Goal: Task Accomplishment & Management: Complete application form

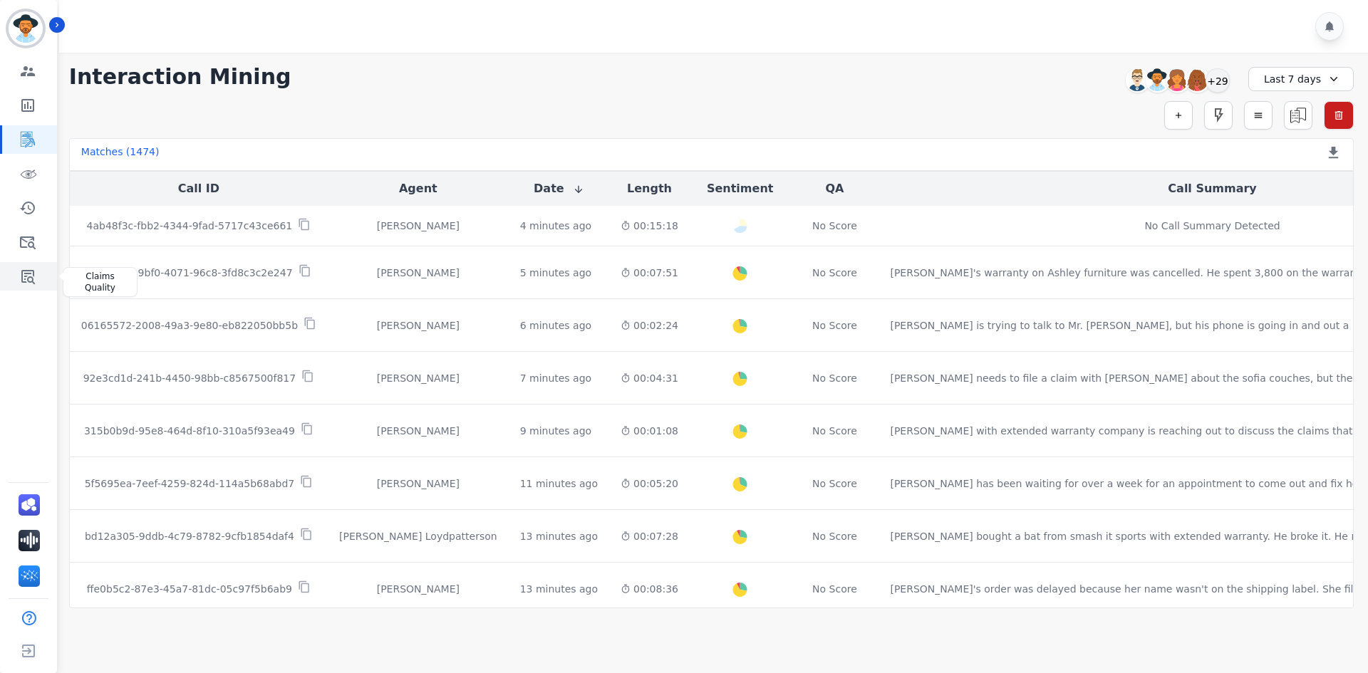
click at [30, 275] on icon "Sidebar" at bounding box center [27, 276] width 17 height 17
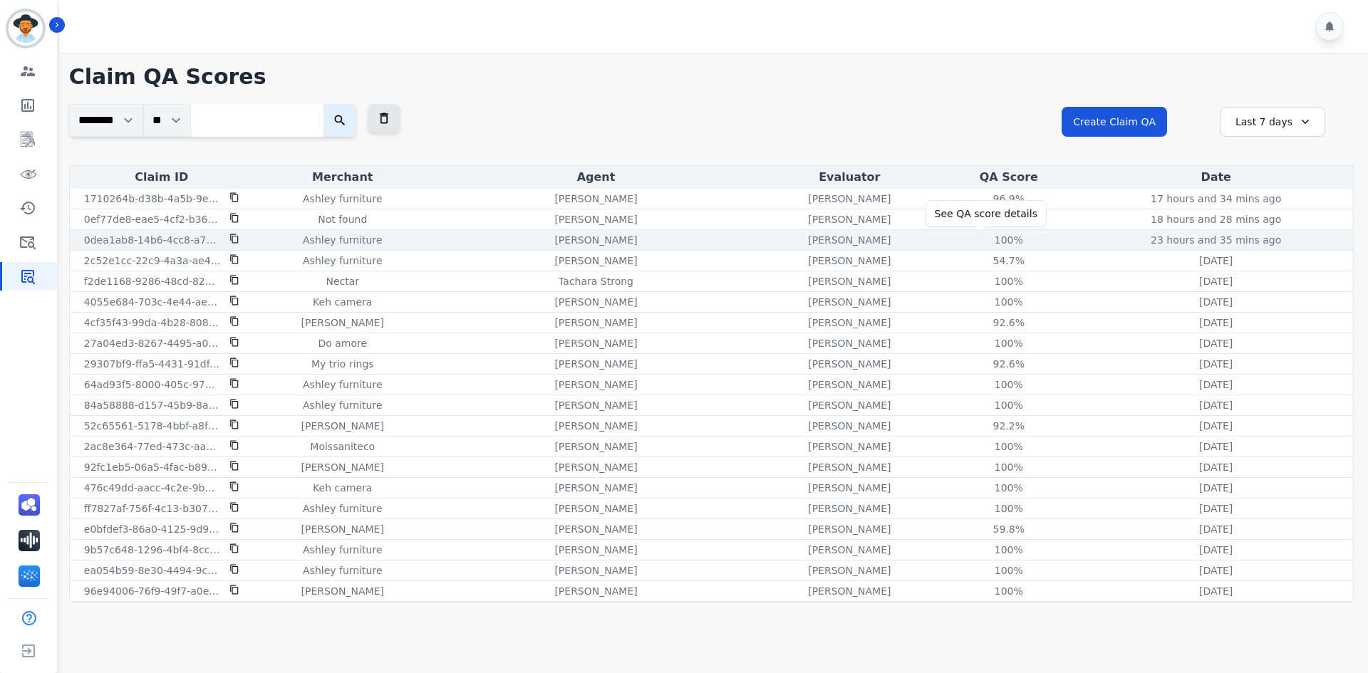
click at [978, 238] on div "100%" at bounding box center [1009, 240] width 64 height 14
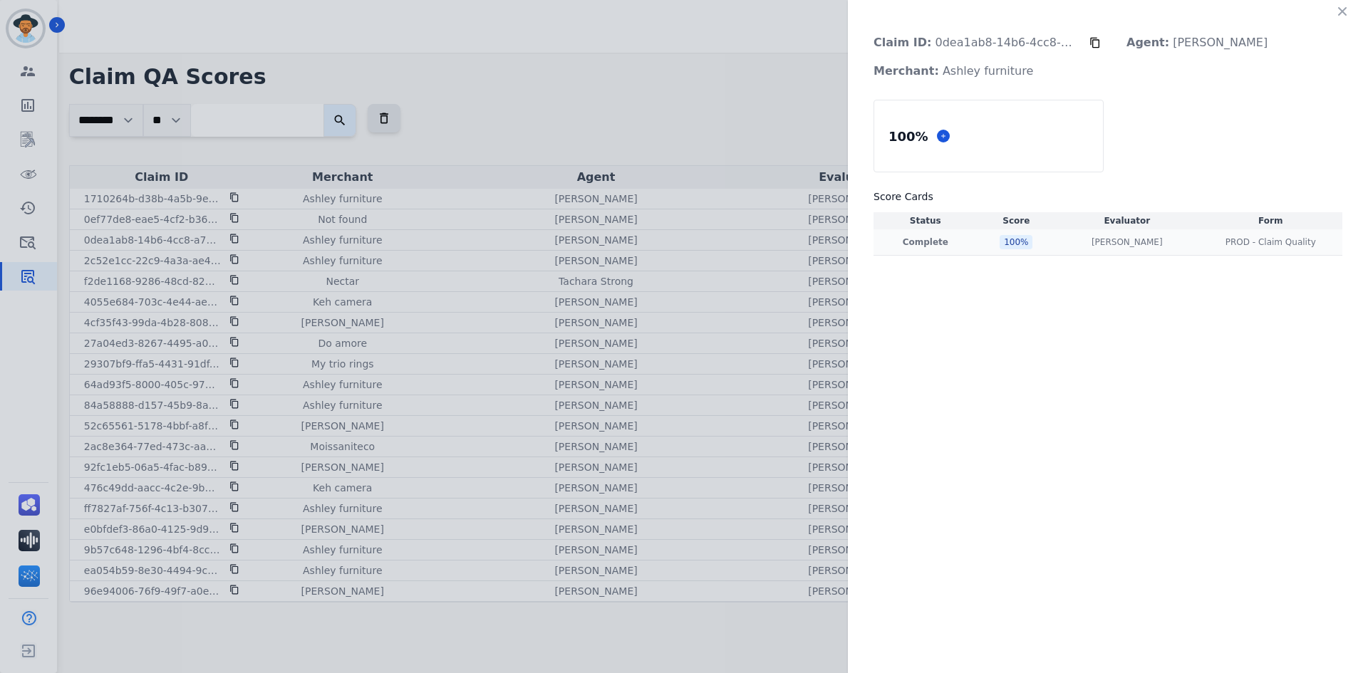
click at [1003, 244] on div "100 %" at bounding box center [1015, 242] width 33 height 14
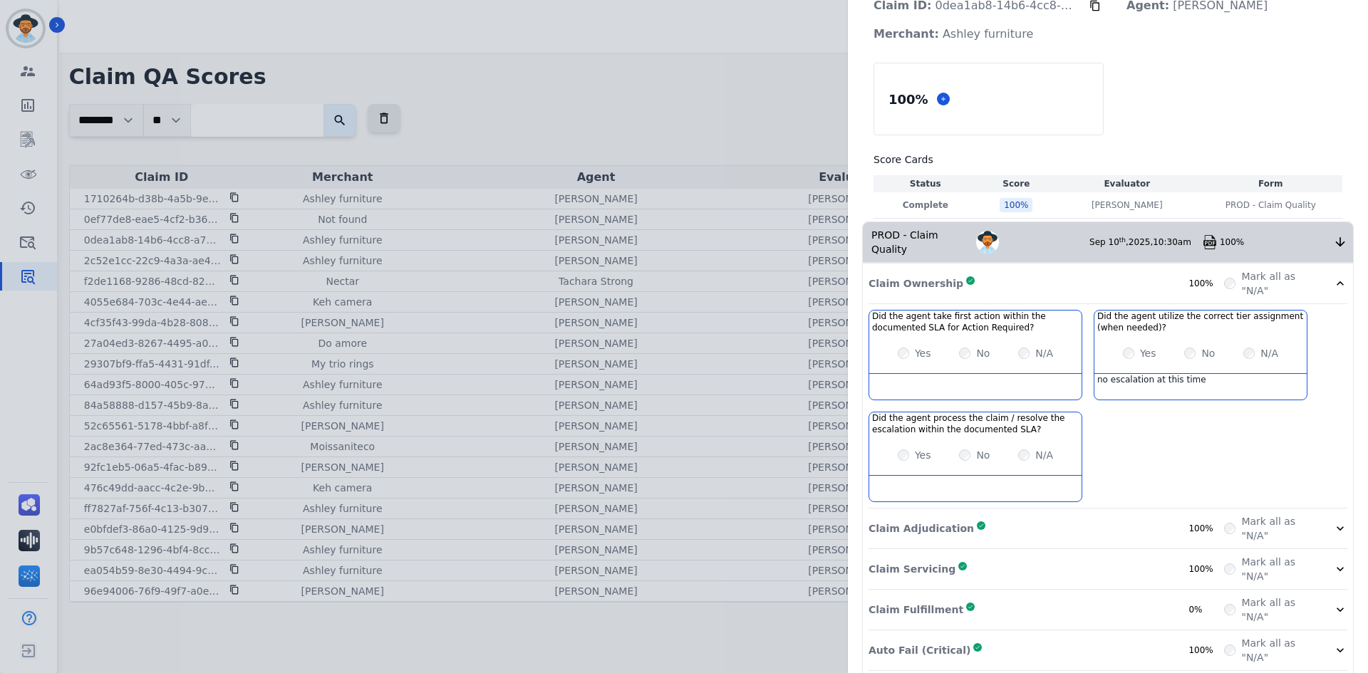
scroll to position [71, 0]
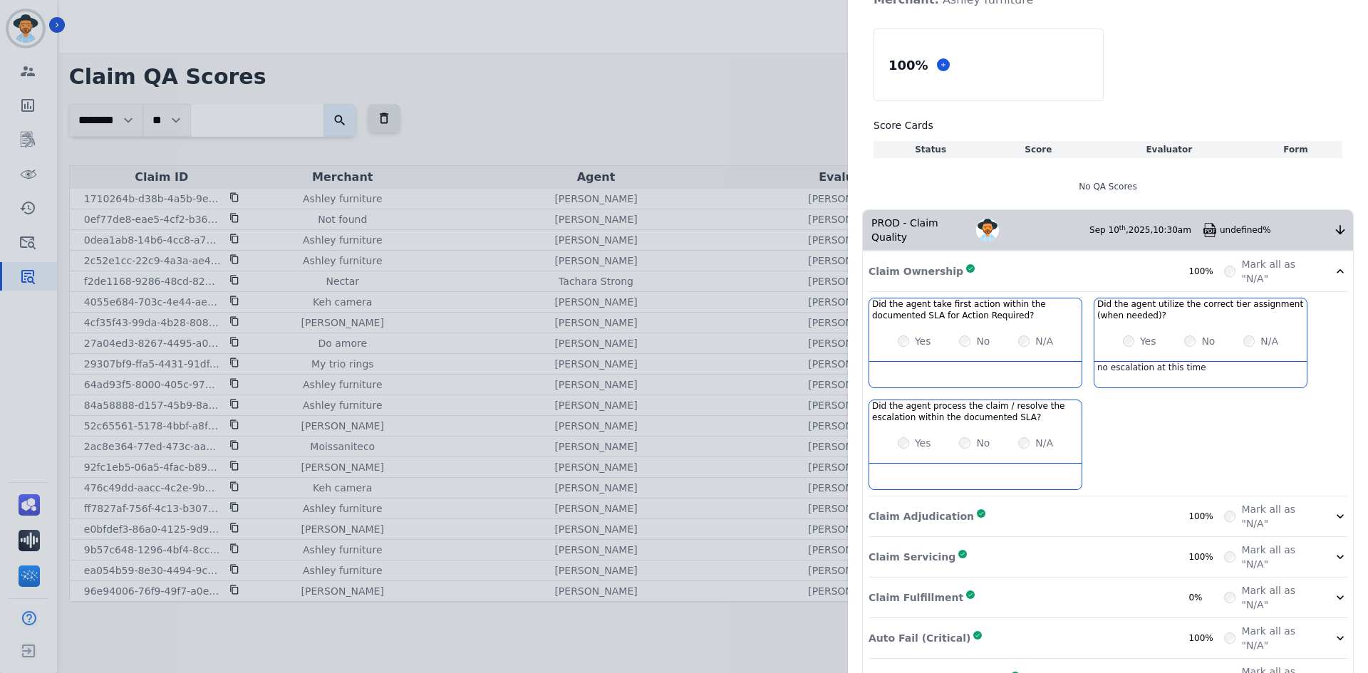
click at [1051, 476] on div "Did the agent take first action within the documented SLA for Action Required? …" at bounding box center [1107, 397] width 479 height 199
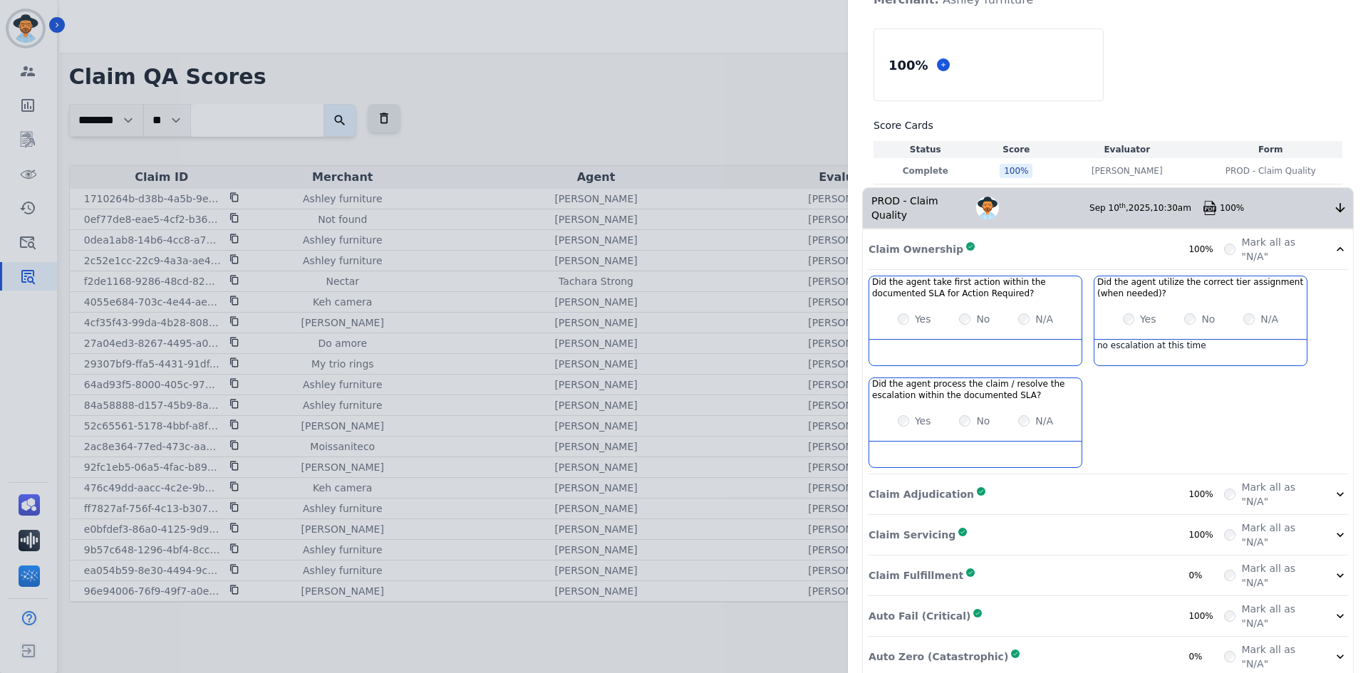
click at [1044, 480] on div "Claim Adjudication Complete 100%" at bounding box center [1045, 494] width 355 height 28
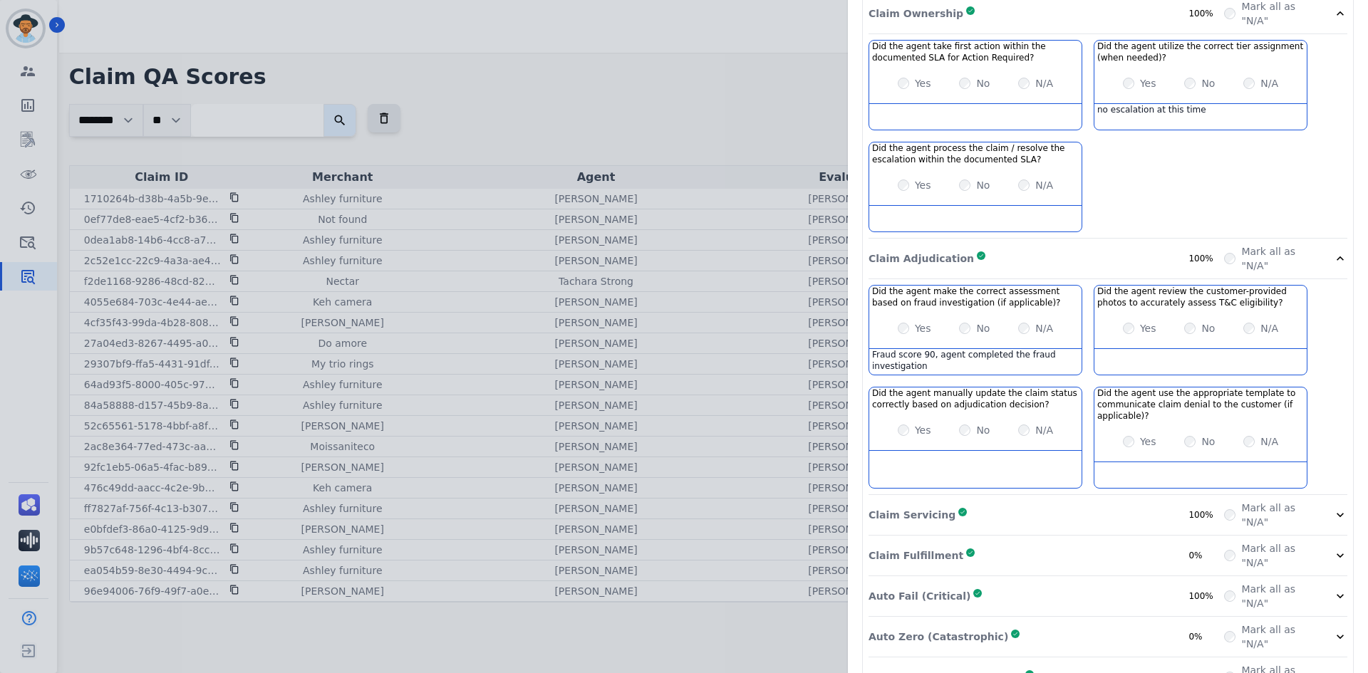
scroll to position [333, 0]
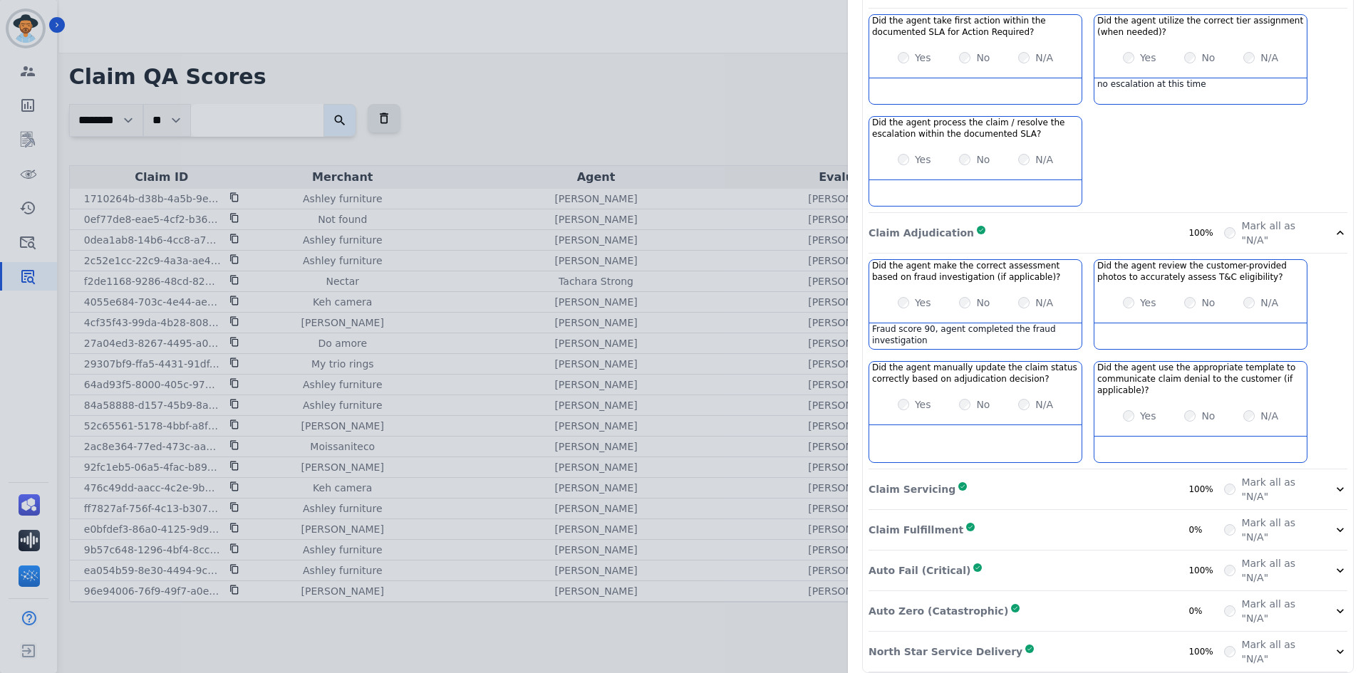
click at [977, 219] on div "Claim Adjudication Complete 100%" at bounding box center [1045, 233] width 355 height 28
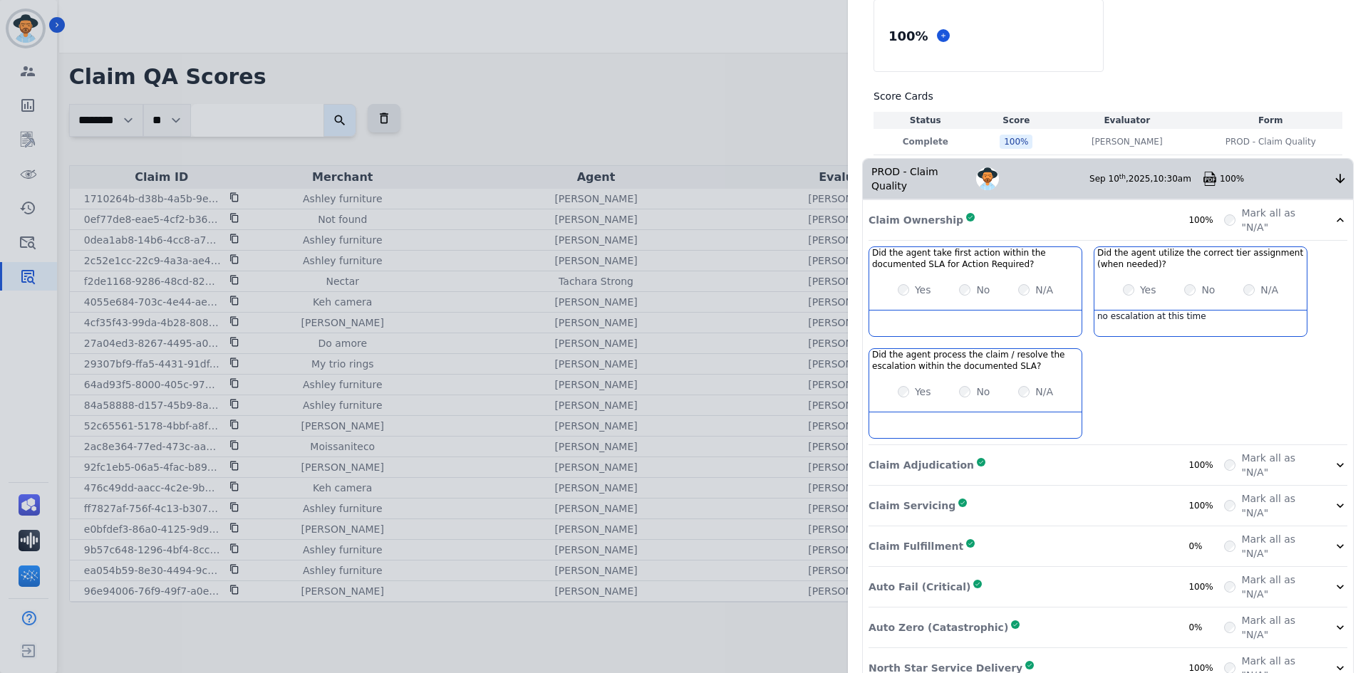
scroll to position [117, 0]
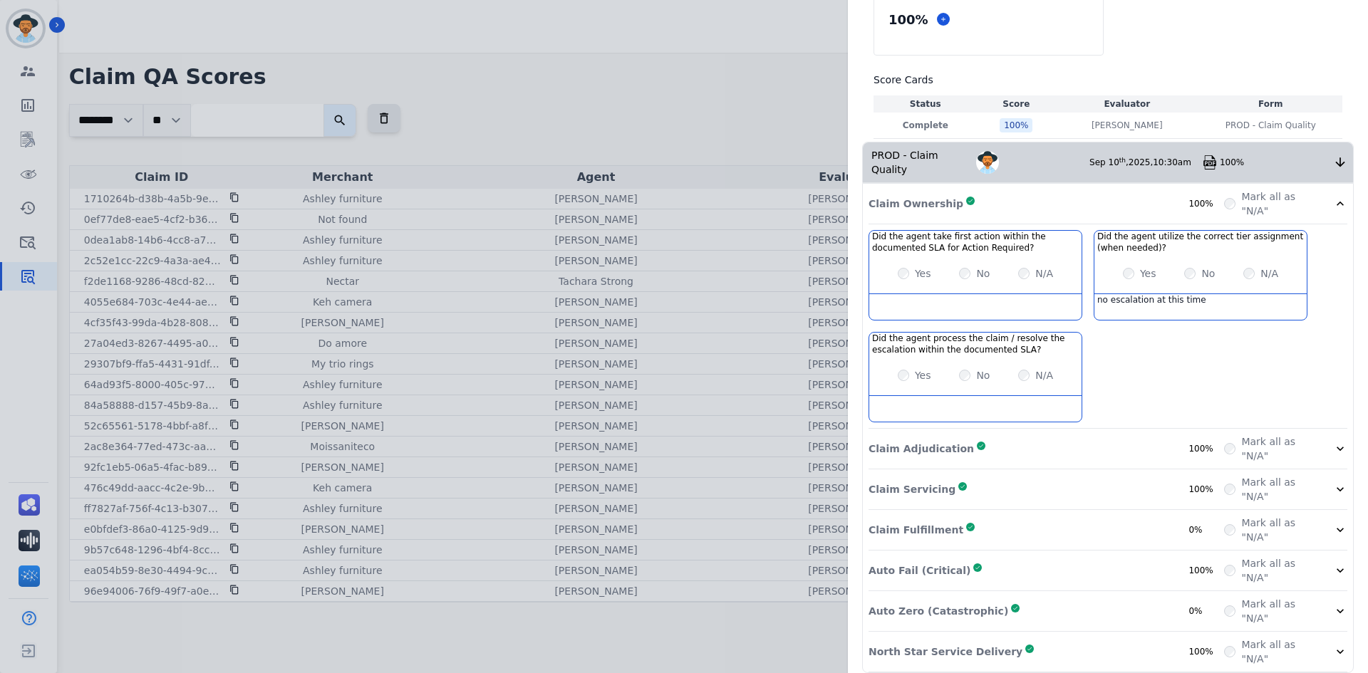
click at [982, 439] on div "Claim Adjudication Complete 100%" at bounding box center [1045, 449] width 355 height 28
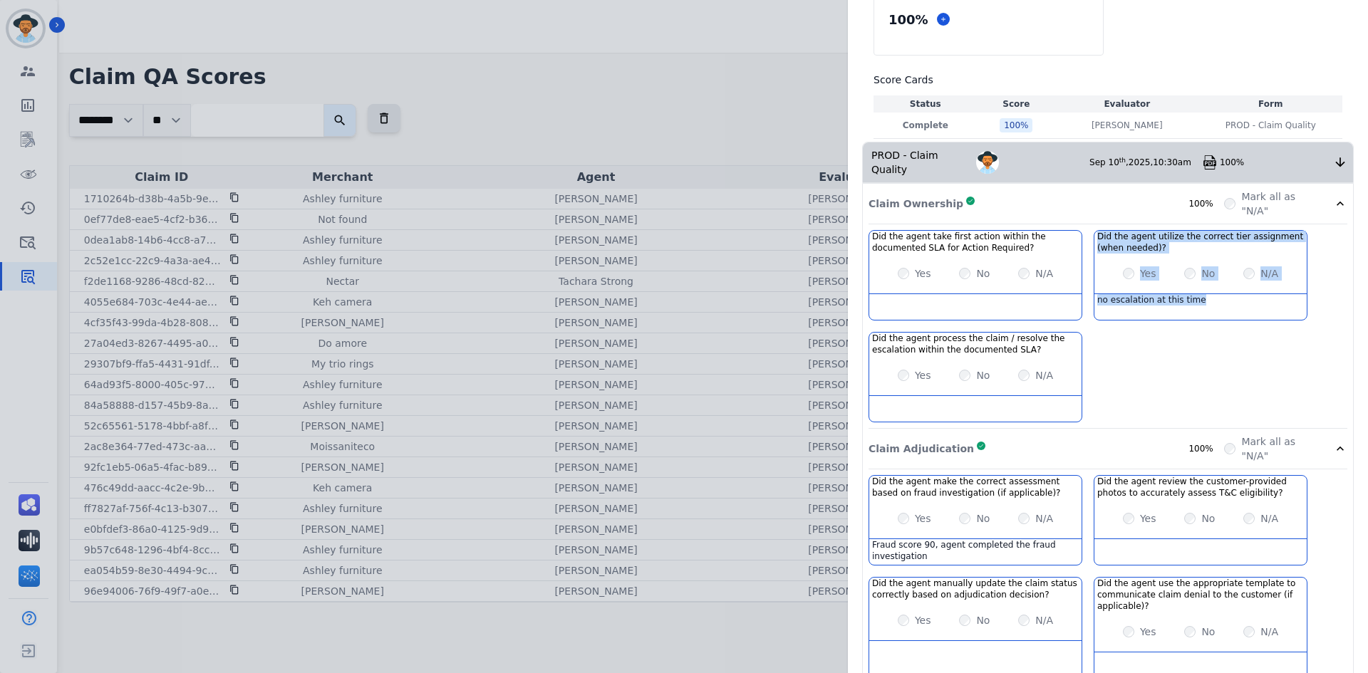
drag, startPoint x: 1205, startPoint y: 286, endPoint x: 1071, endPoint y: 291, distance: 134.0
click at [1071, 291] on div "Did the agent take first action within the documented SLA for Action Required? …" at bounding box center [1107, 329] width 479 height 199
click at [1170, 338] on div "Did the agent take first action within the documented SLA for Action Required? …" at bounding box center [1107, 329] width 479 height 199
click at [1163, 299] on div "no escalation at this time" at bounding box center [1200, 307] width 212 height 26
click at [1165, 299] on div "no escalation at this time" at bounding box center [1200, 307] width 212 height 26
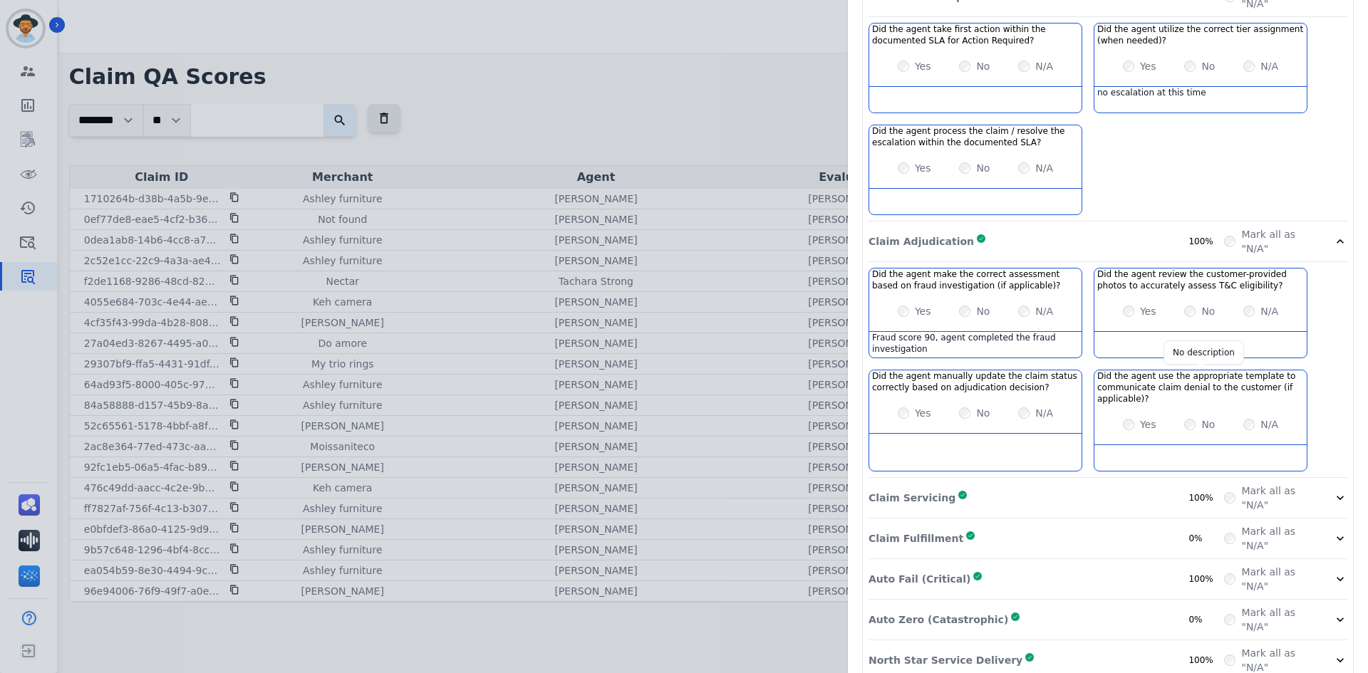
scroll to position [331, 0]
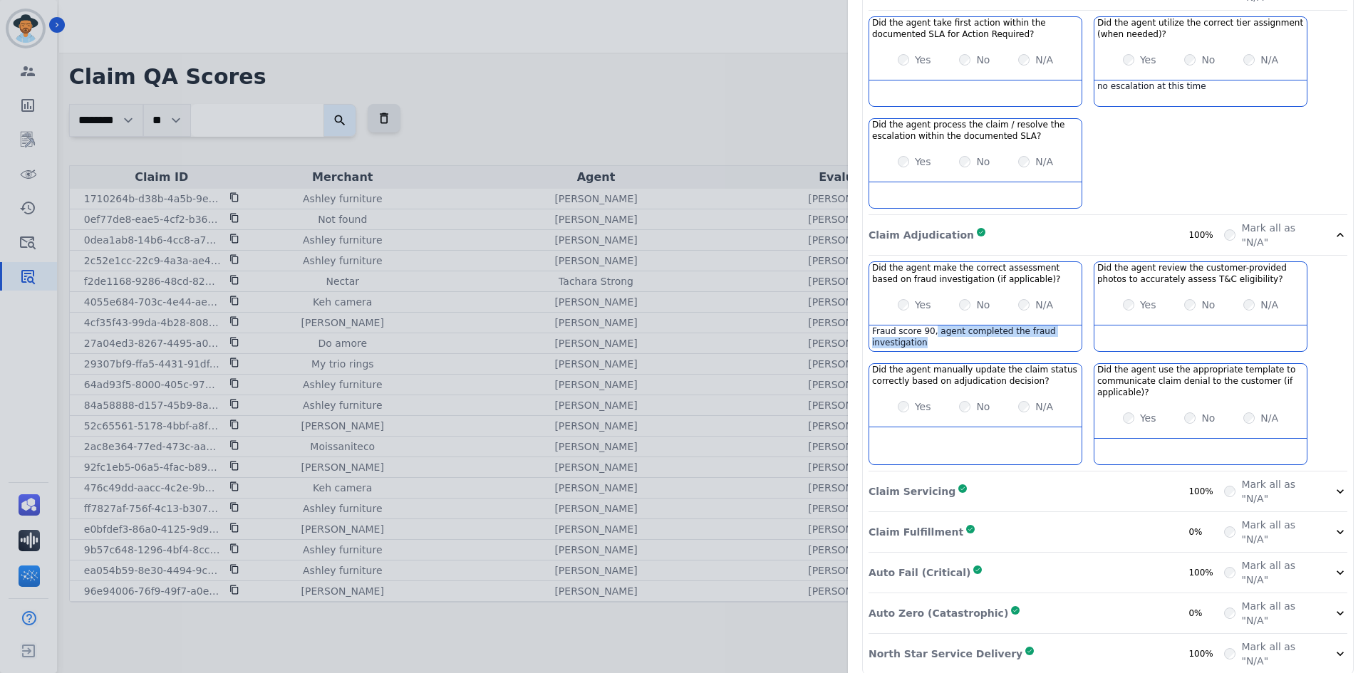
drag, startPoint x: 923, startPoint y: 319, endPoint x: 924, endPoint y: 326, distance: 7.2
click at [924, 326] on div "Fraud score 90, agent completed the fraud investigation" at bounding box center [975, 339] width 212 height 26
click at [1148, 303] on div "Yes No N/A" at bounding box center [1200, 305] width 212 height 40
drag, startPoint x: 1151, startPoint y: 262, endPoint x: 1156, endPoint y: 279, distance: 17.1
click at [1156, 279] on div "Did the agent review the customer-provided photos to accurately assess T&C elig…" at bounding box center [1200, 306] width 214 height 90
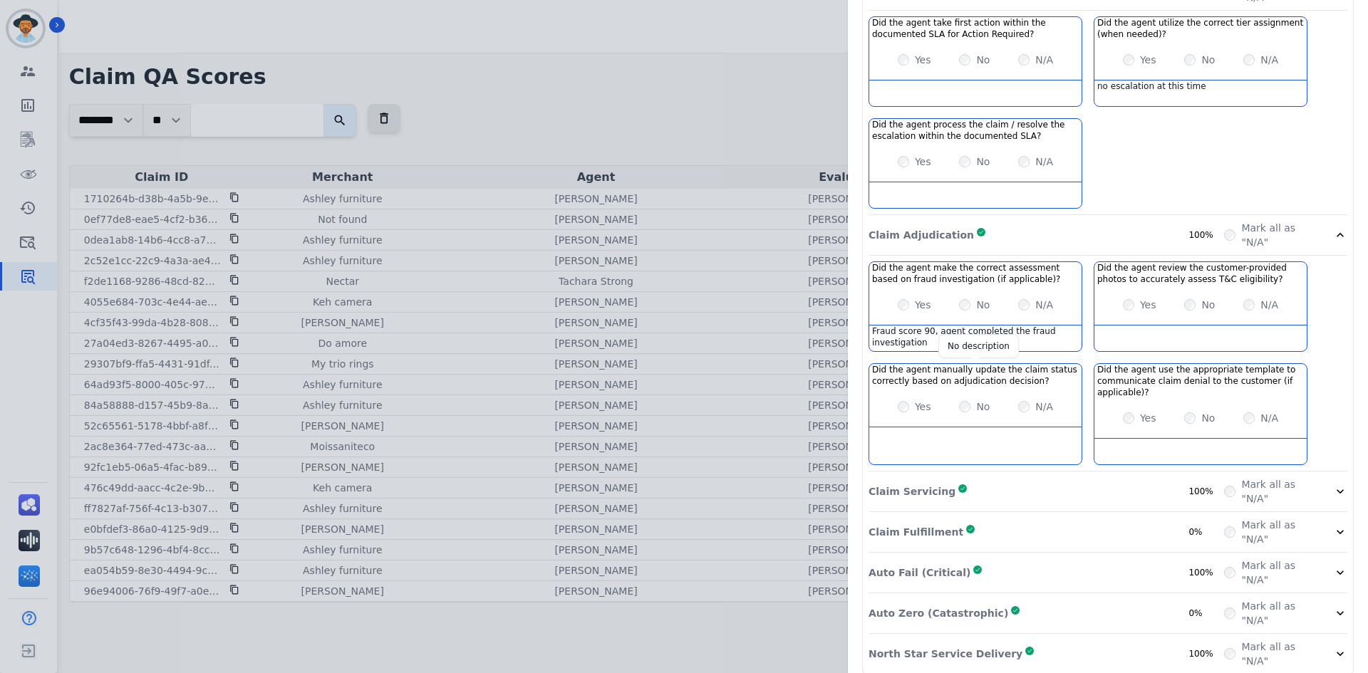
click at [1031, 366] on h3 "Did the agent manually update the claim status correctly based on adjudication …" at bounding box center [975, 375] width 207 height 23
click at [915, 400] on label "Yes" at bounding box center [923, 407] width 16 height 14
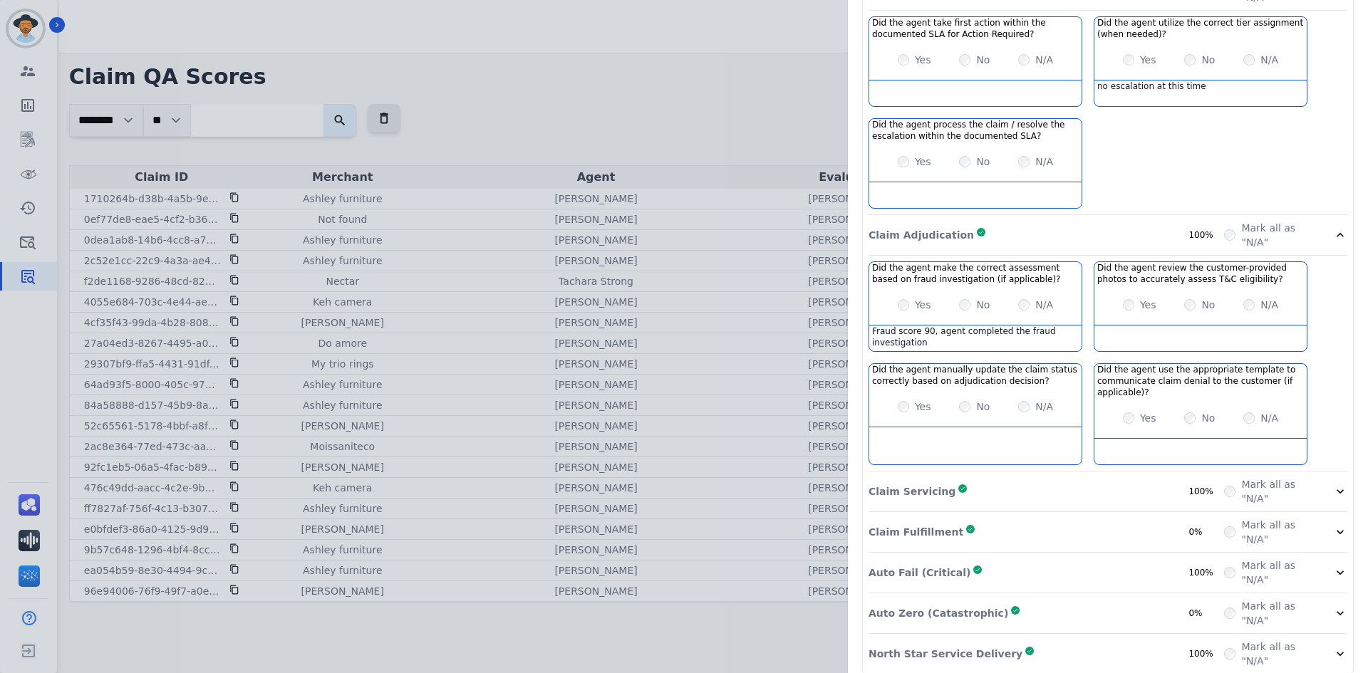
scroll to position [333, 0]
drag, startPoint x: 911, startPoint y: 388, endPoint x: 922, endPoint y: 389, distance: 10.7
click at [922, 397] on label "Yes" at bounding box center [923, 404] width 16 height 14
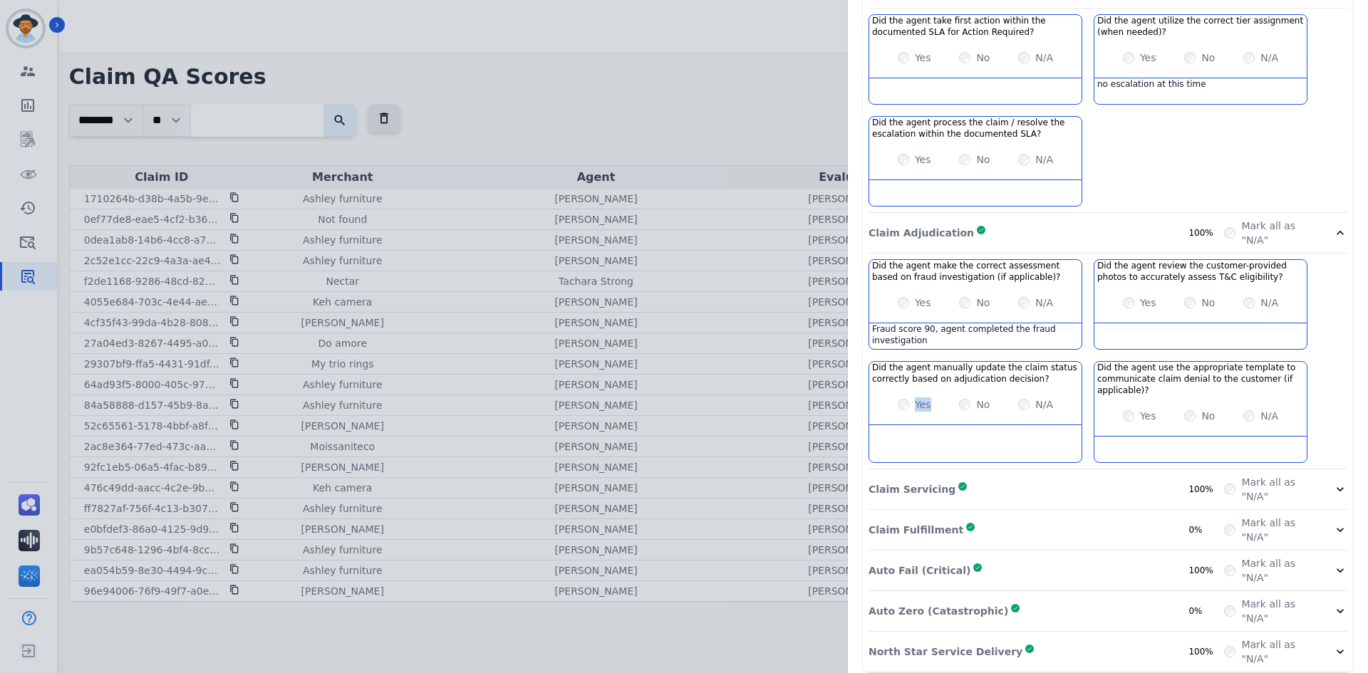
drag, startPoint x: 922, startPoint y: 390, endPoint x: 915, endPoint y: 391, distance: 7.3
click at [915, 397] on label "Yes" at bounding box center [923, 404] width 16 height 14
click at [1048, 477] on div "Claim Servicing Complete 100%" at bounding box center [1045, 489] width 355 height 28
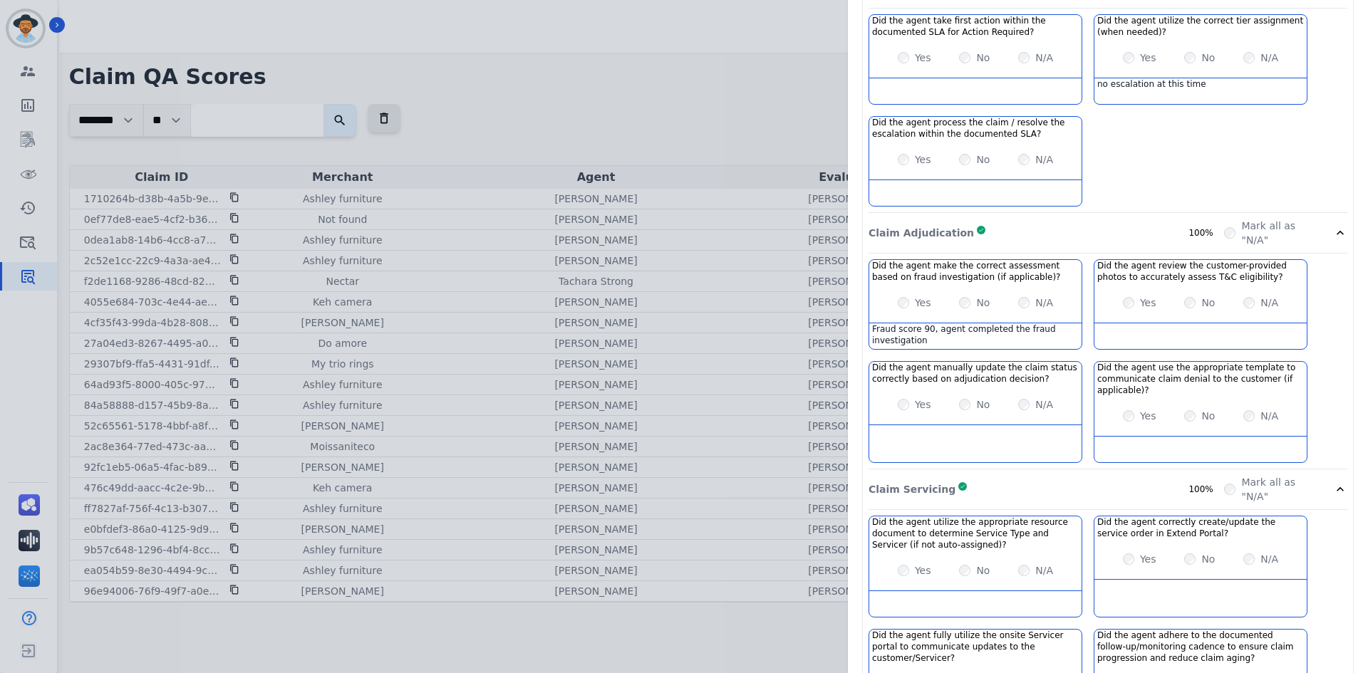
click at [1002, 223] on div "Claim Adjudication Complete 100%" at bounding box center [1045, 233] width 355 height 28
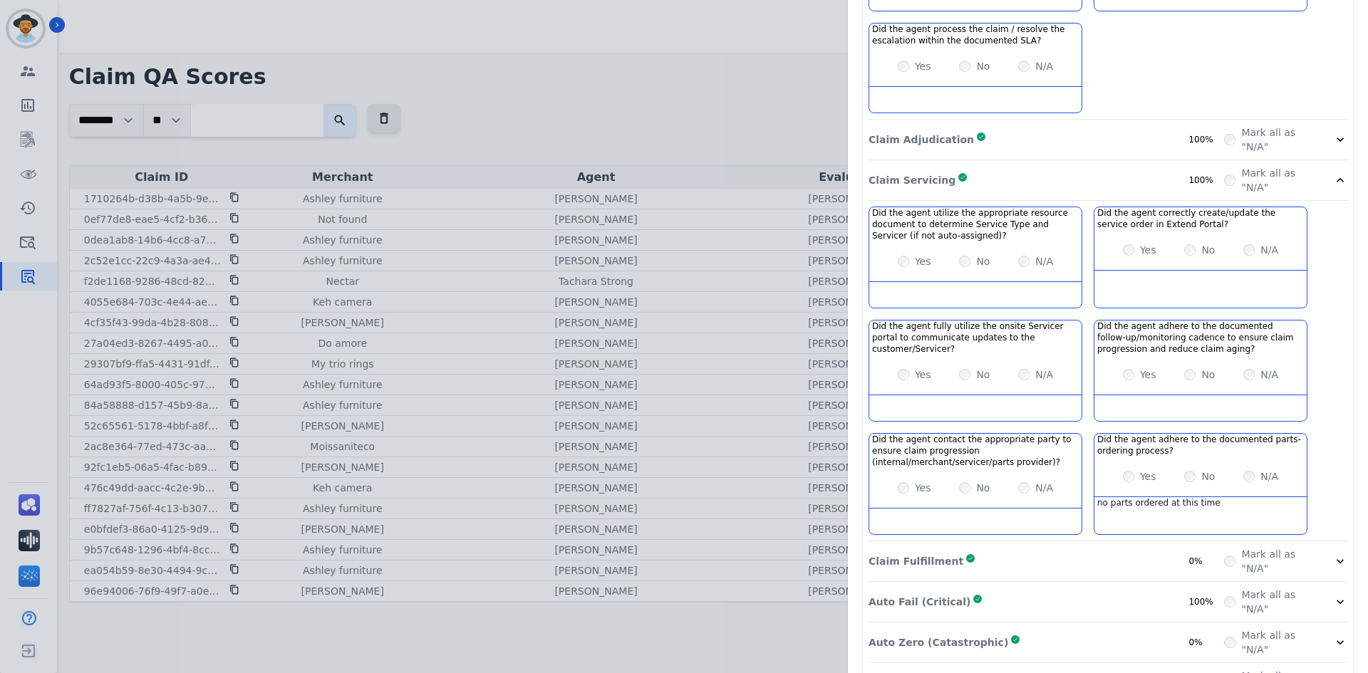
scroll to position [404, 0]
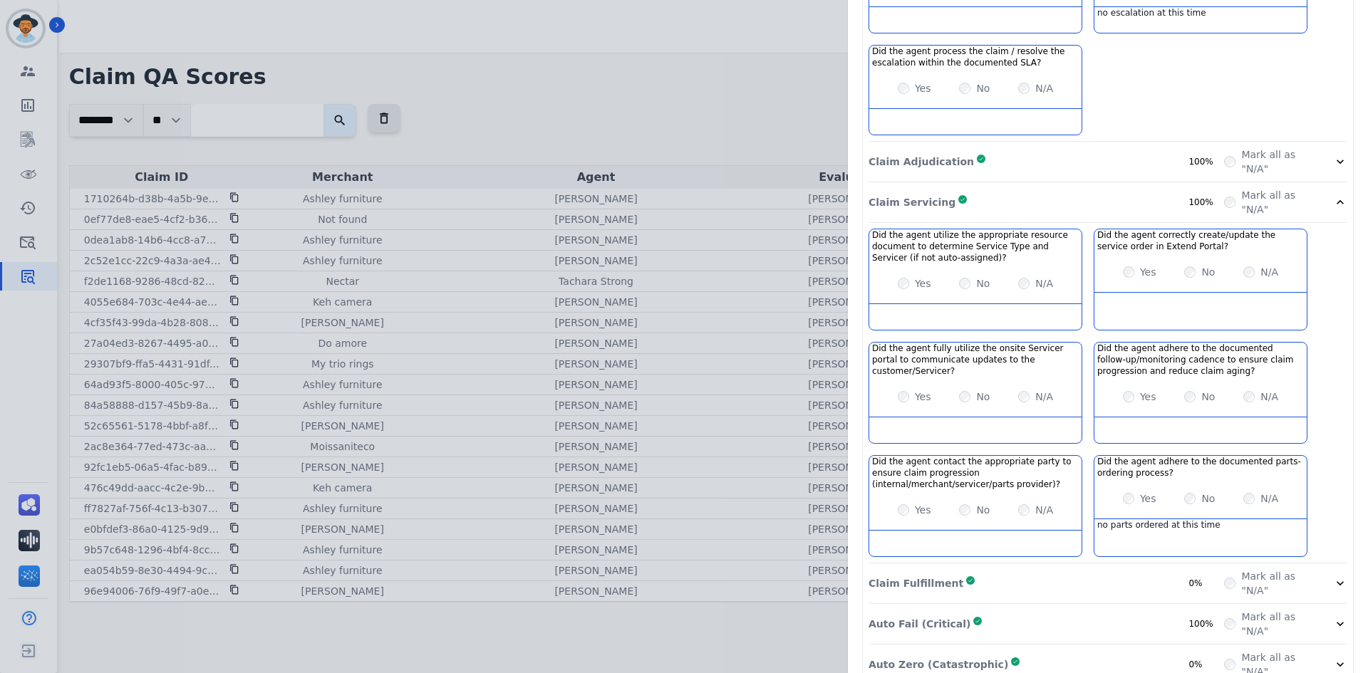
click at [965, 194] on div "Claim Servicing Complete 100%" at bounding box center [1045, 202] width 355 height 28
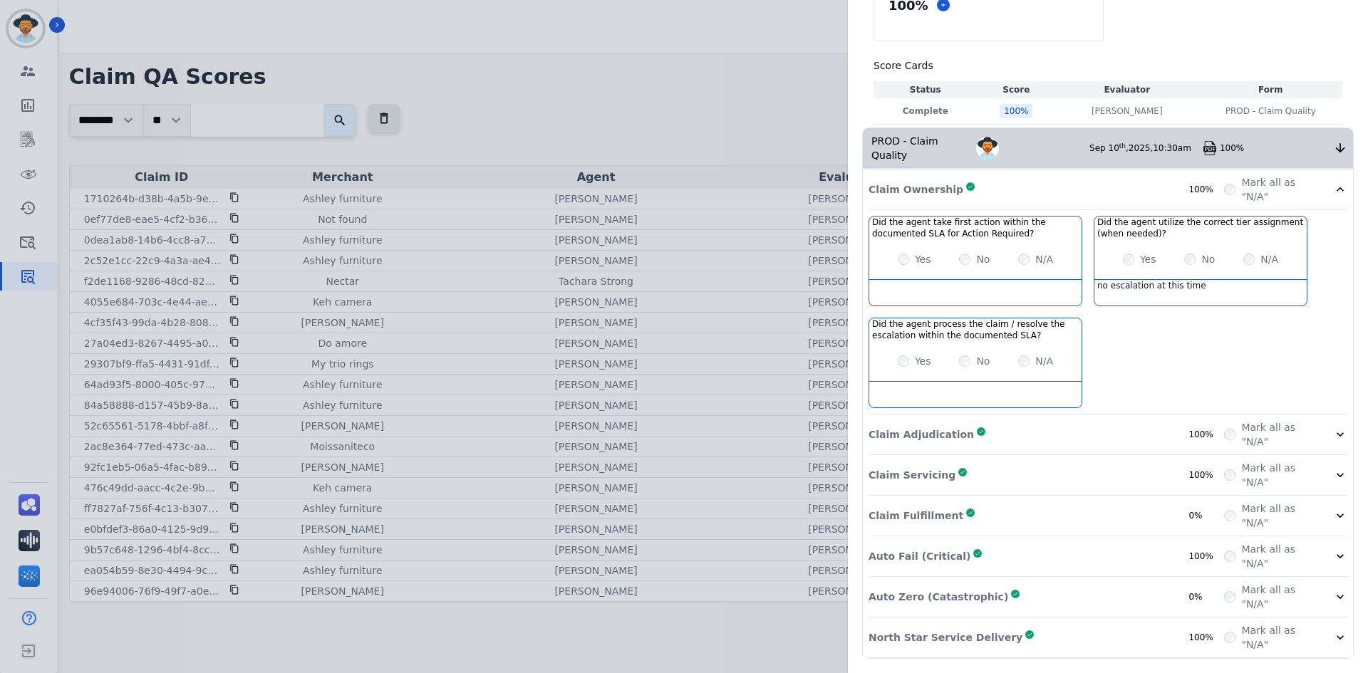
scroll to position [117, 0]
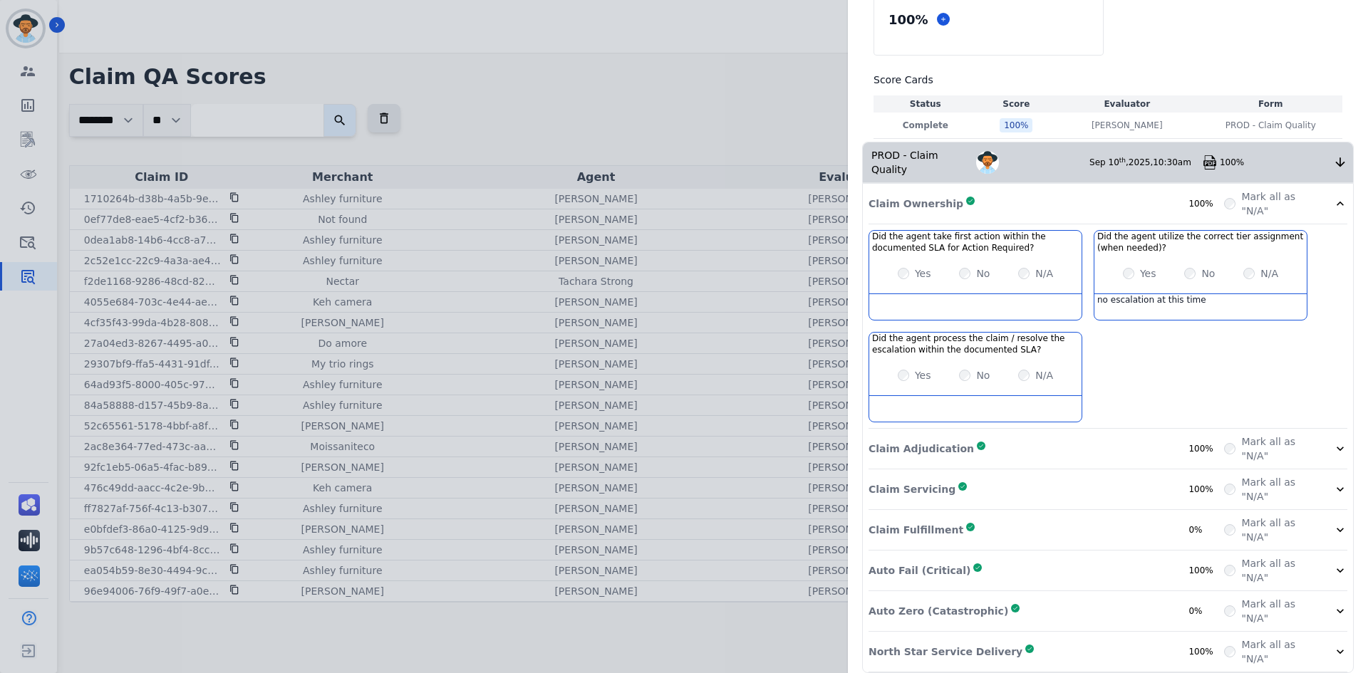
click at [1011, 510] on div "Claim Fulfillment Complete 0% Mark all as "N/A"" at bounding box center [1107, 530] width 479 height 41
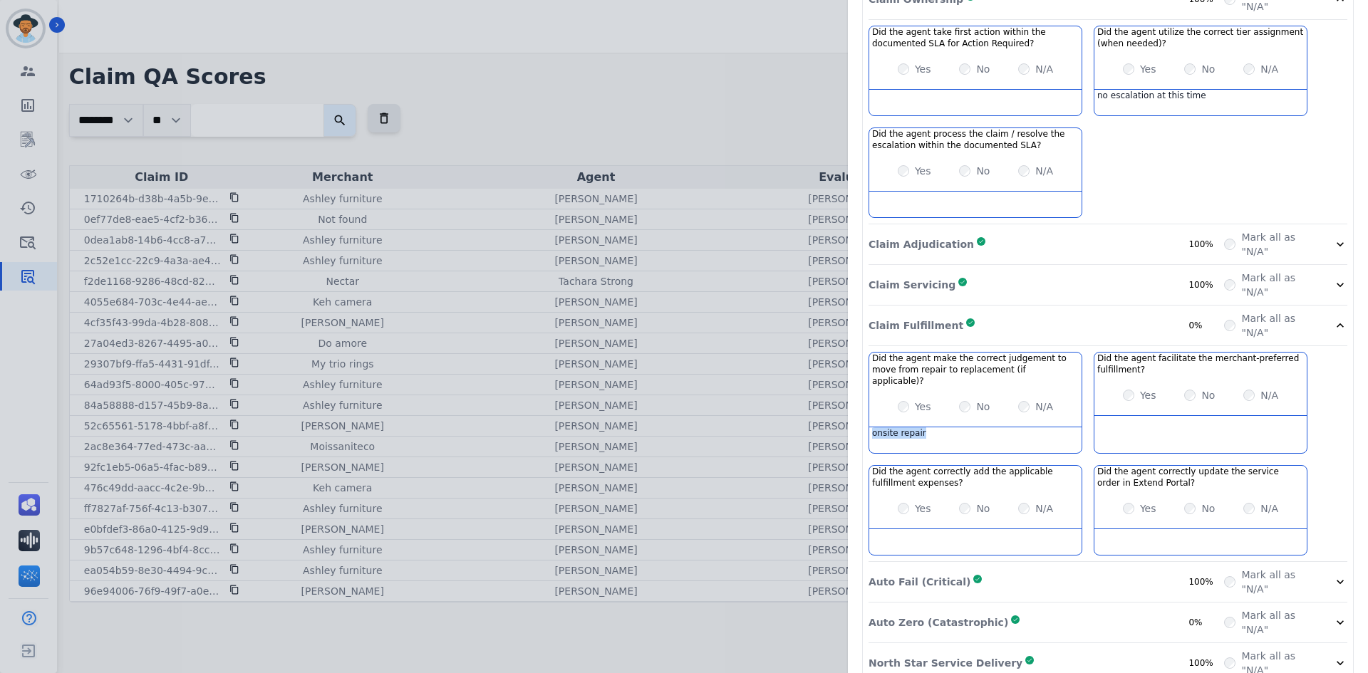
drag, startPoint x: 922, startPoint y: 411, endPoint x: 846, endPoint y: 411, distance: 76.2
click at [848, 411] on div "Claim ID: 0dea1ab8-14b6-4cc8-a7da-605d4116b323 Agent: [PERSON_NAME] Merchant: A…" at bounding box center [1108, 189] width 520 height 1020
click at [1022, 311] on div "Claim Fulfillment Complete 0%" at bounding box center [1045, 325] width 355 height 28
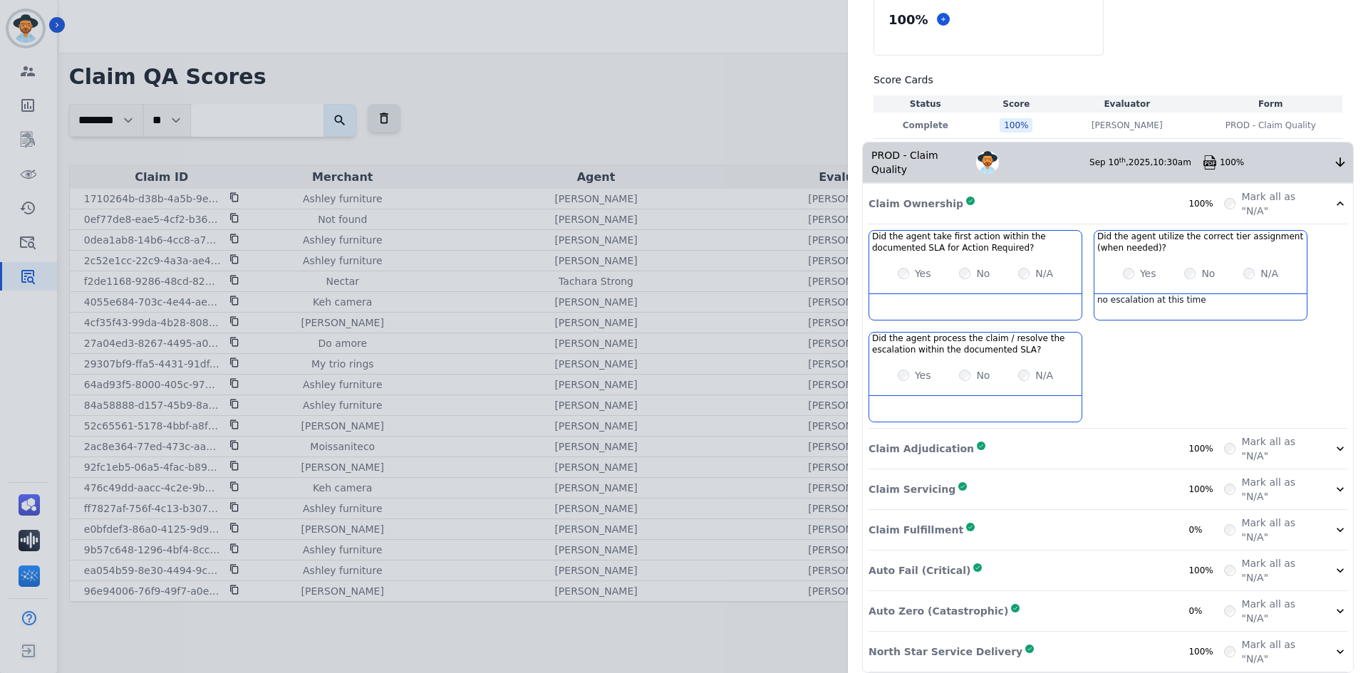
click at [1036, 556] on div "Auto Fail (Critical) Complete 100%" at bounding box center [1045, 570] width 355 height 28
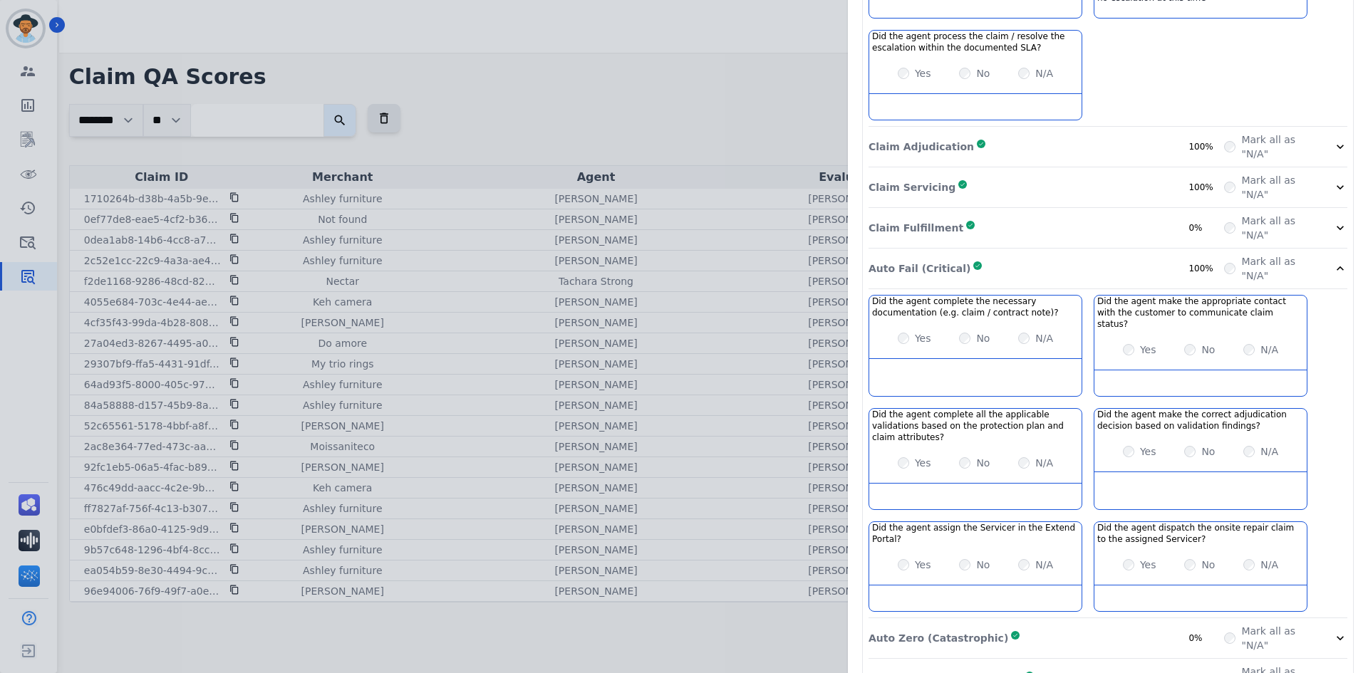
scroll to position [423, 0]
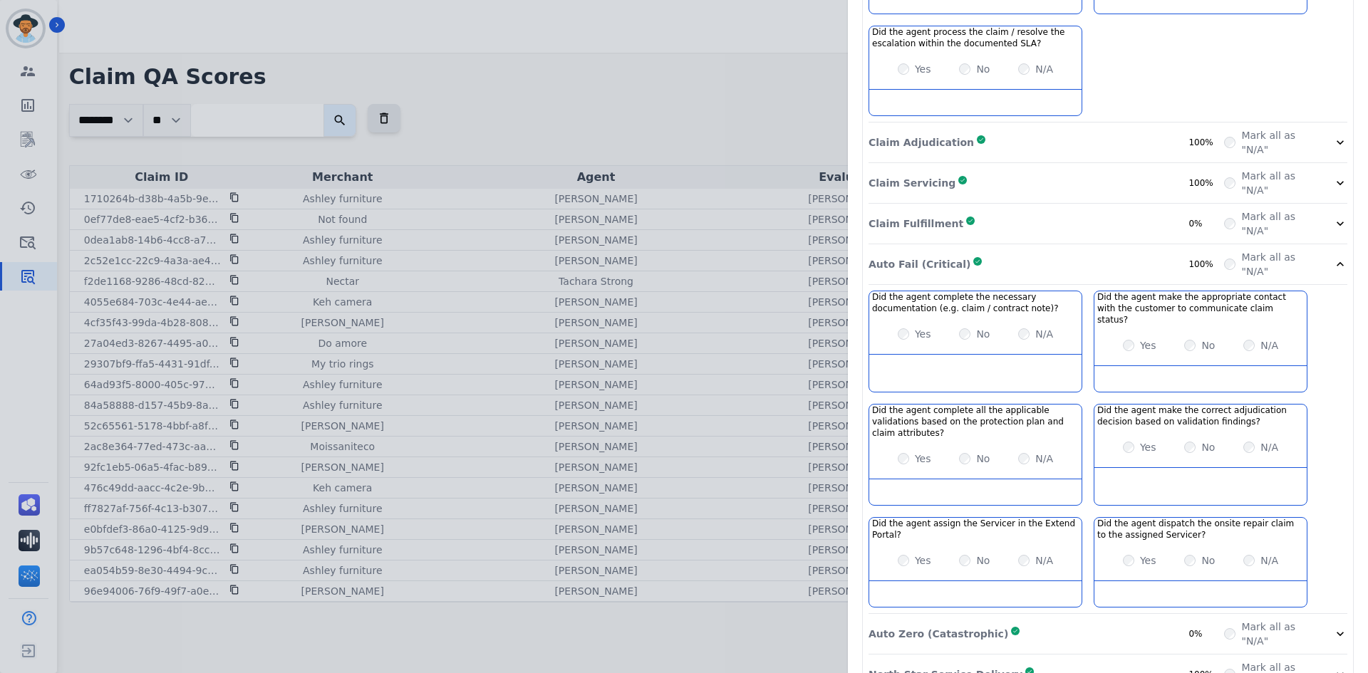
click at [1120, 660] on div "North Star Service Delivery Complete 100%" at bounding box center [1045, 674] width 355 height 28
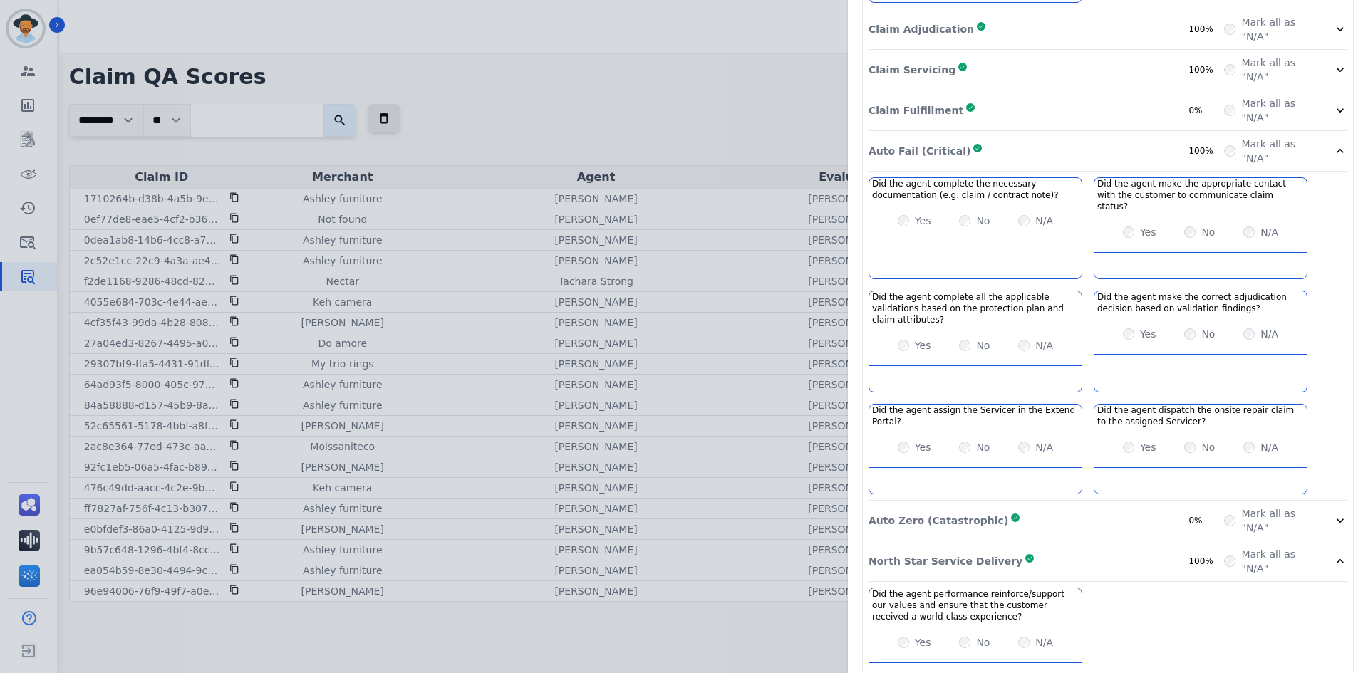
scroll to position [537, 0]
click at [1046, 506] on div "Auto Zero (Catastrophic) Complete 0%" at bounding box center [1045, 520] width 355 height 28
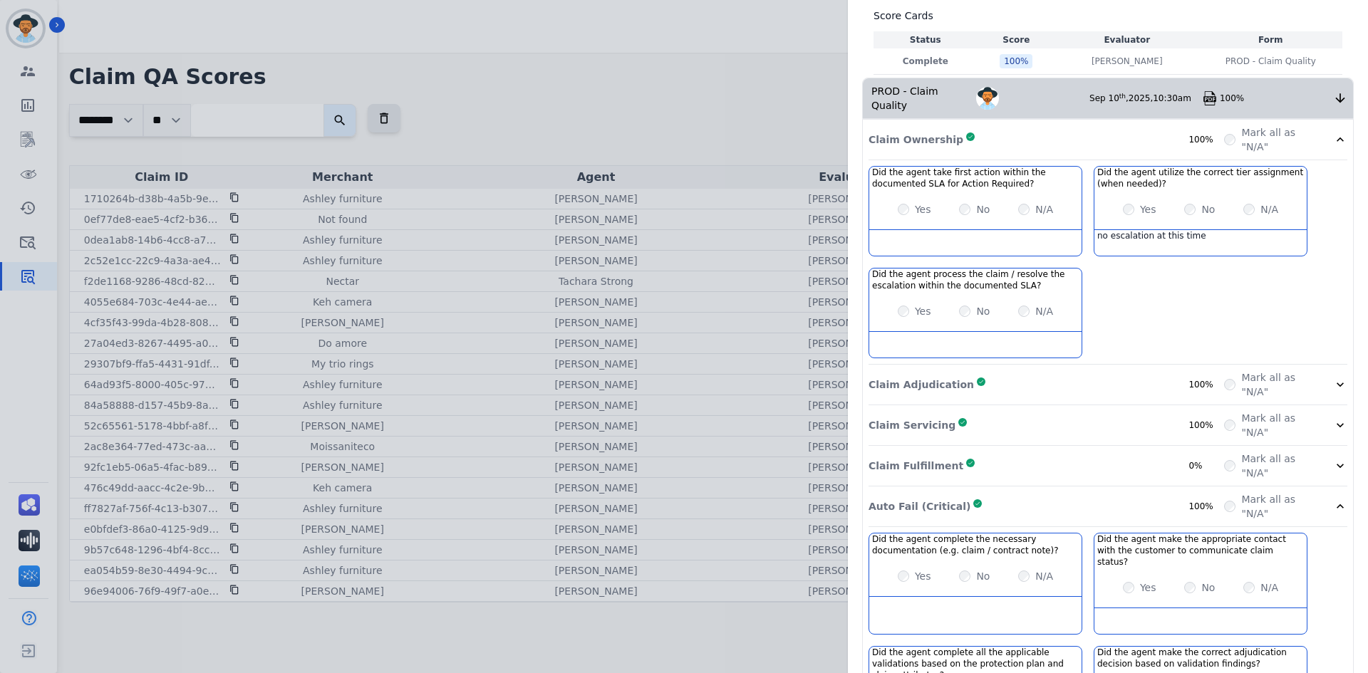
scroll to position [0, 0]
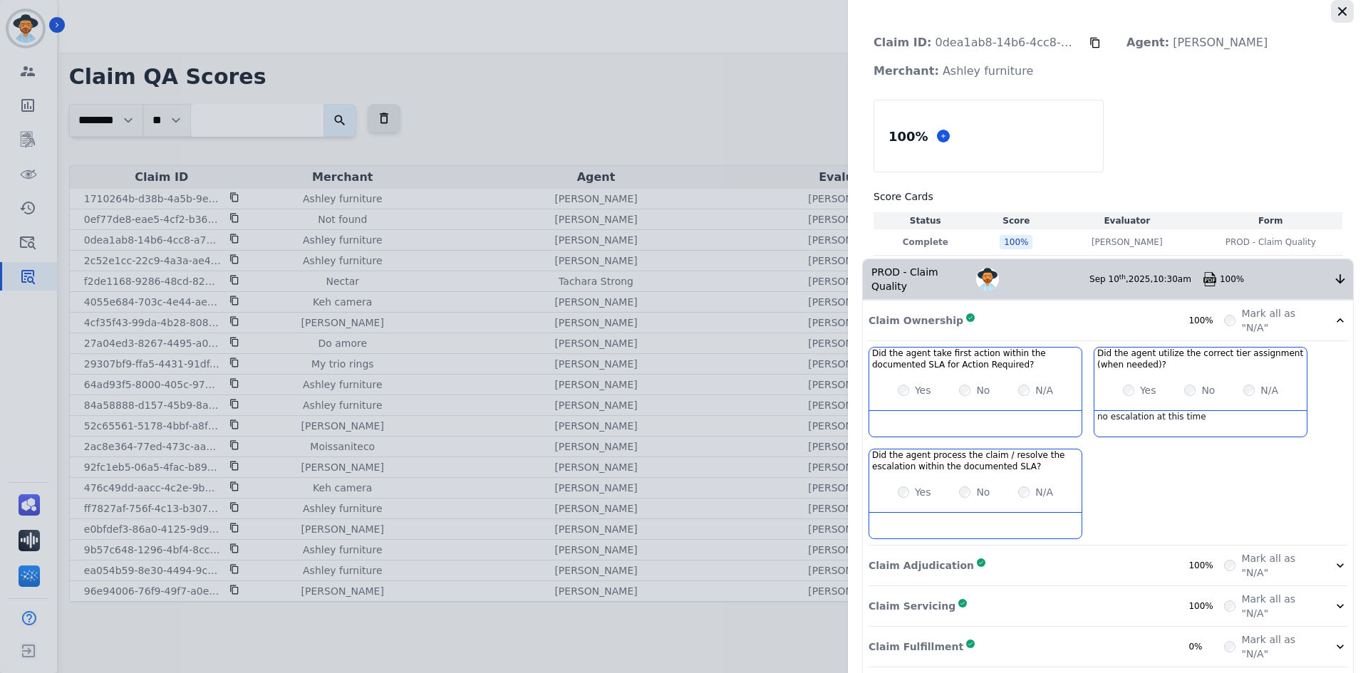
click at [1336, 22] on button "button" at bounding box center [1342, 11] width 23 height 23
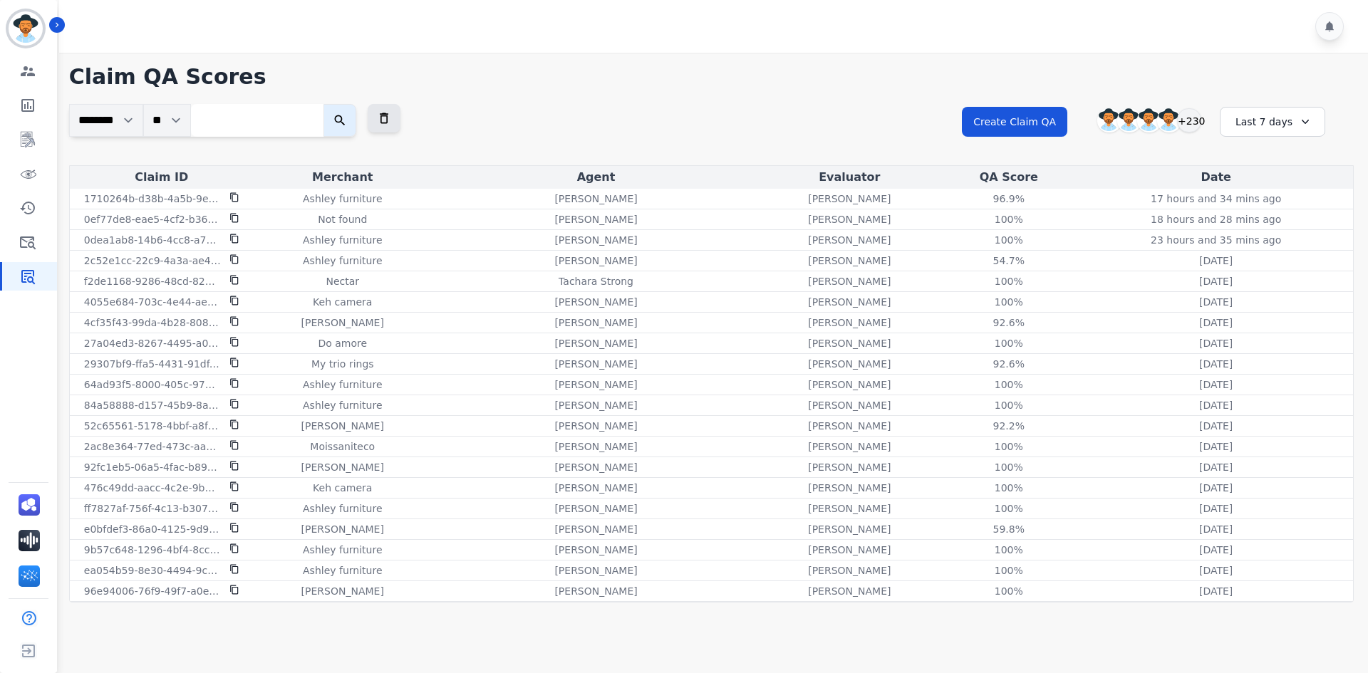
click at [261, 122] on input "search" at bounding box center [257, 120] width 132 height 33
click at [1198, 118] on div "+230" at bounding box center [1189, 120] width 24 height 24
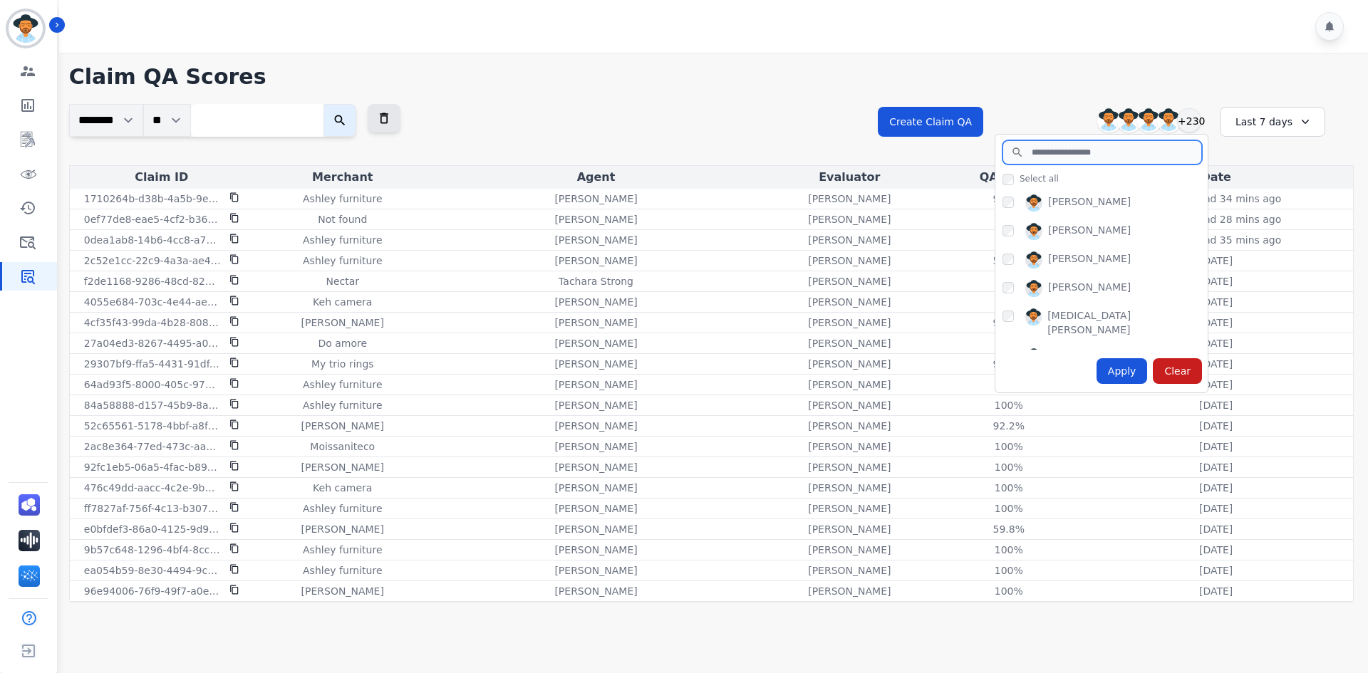
click at [1056, 155] on input "search" at bounding box center [1101, 152] width 199 height 24
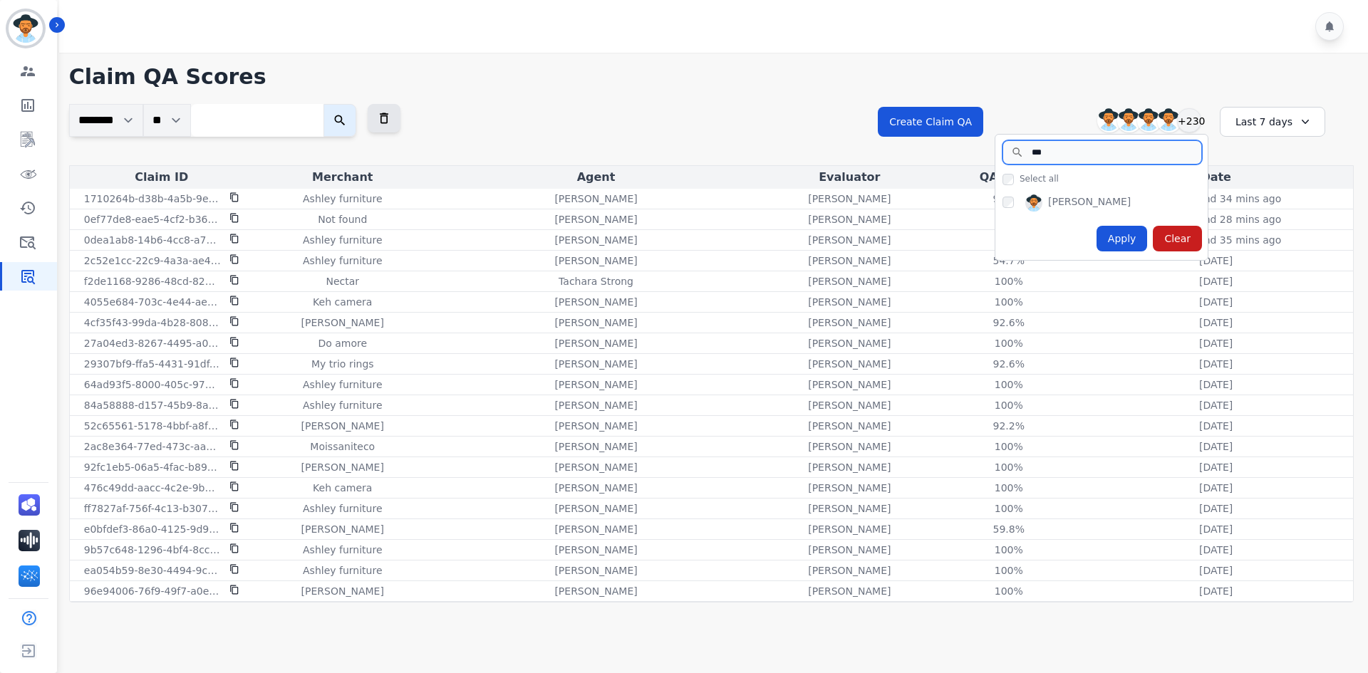
type input "***"
click at [1128, 240] on div "Apply" at bounding box center [1121, 239] width 51 height 26
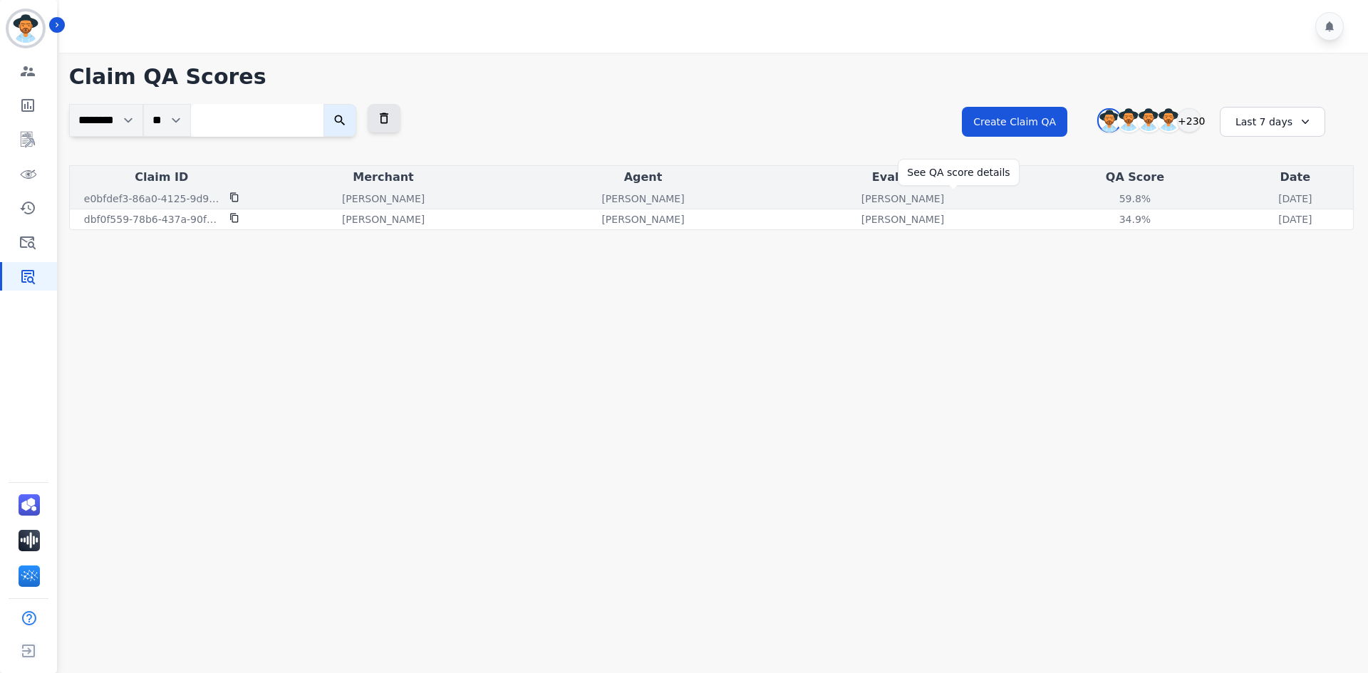
click at [1103, 198] on div "59.8%" at bounding box center [1135, 199] width 64 height 14
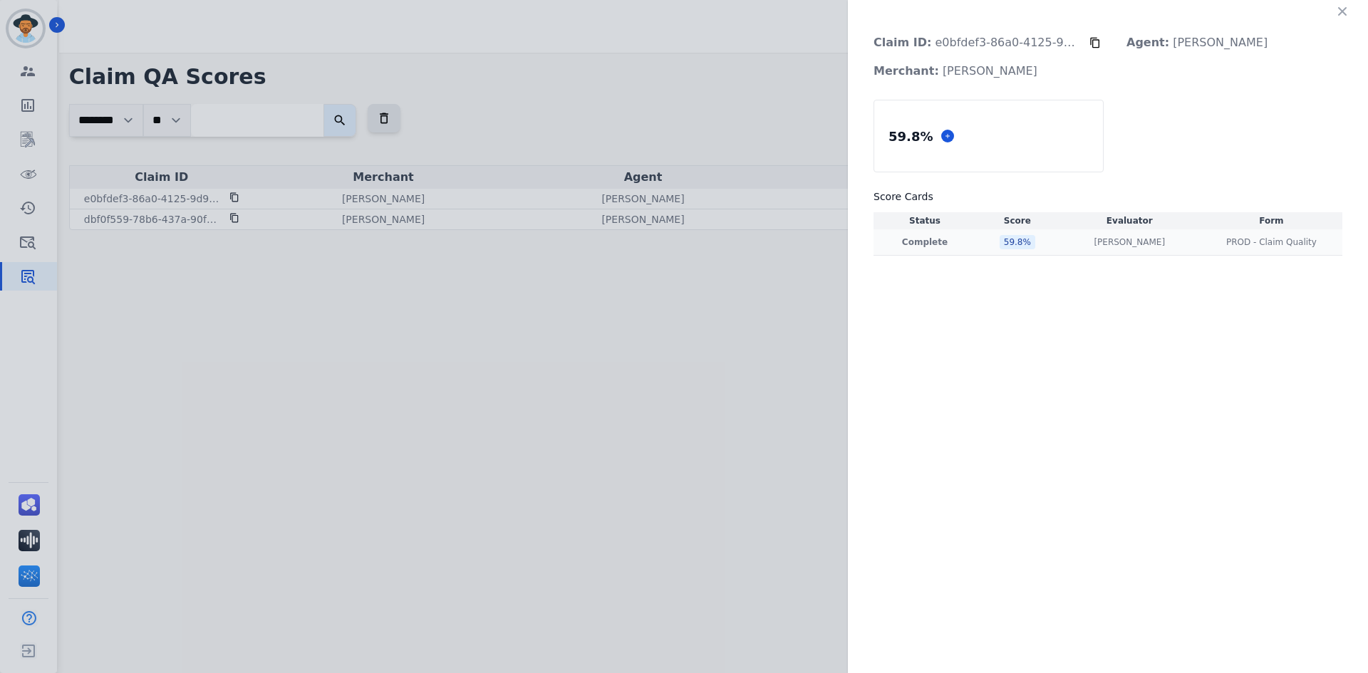
click at [1011, 240] on div "59.8 %" at bounding box center [1017, 242] width 36 height 14
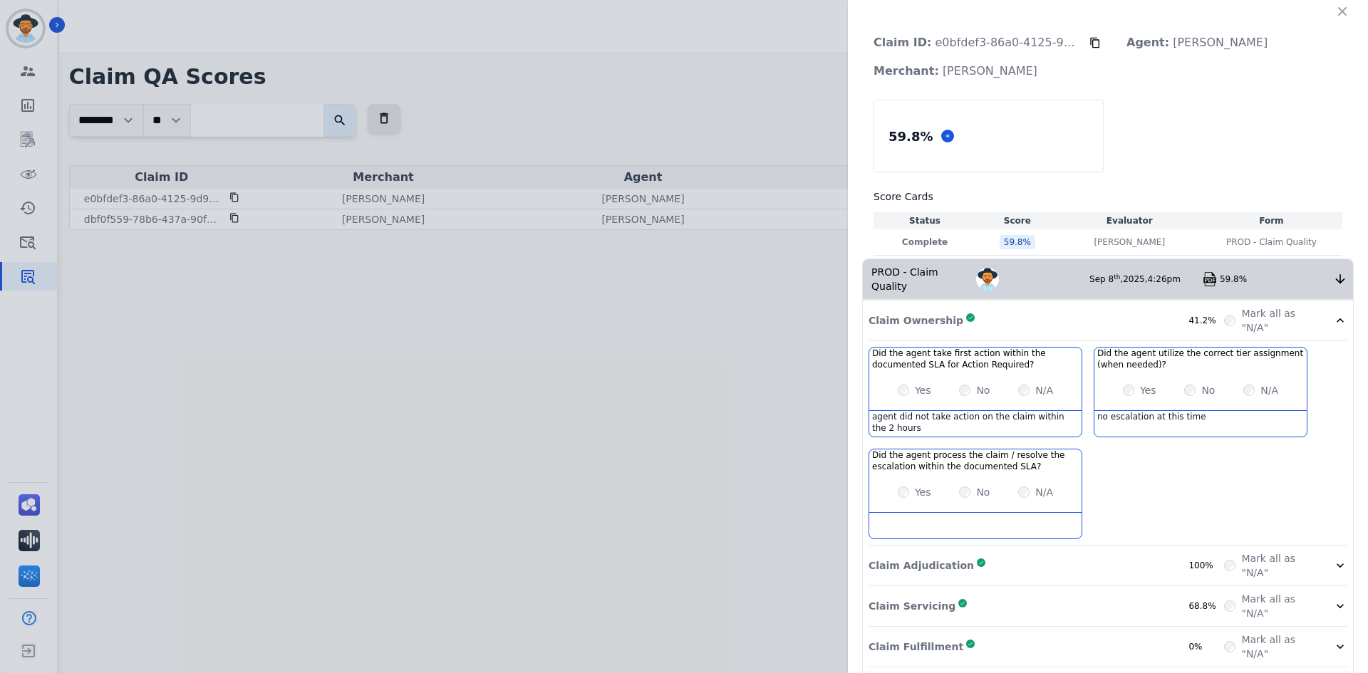
click at [1089, 43] on icon at bounding box center [1094, 42] width 11 height 11
click at [1331, 10] on button "button" at bounding box center [1342, 11] width 23 height 23
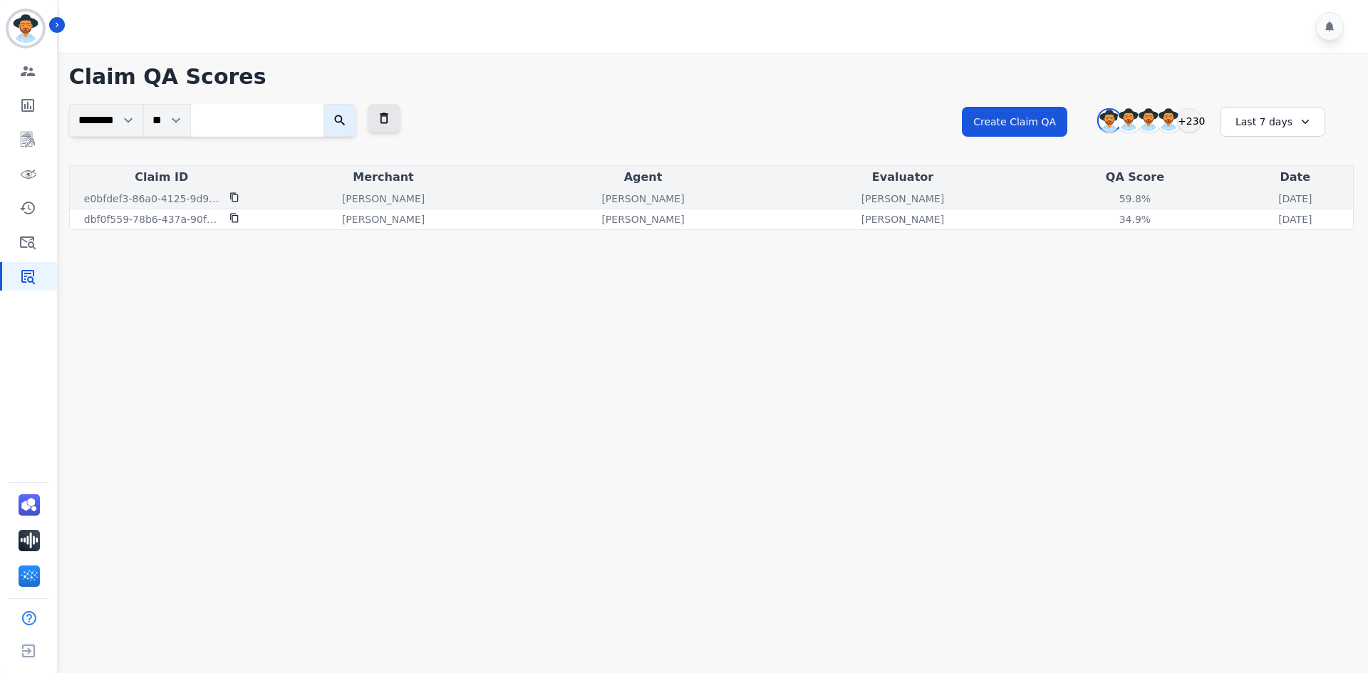
click at [234, 197] on icon at bounding box center [234, 197] width 10 height 10
click at [1103, 202] on div "59.8%" at bounding box center [1135, 199] width 64 height 14
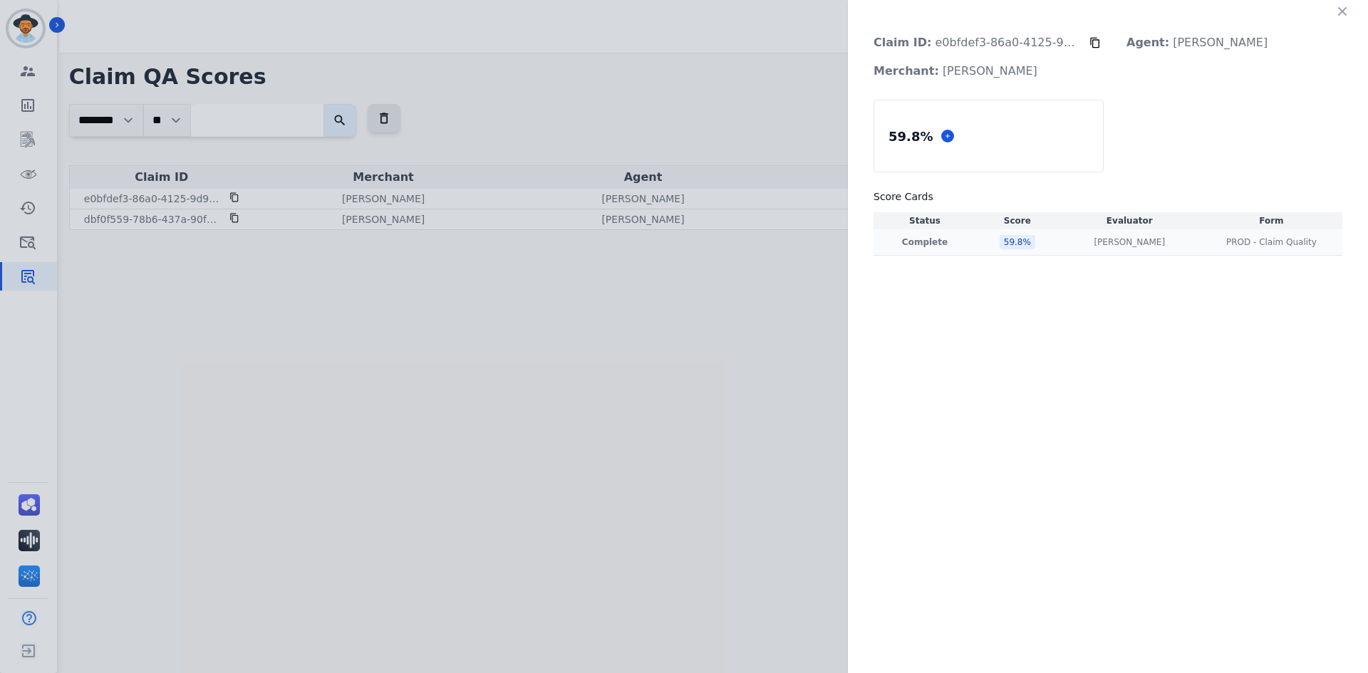
click at [1013, 236] on div "59.8 %" at bounding box center [1017, 242] width 36 height 14
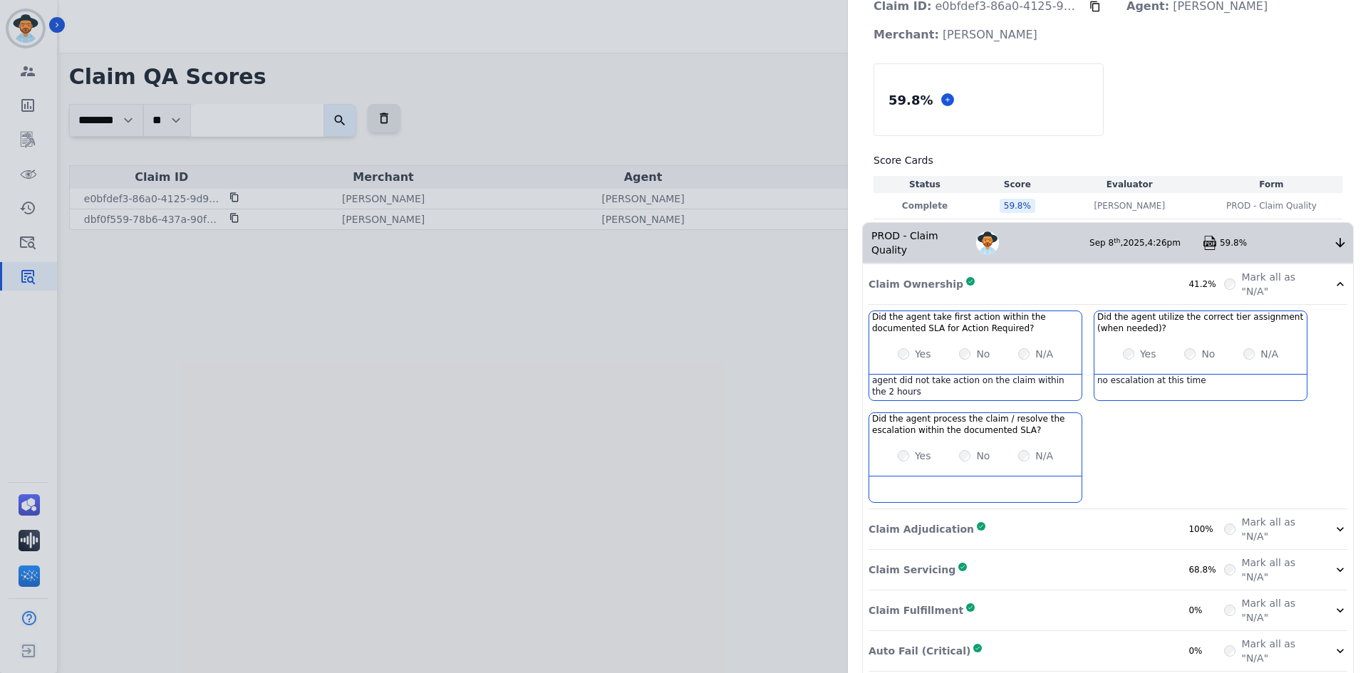
scroll to position [71, 0]
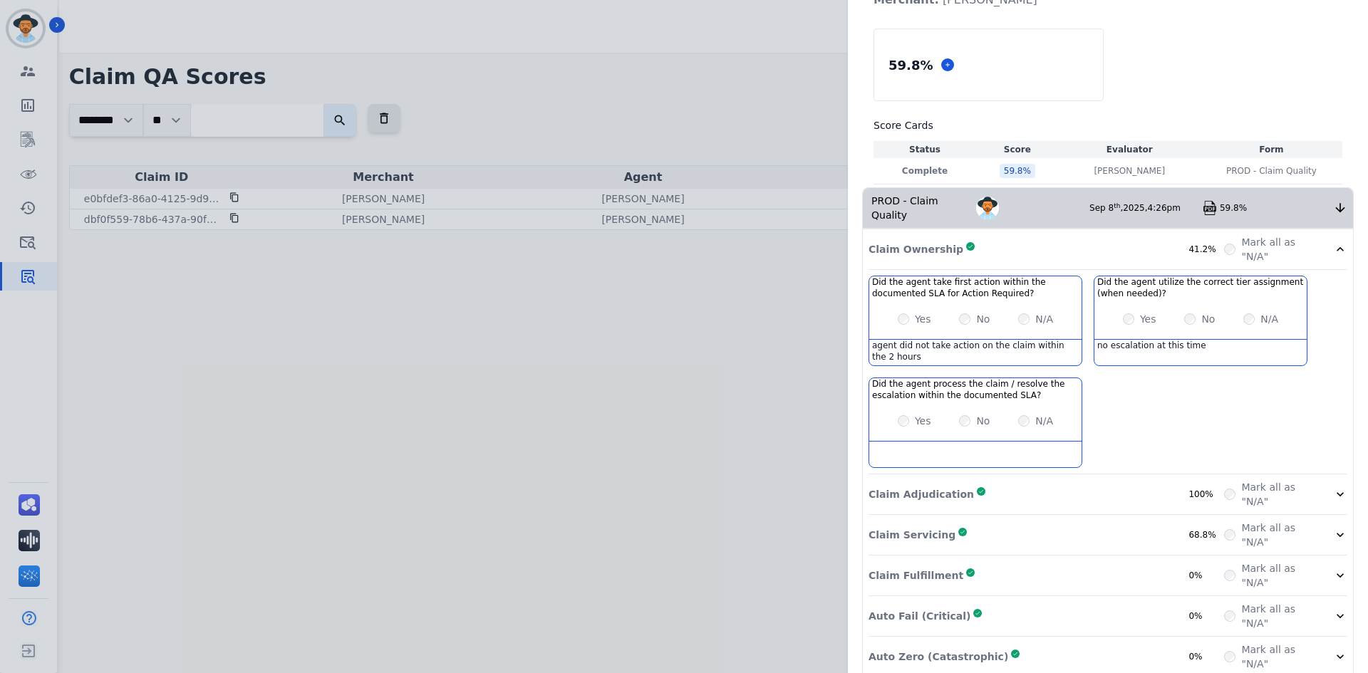
click at [991, 484] on div "Claim Adjudication Complete 100%" at bounding box center [1045, 494] width 355 height 28
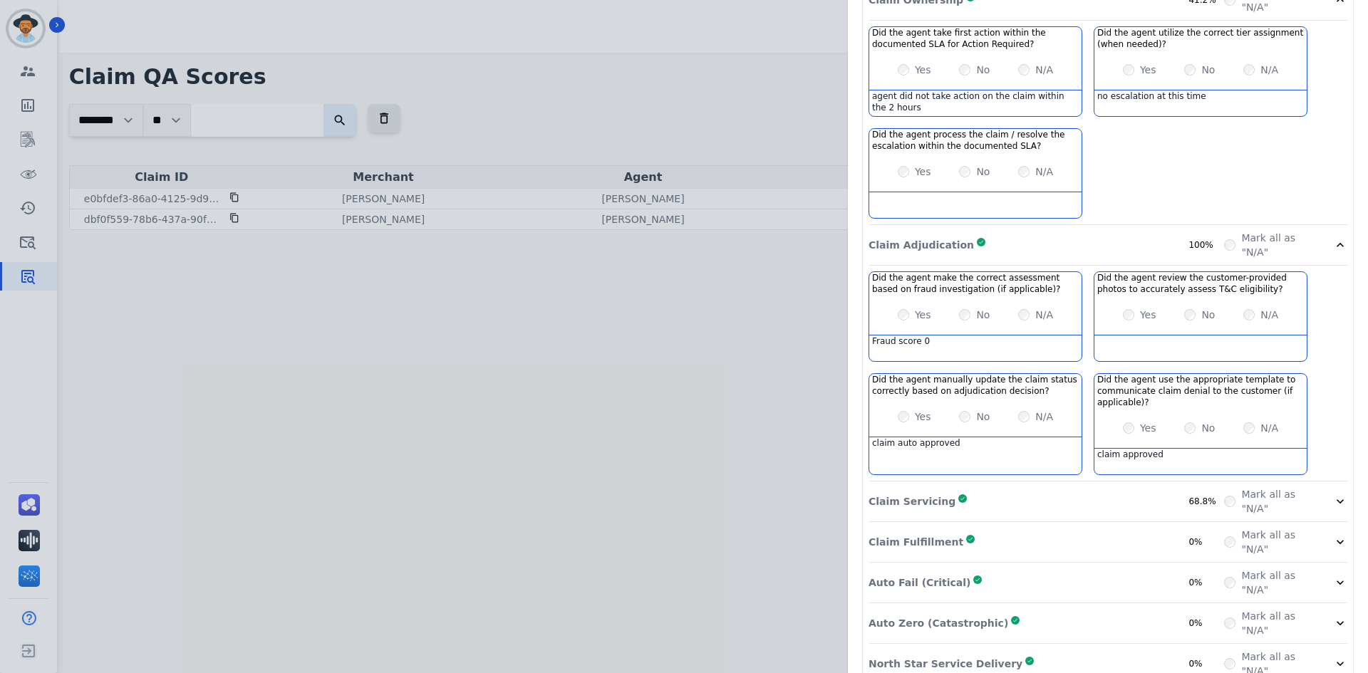
scroll to position [333, 0]
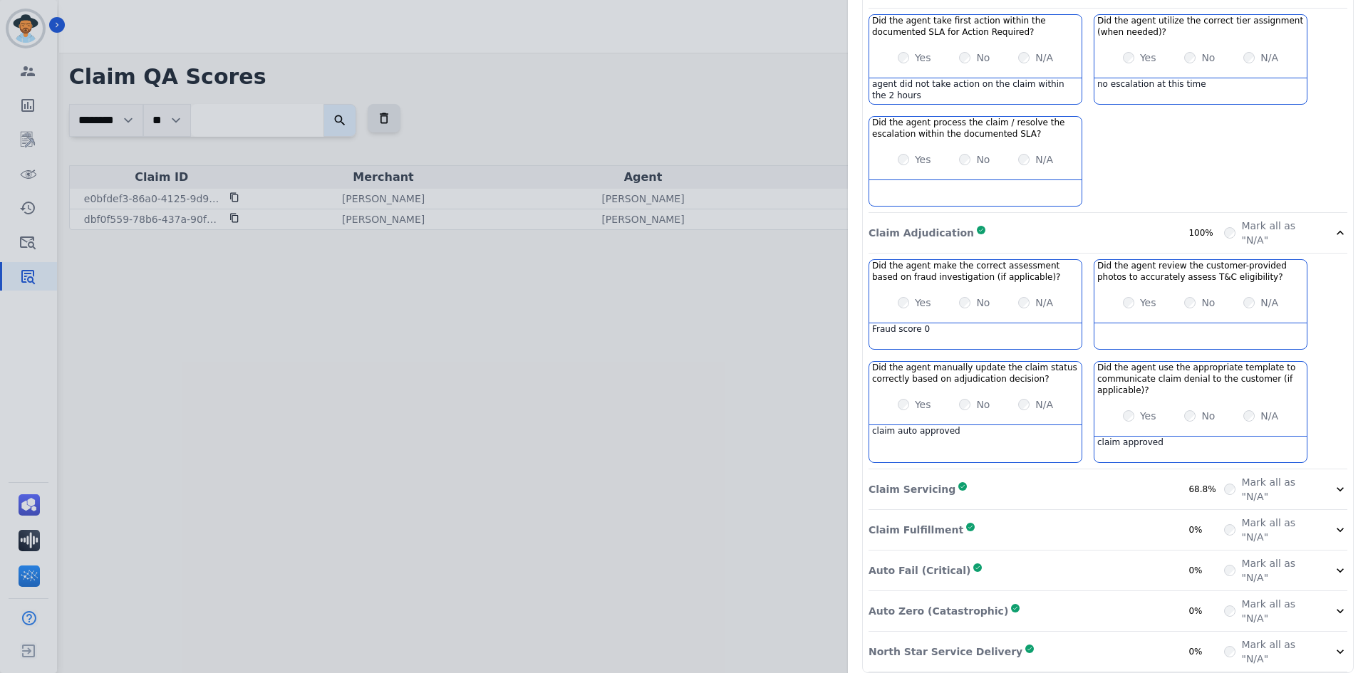
click at [986, 556] on div "Auto Fail (Critical) Complete 0%" at bounding box center [1045, 570] width 355 height 28
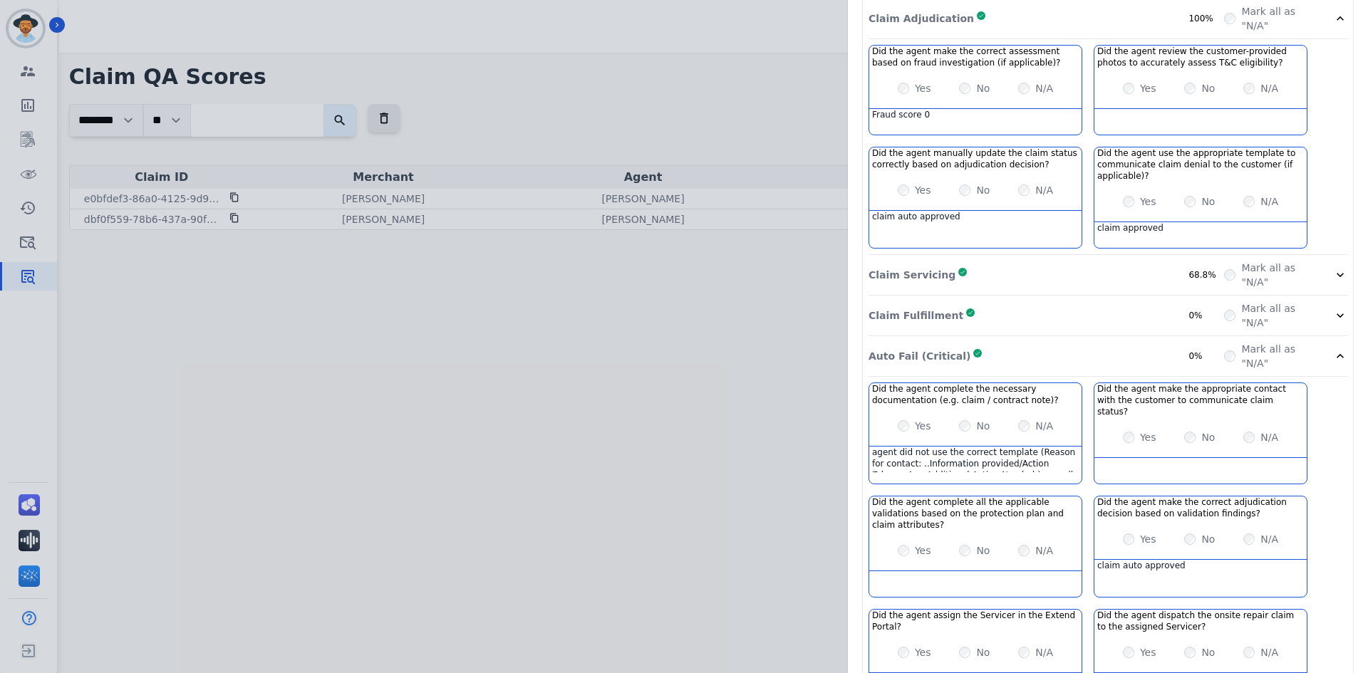
scroll to position [546, 0]
click at [1039, 447] on div "agent did not use the correct template (Reason for contact: ..Information provi…" at bounding box center [975, 460] width 212 height 26
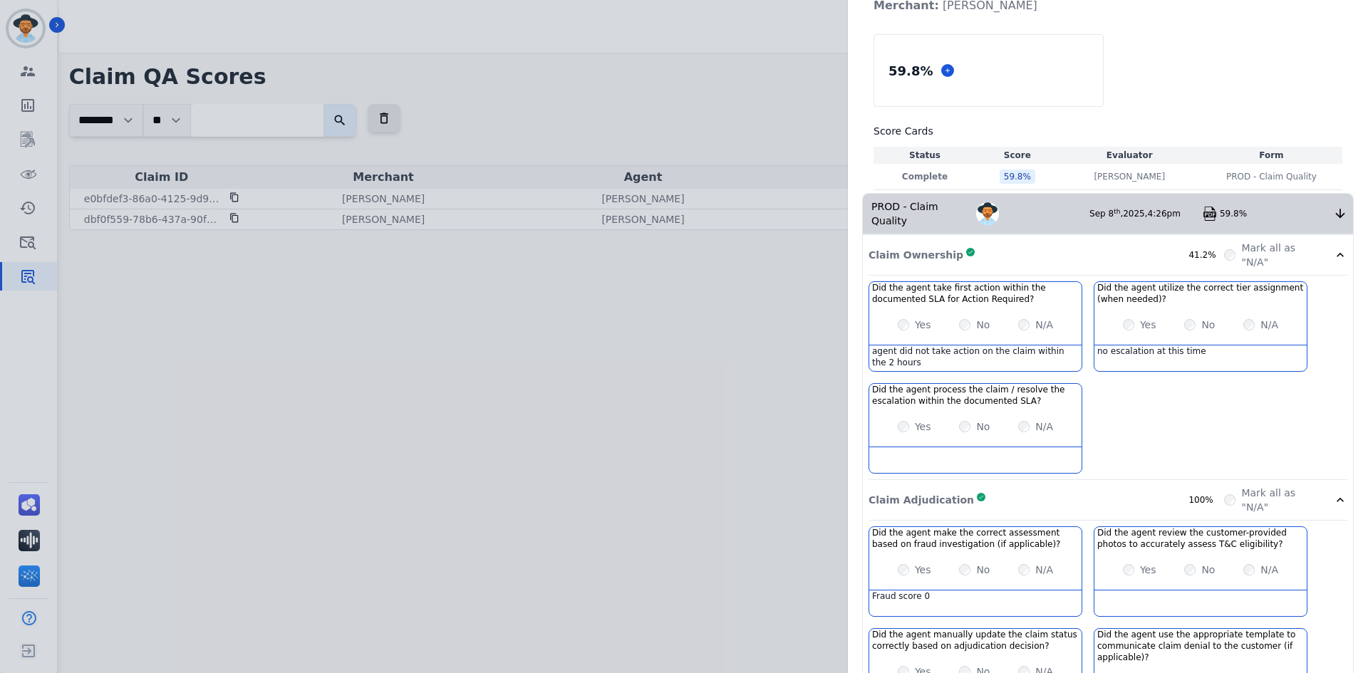
scroll to position [0, 0]
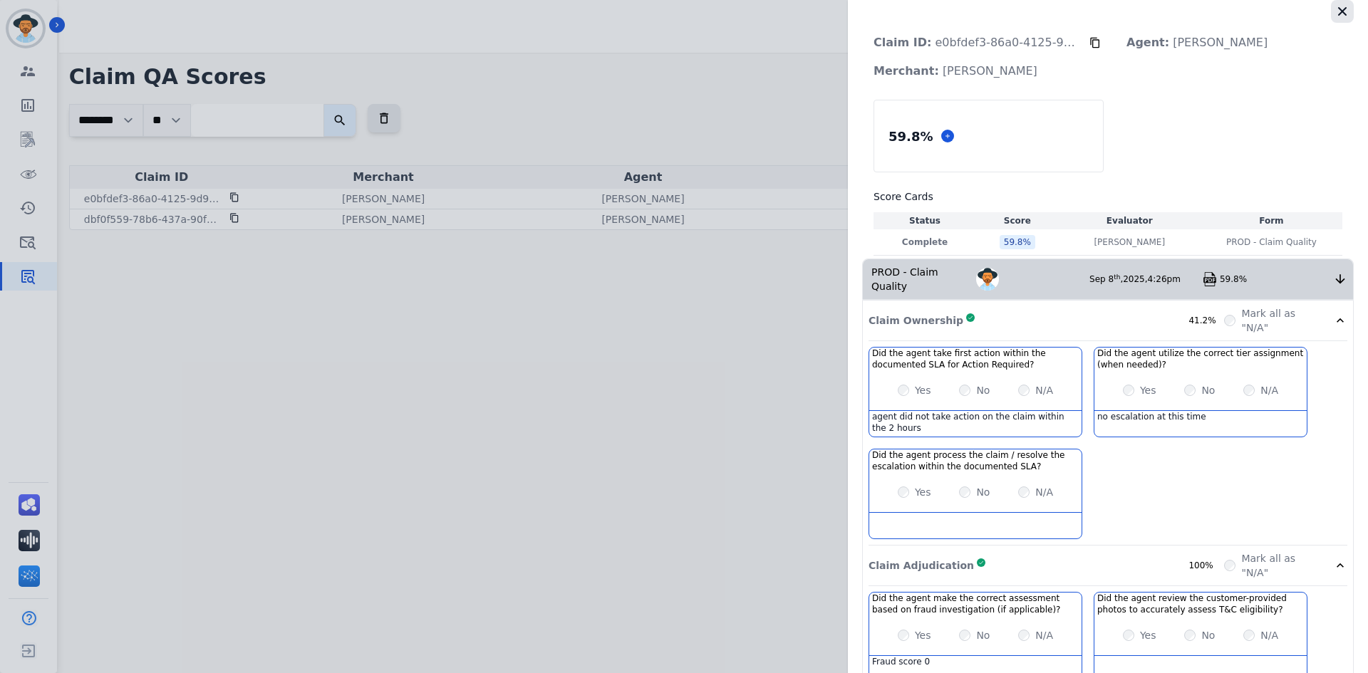
click at [1338, 12] on icon "button" at bounding box center [1342, 11] width 14 height 14
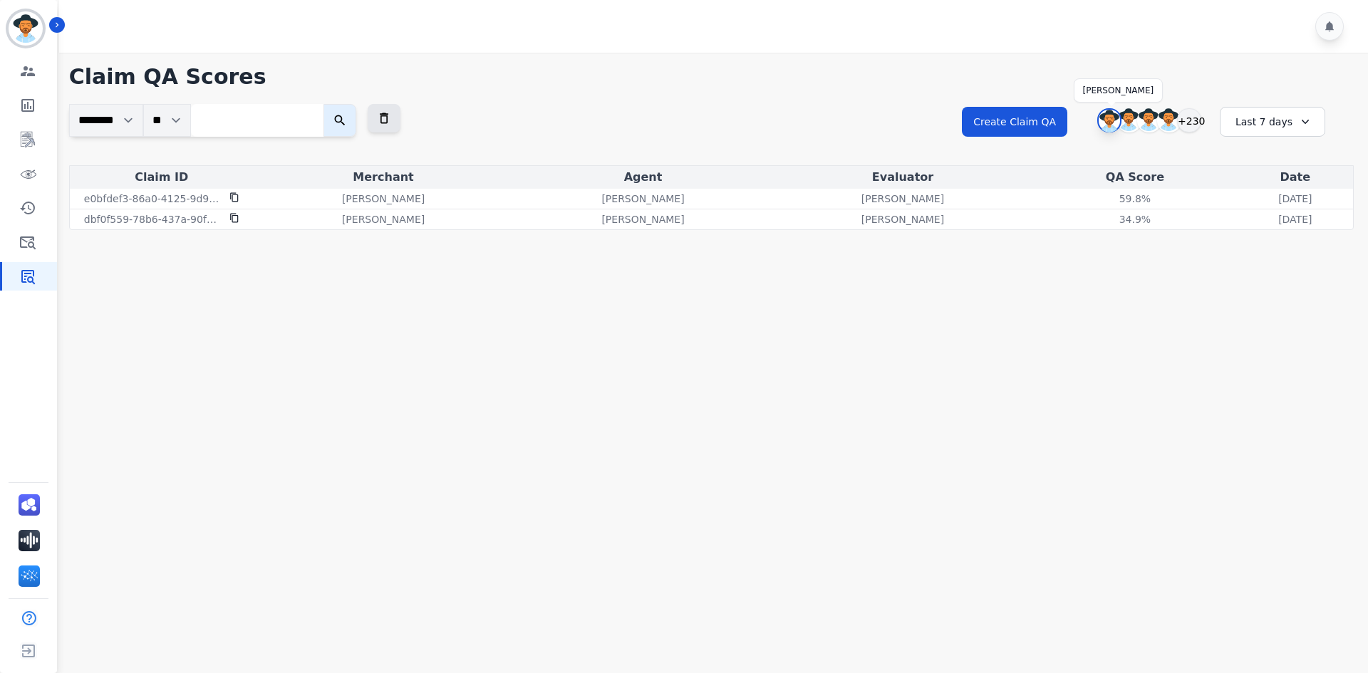
click at [1107, 120] on img at bounding box center [1108, 121] width 21 height 23
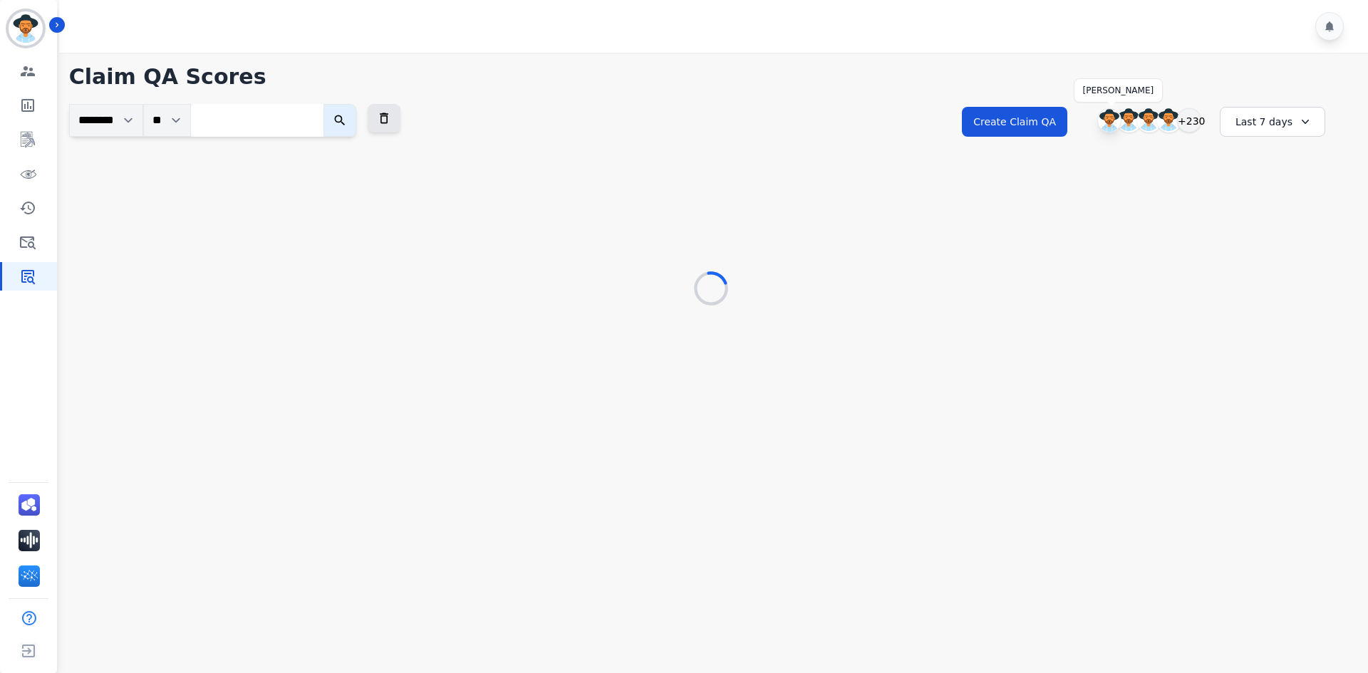
click at [1107, 120] on img at bounding box center [1109, 120] width 23 height 23
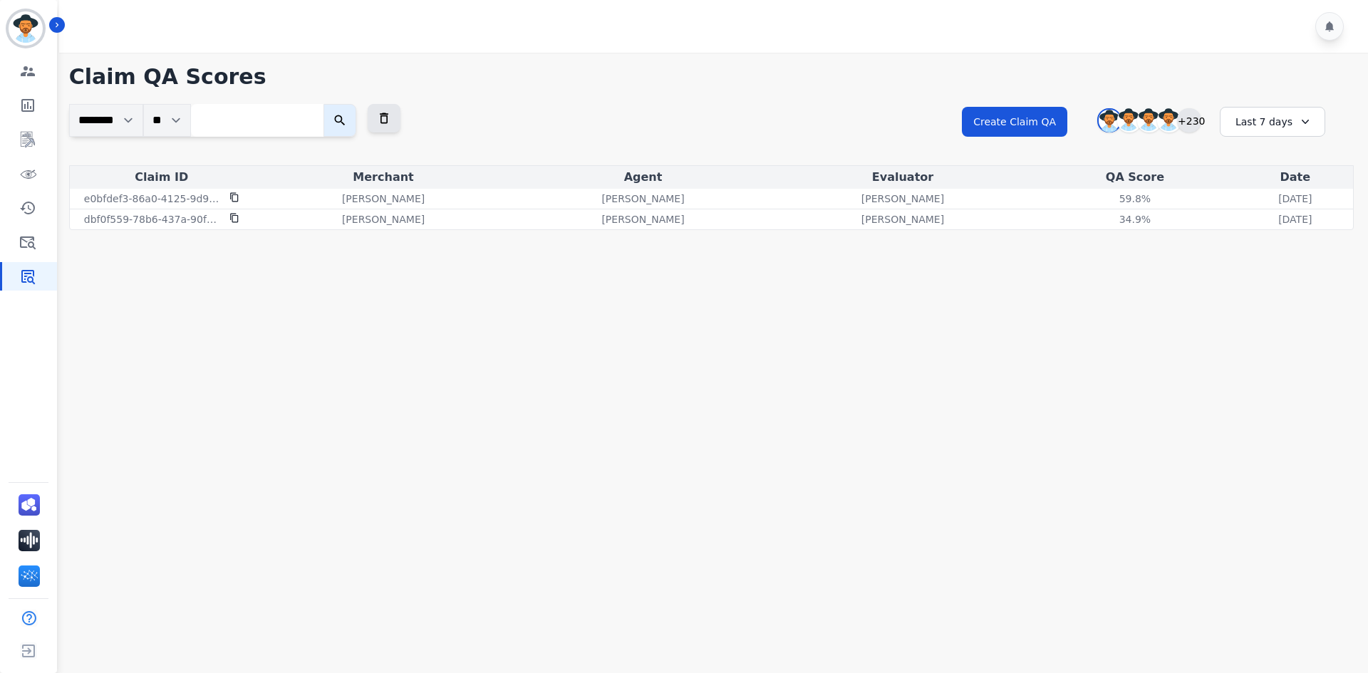
click at [1186, 119] on div "+230" at bounding box center [1189, 120] width 24 height 24
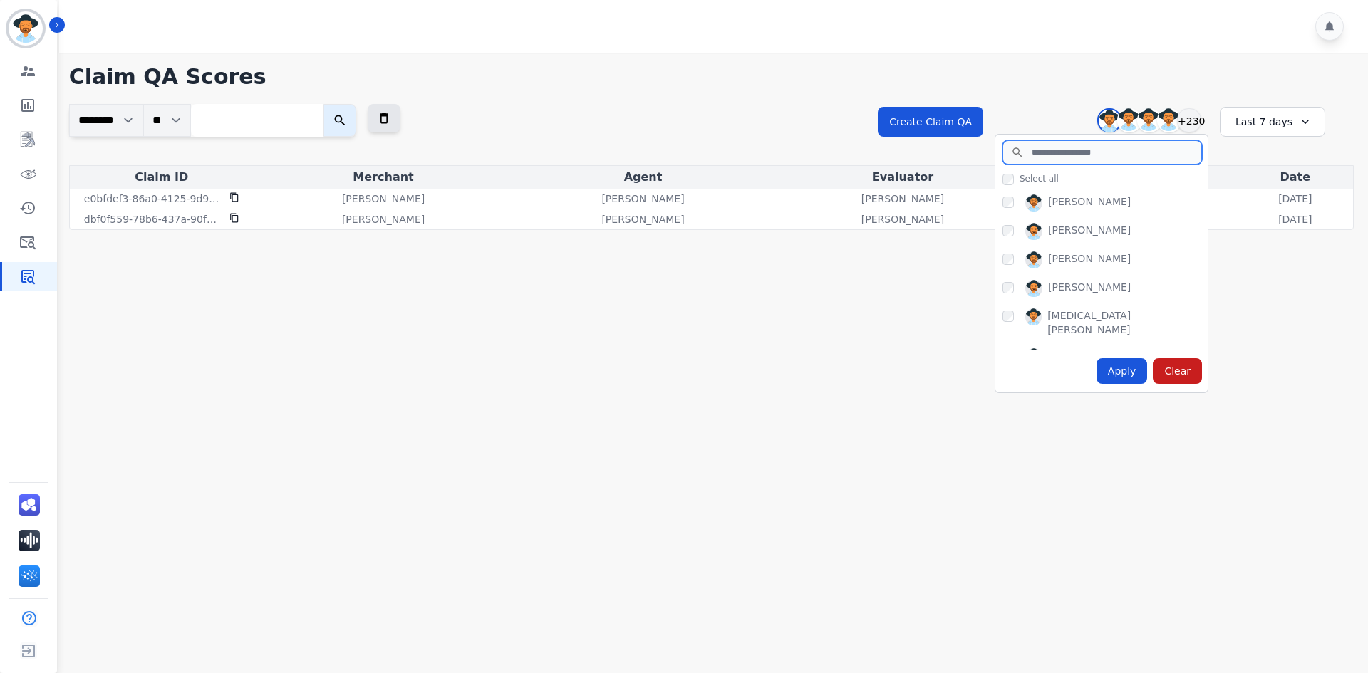
click at [1084, 152] on input "search" at bounding box center [1101, 152] width 199 height 24
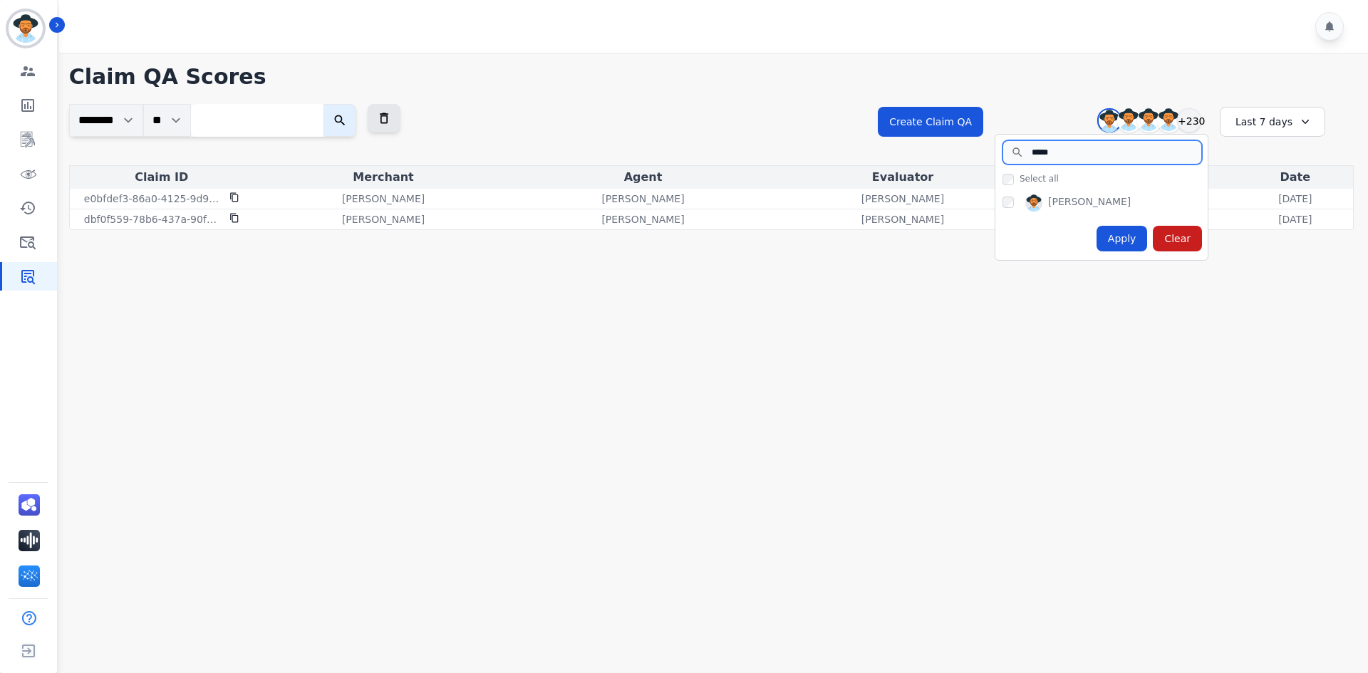
type input "*****"
click at [1146, 239] on div "Apply" at bounding box center [1121, 239] width 51 height 26
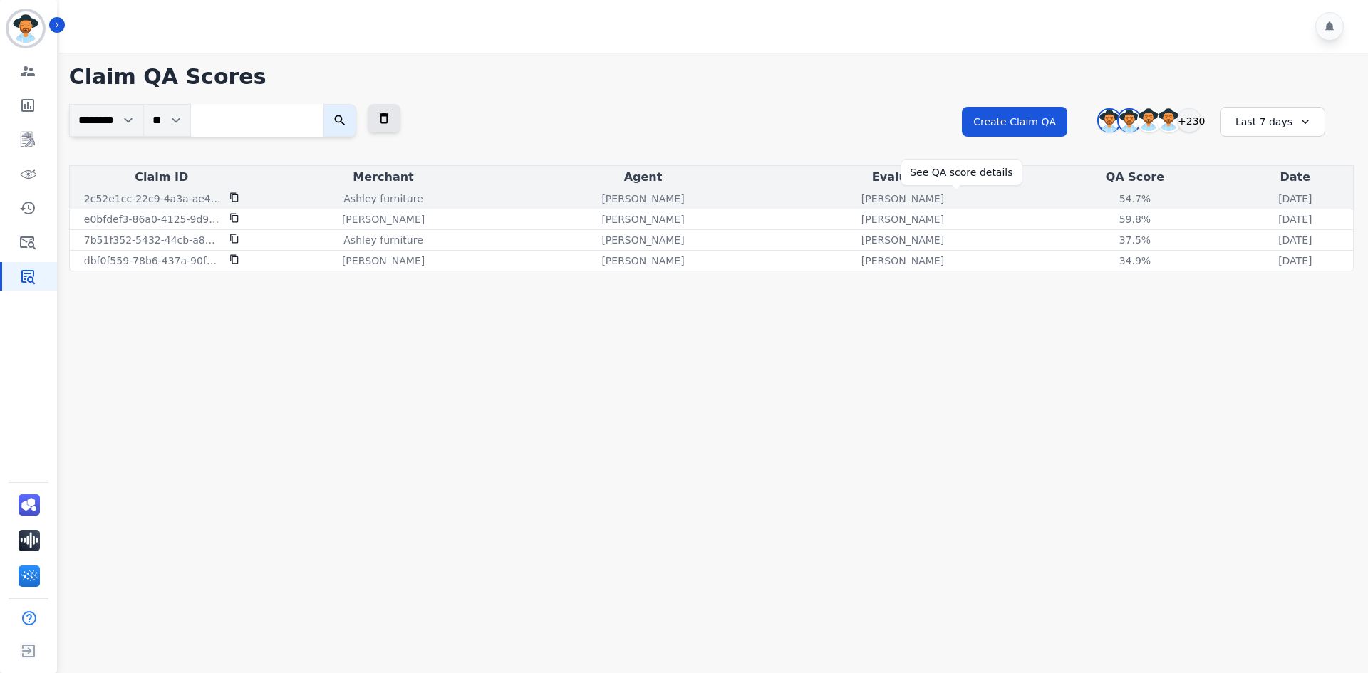
click at [1103, 197] on div "54.7%" at bounding box center [1135, 199] width 64 height 14
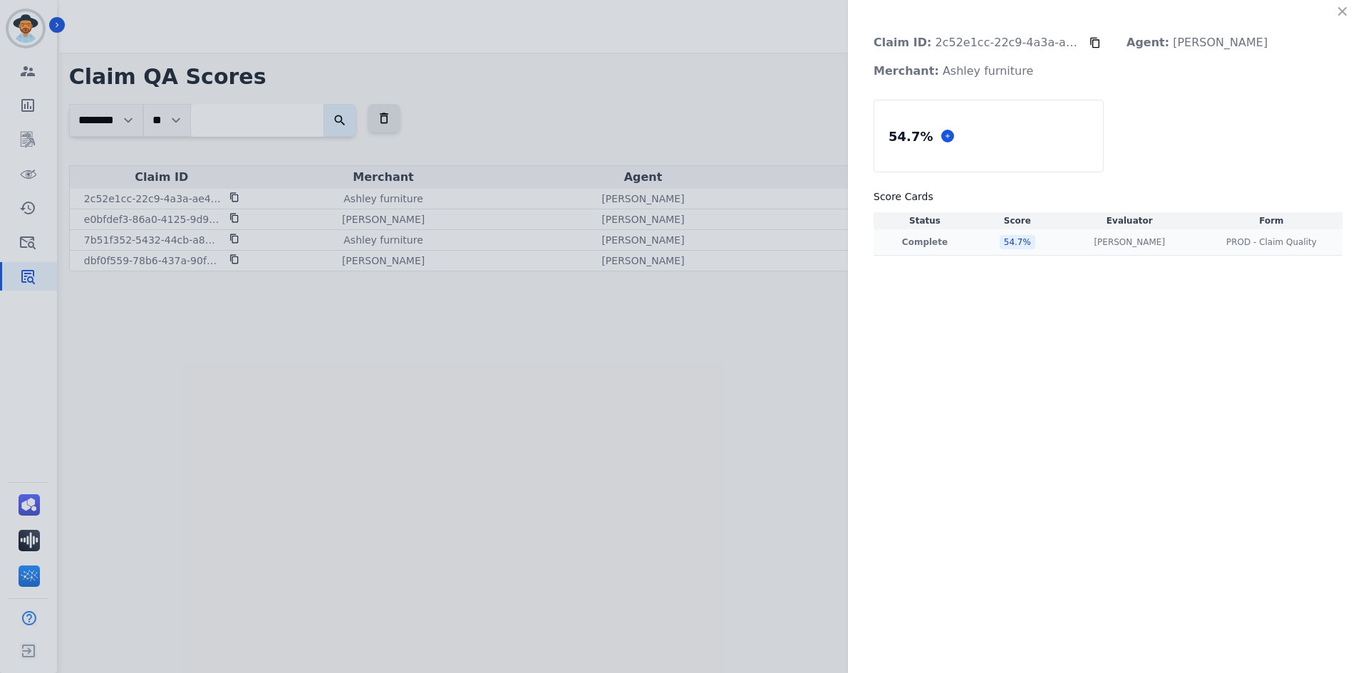
click at [1015, 248] on div "54.7 %" at bounding box center [1017, 242] width 36 height 14
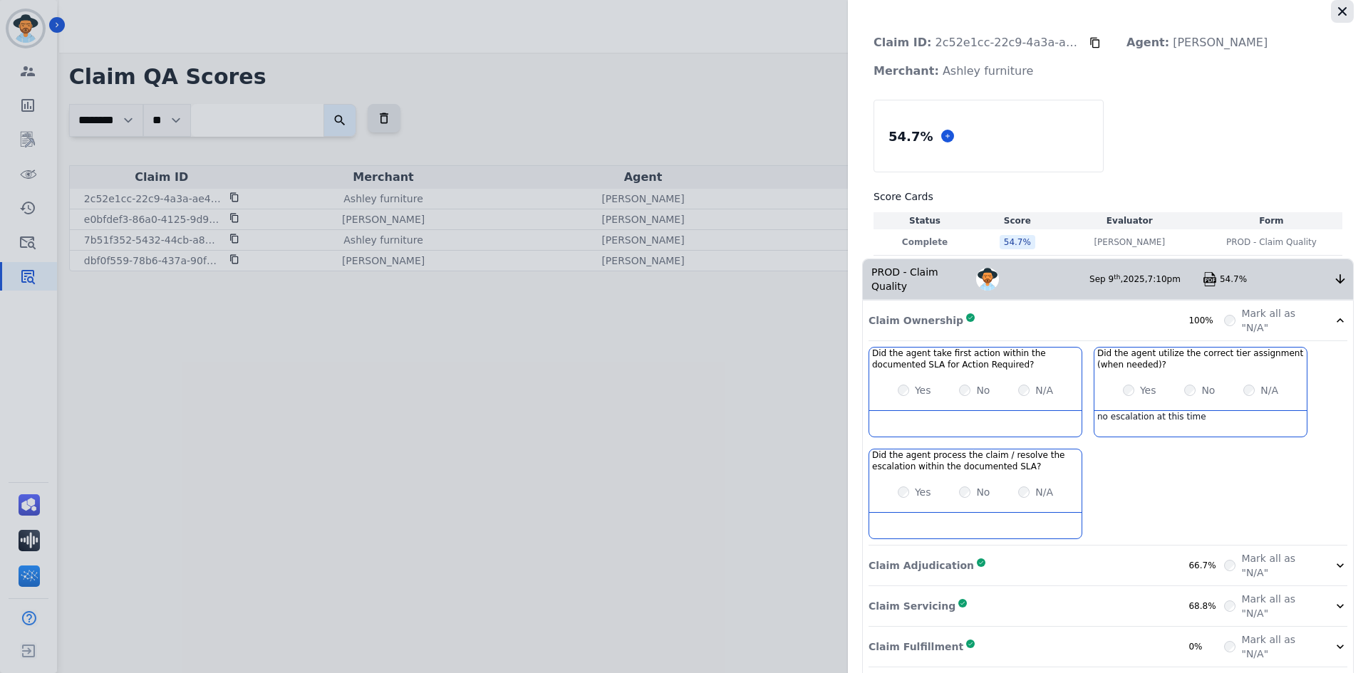
click at [1343, 9] on icon "button" at bounding box center [1342, 11] width 14 height 14
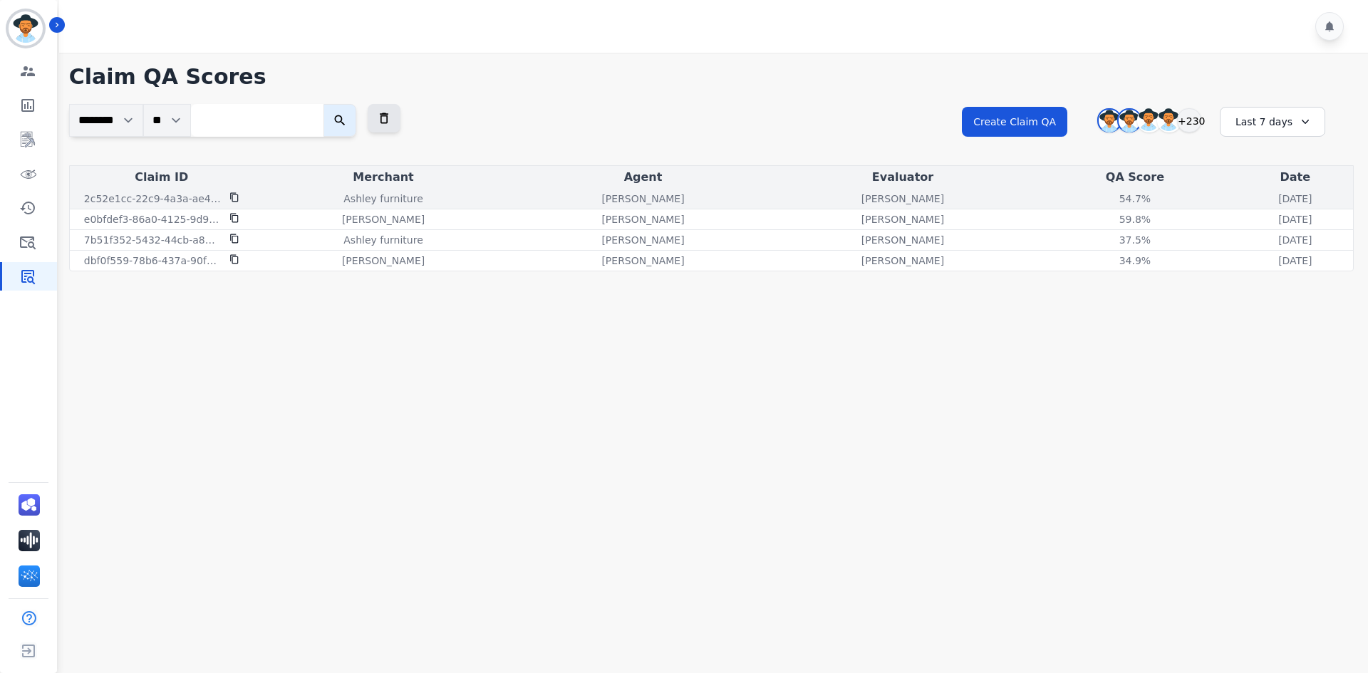
click at [234, 194] on icon at bounding box center [234, 197] width 8 height 9
click at [1103, 197] on div "54.7%" at bounding box center [1135, 199] width 64 height 14
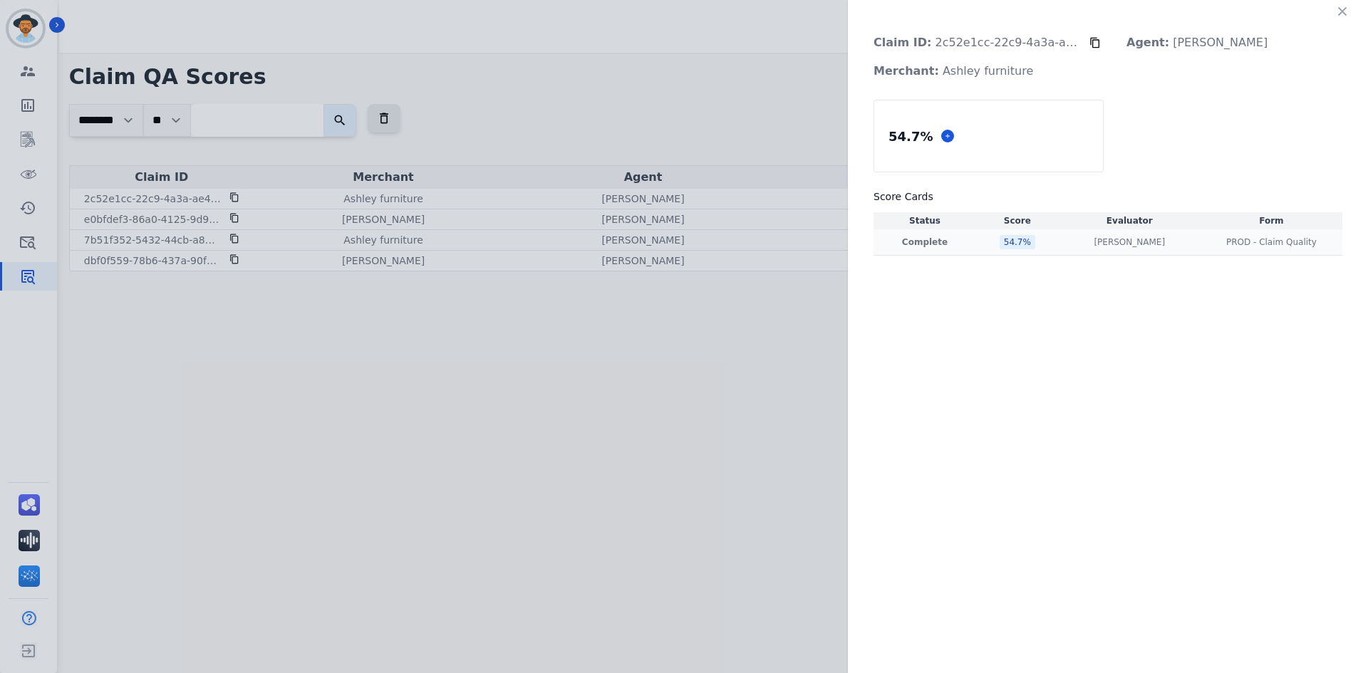
click at [1006, 242] on div "54.7 %" at bounding box center [1017, 242] width 36 height 14
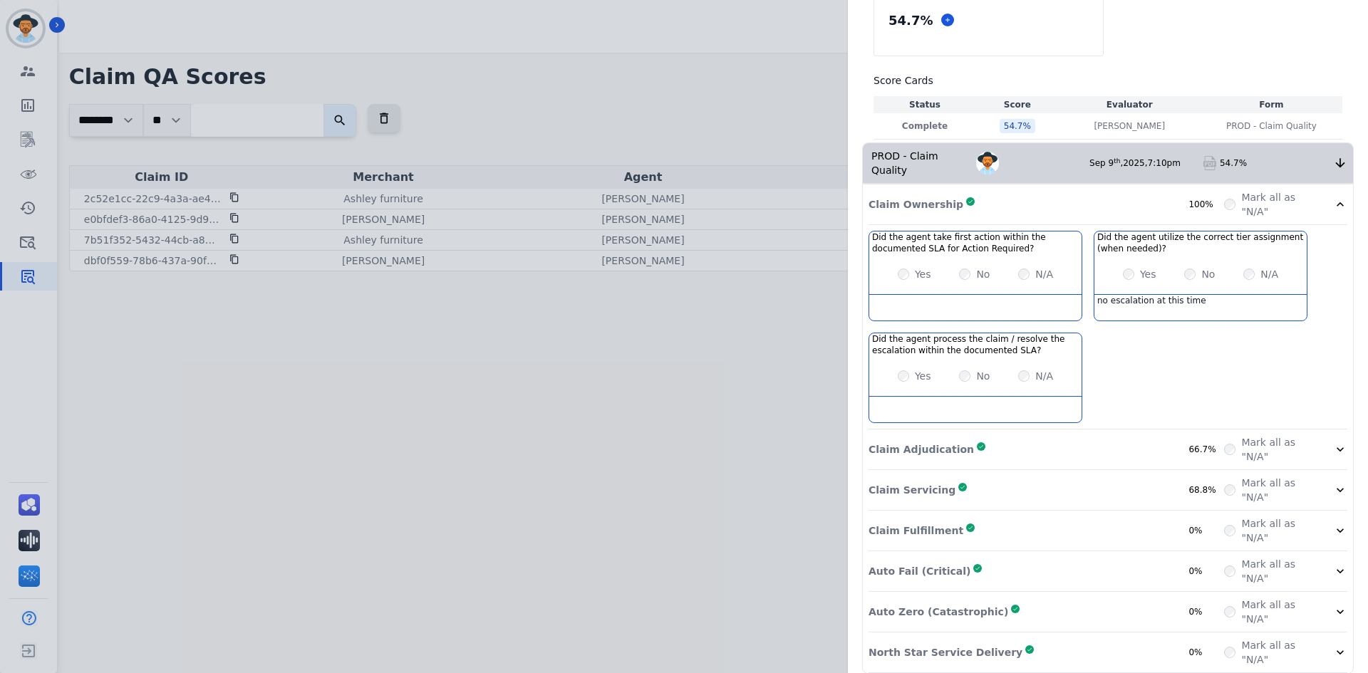
scroll to position [117, 0]
click at [993, 435] on div "Claim Adjudication Complete 66.7%" at bounding box center [1045, 449] width 355 height 28
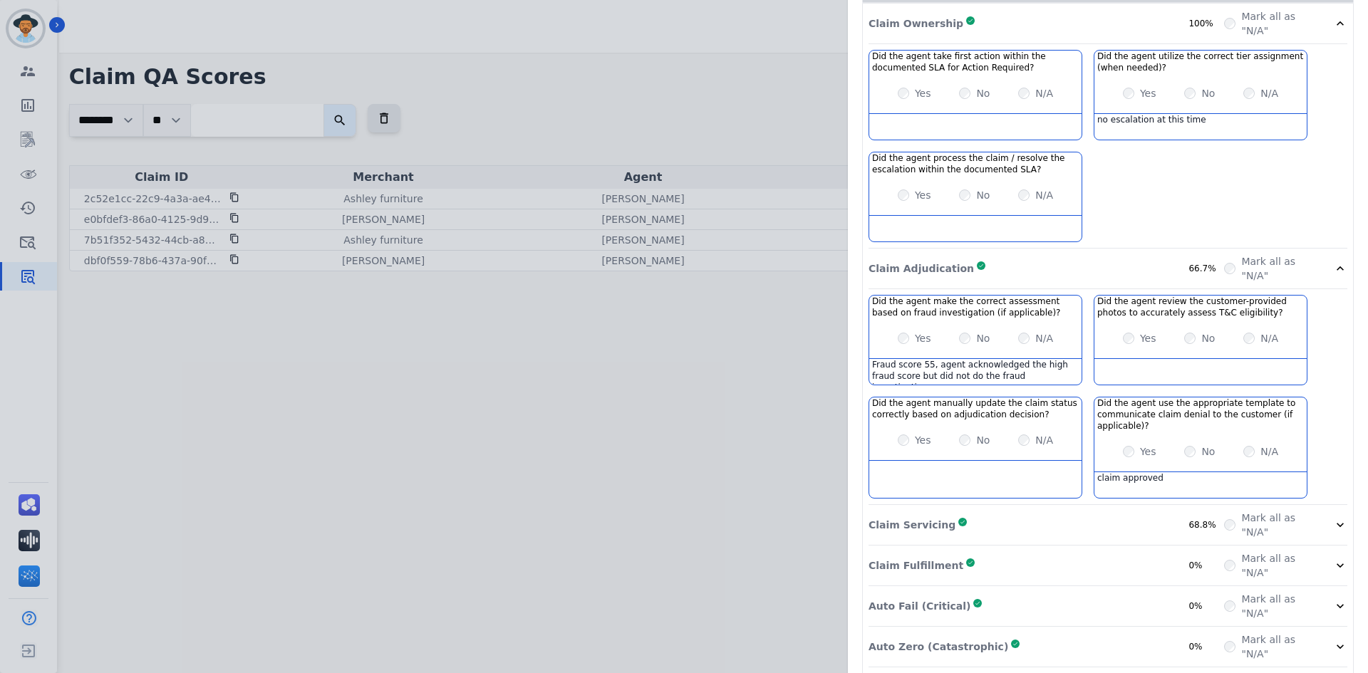
scroll to position [331, 0]
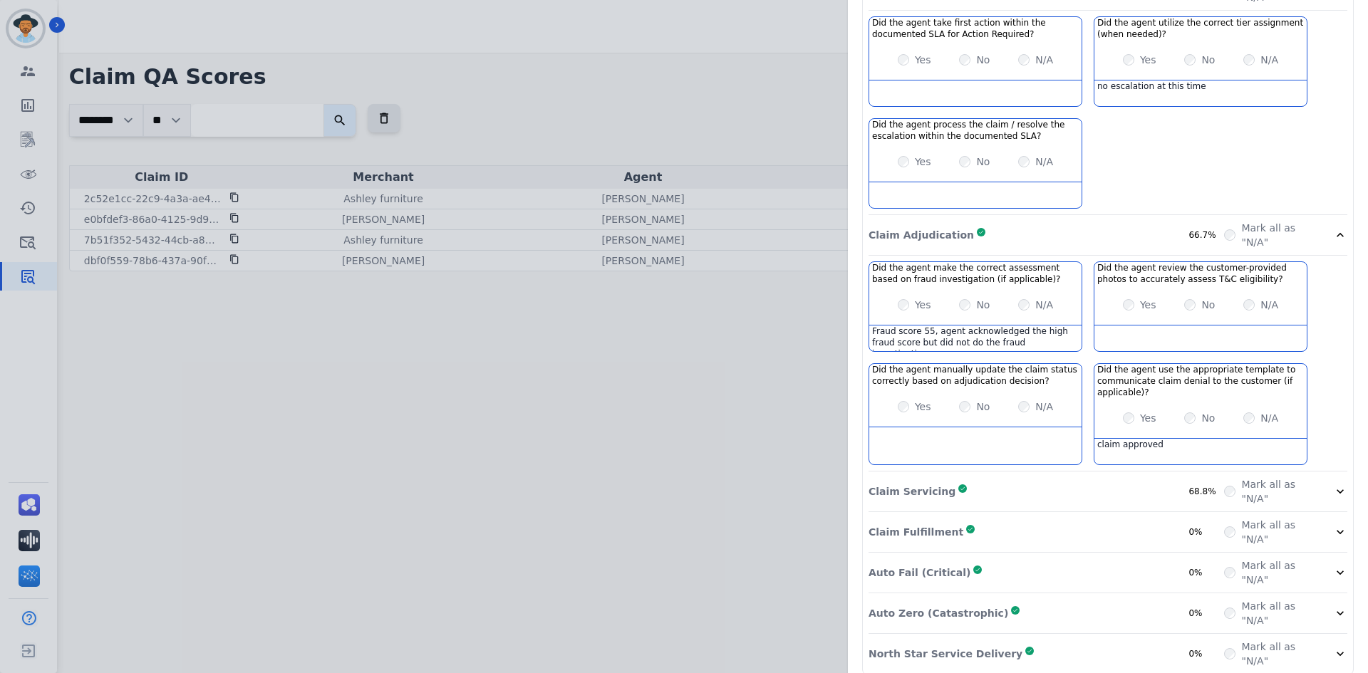
click at [979, 477] on div "Claim Servicing Complete 68.8%" at bounding box center [1045, 491] width 355 height 28
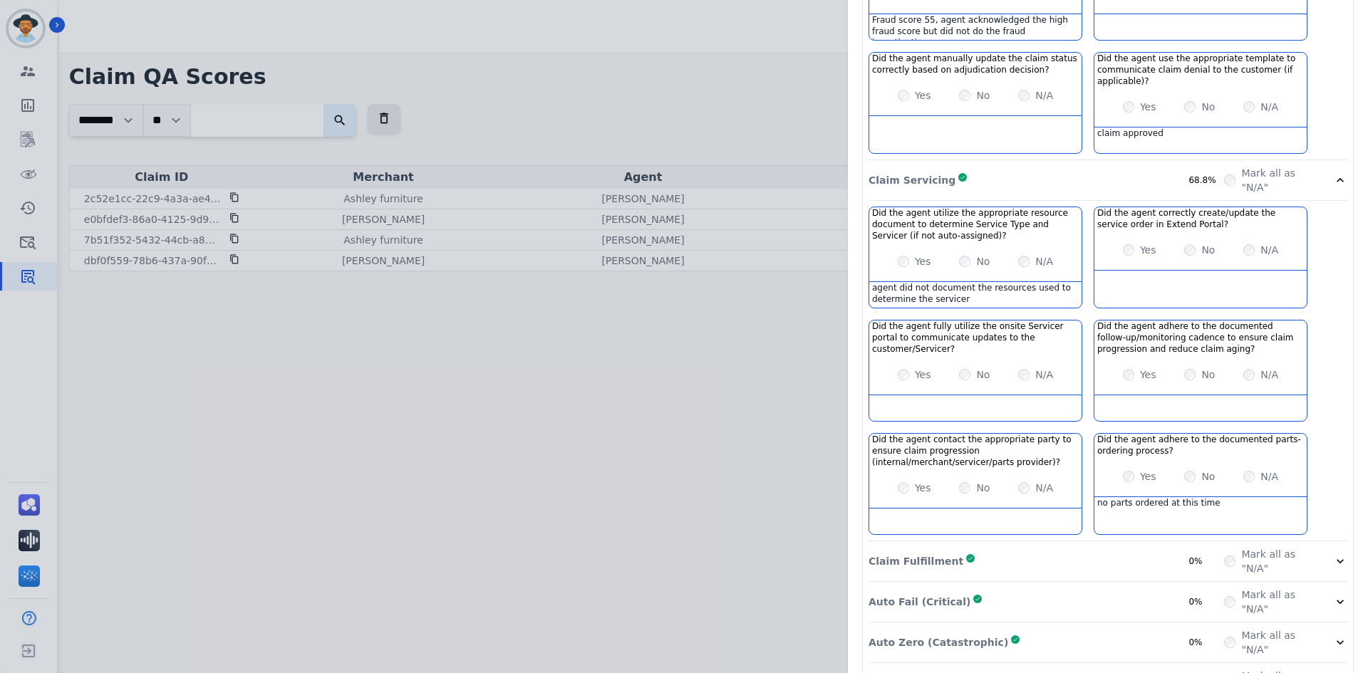
scroll to position [673, 0]
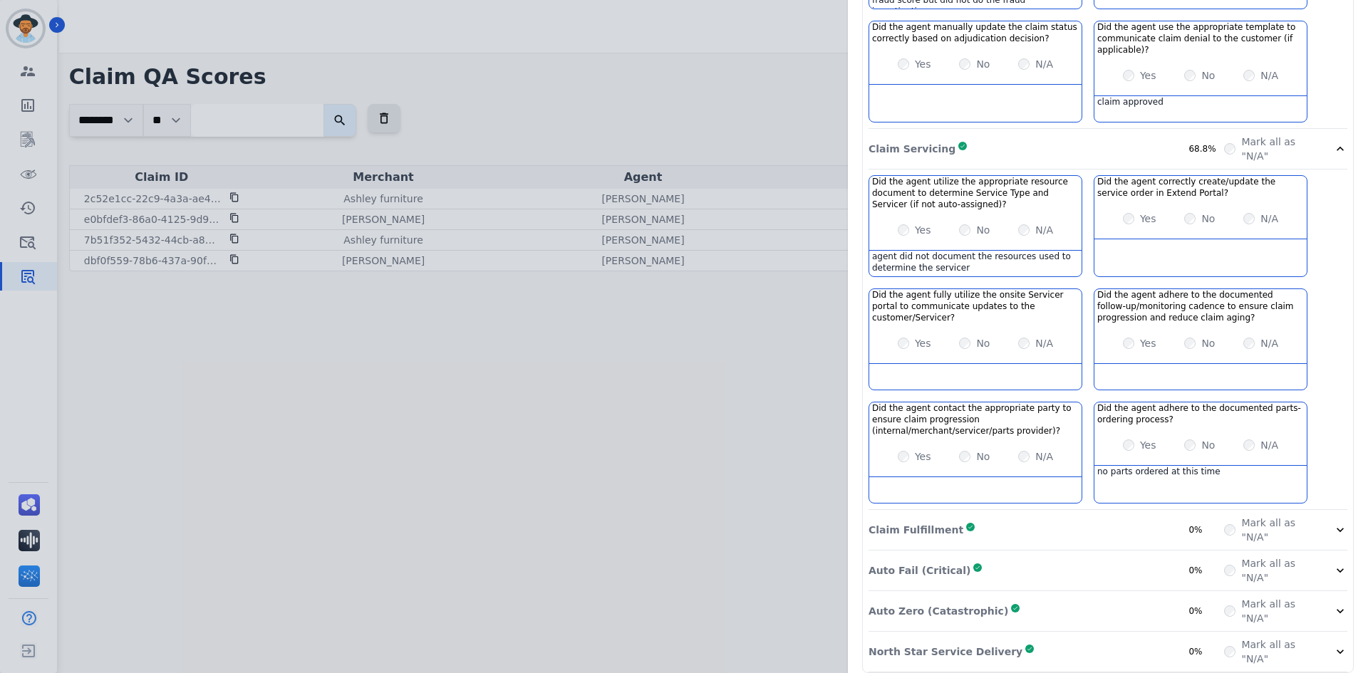
click at [1003, 556] on div "Auto Fail (Critical) Complete 0%" at bounding box center [1045, 570] width 355 height 28
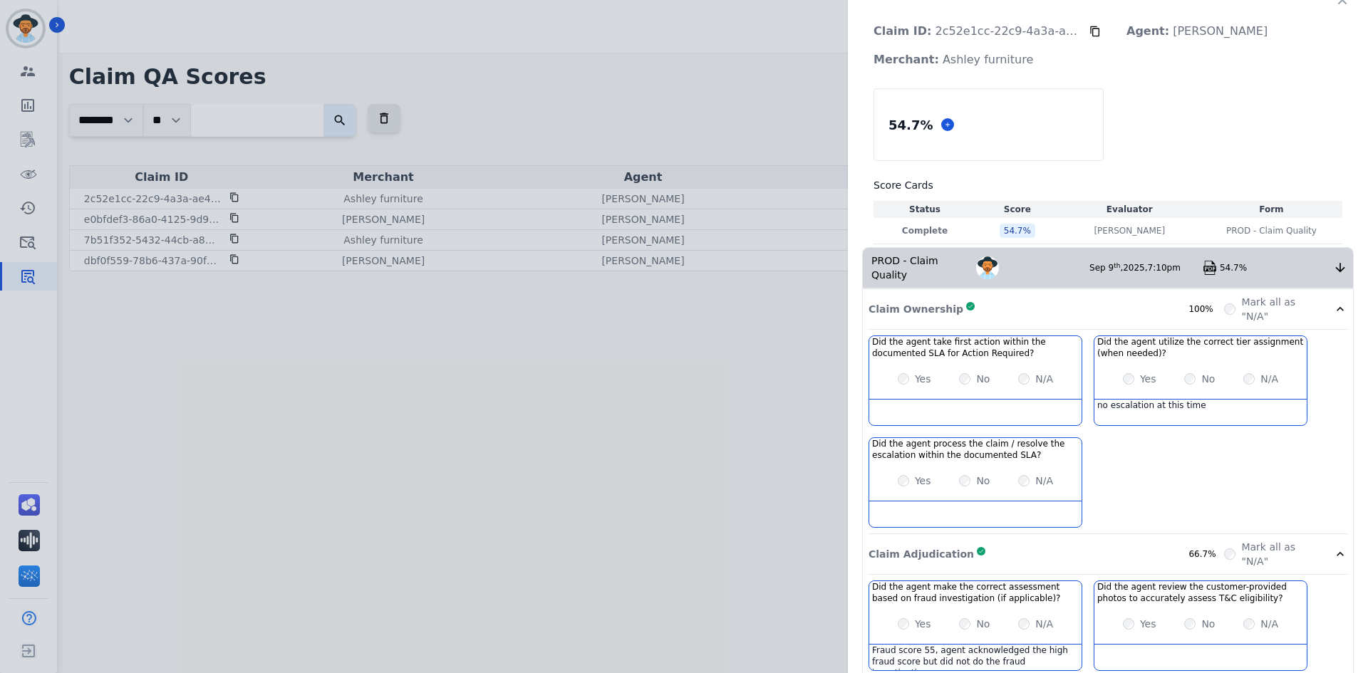
scroll to position [0, 0]
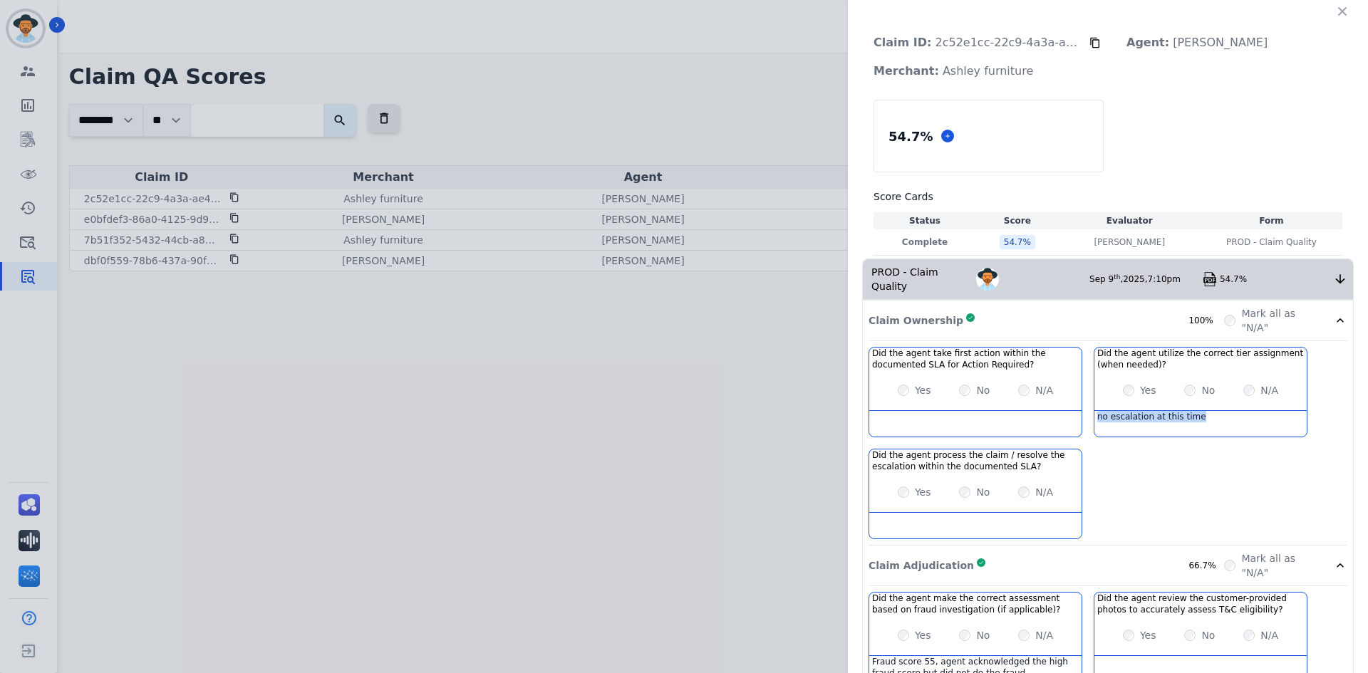
drag, startPoint x: 1193, startPoint y: 406, endPoint x: 1083, endPoint y: 405, distance: 110.4
click at [1083, 405] on div "Did the agent take first action within the documented SLA for Action Required? …" at bounding box center [1107, 446] width 479 height 199
click at [1133, 415] on div "no escalation at this time" at bounding box center [1200, 424] width 212 height 26
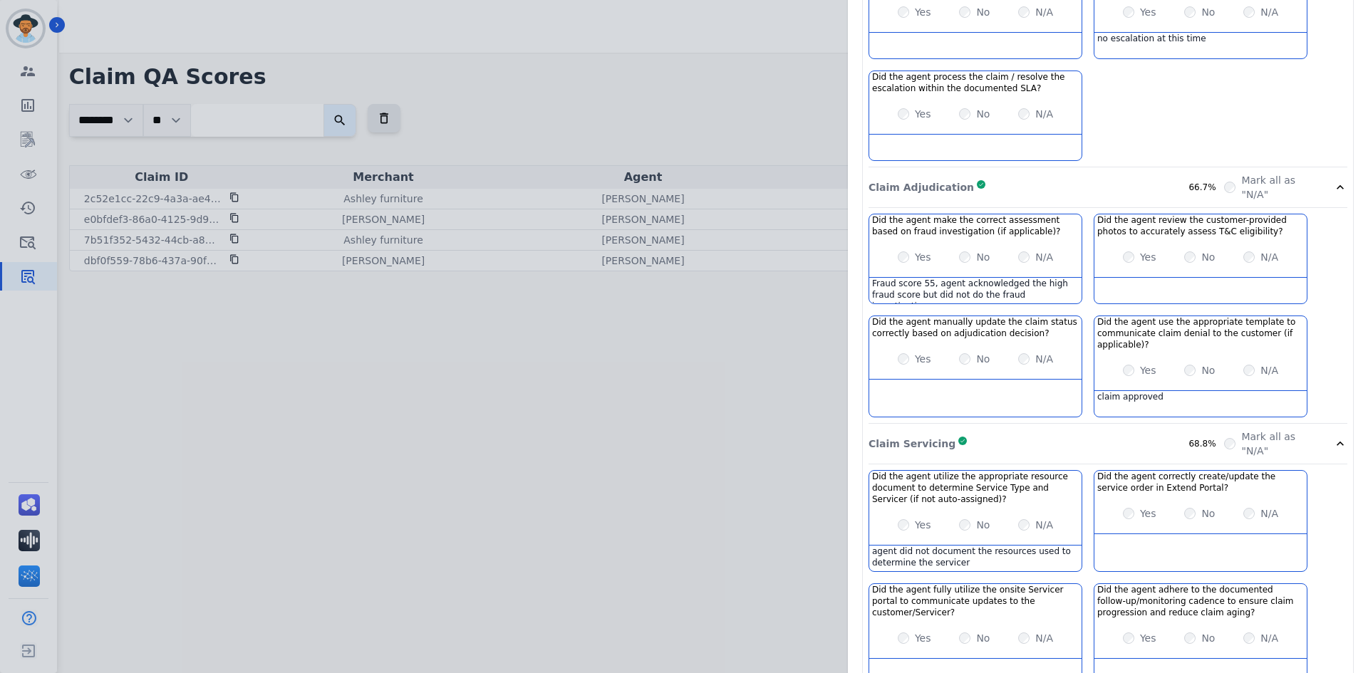
scroll to position [356, 0]
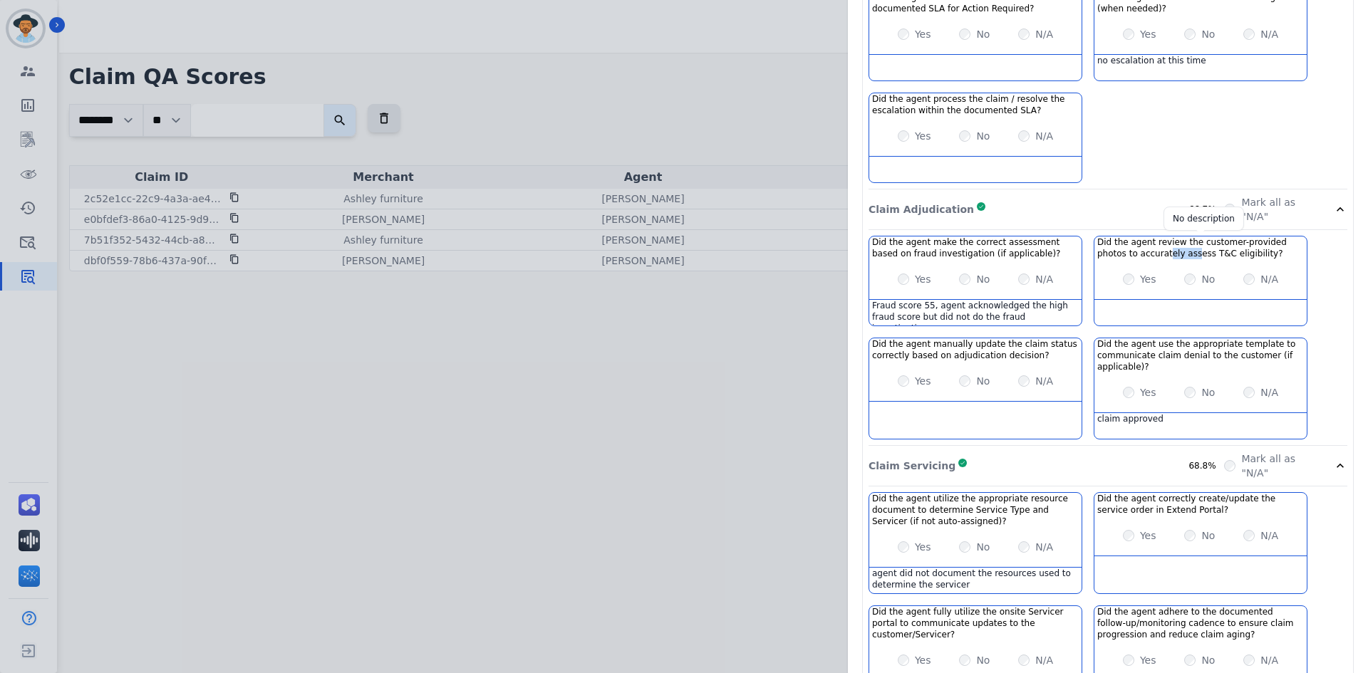
drag, startPoint x: 1130, startPoint y: 239, endPoint x: 1156, endPoint y: 239, distance: 25.6
click at [1156, 239] on h3 "Did the agent review the customer-provided photos to accurately assess T&C elig…" at bounding box center [1200, 247] width 207 height 23
click at [1042, 343] on h3 "Did the agent manually update the claim status correctly based on adjudication …" at bounding box center [975, 349] width 207 height 23
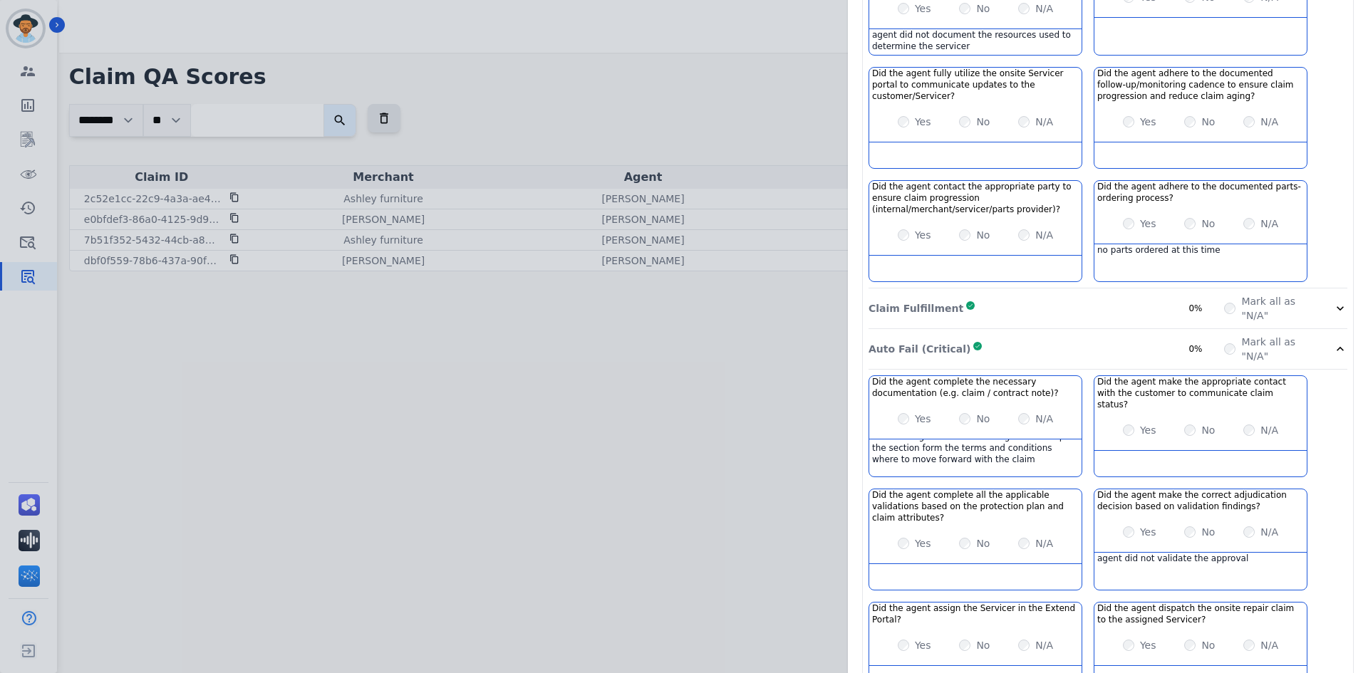
scroll to position [926, 0]
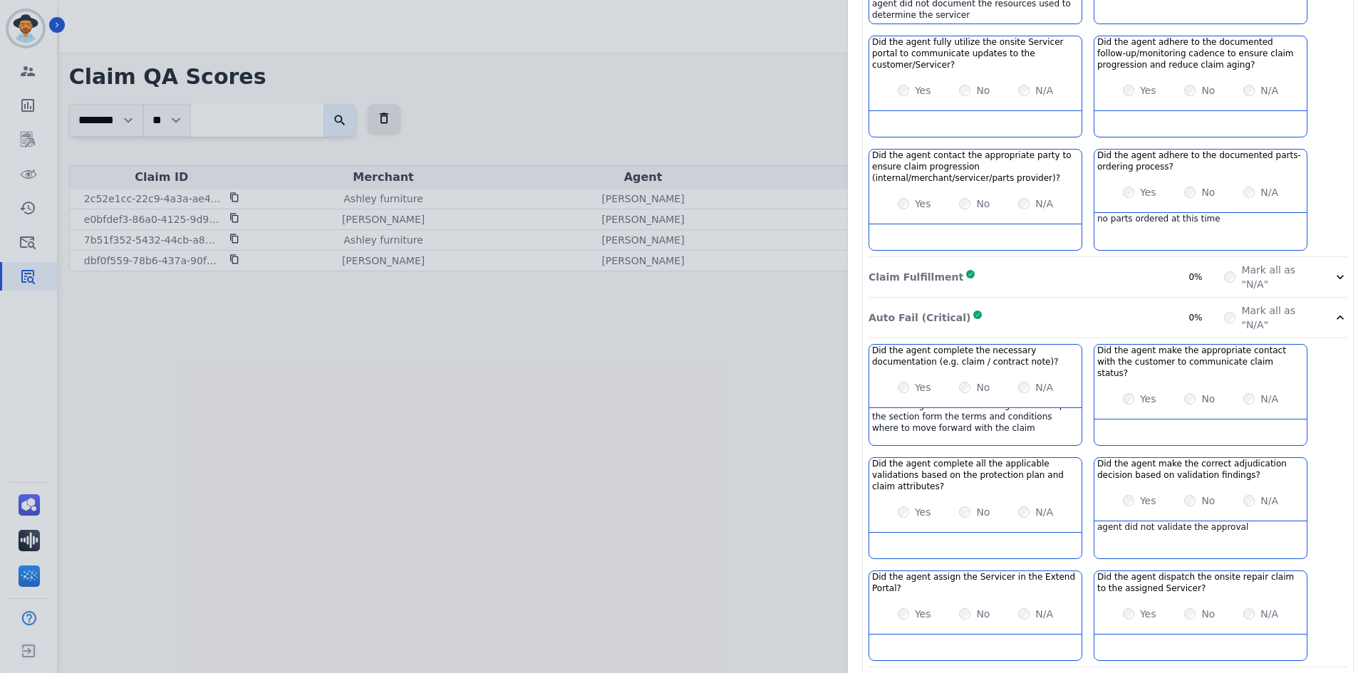
click at [1159, 488] on div "Yes No N/A" at bounding box center [1200, 501] width 212 height 40
drag, startPoint x: 1202, startPoint y: 454, endPoint x: 1128, endPoint y: 450, distance: 74.2
click at [1128, 458] on h3 "Did the agent make the correct adjudication decision based on validation findin…" at bounding box center [1200, 469] width 207 height 23
click at [1140, 458] on h3 "Did the agent make the correct adjudication decision based on validation findin…" at bounding box center [1200, 469] width 207 height 23
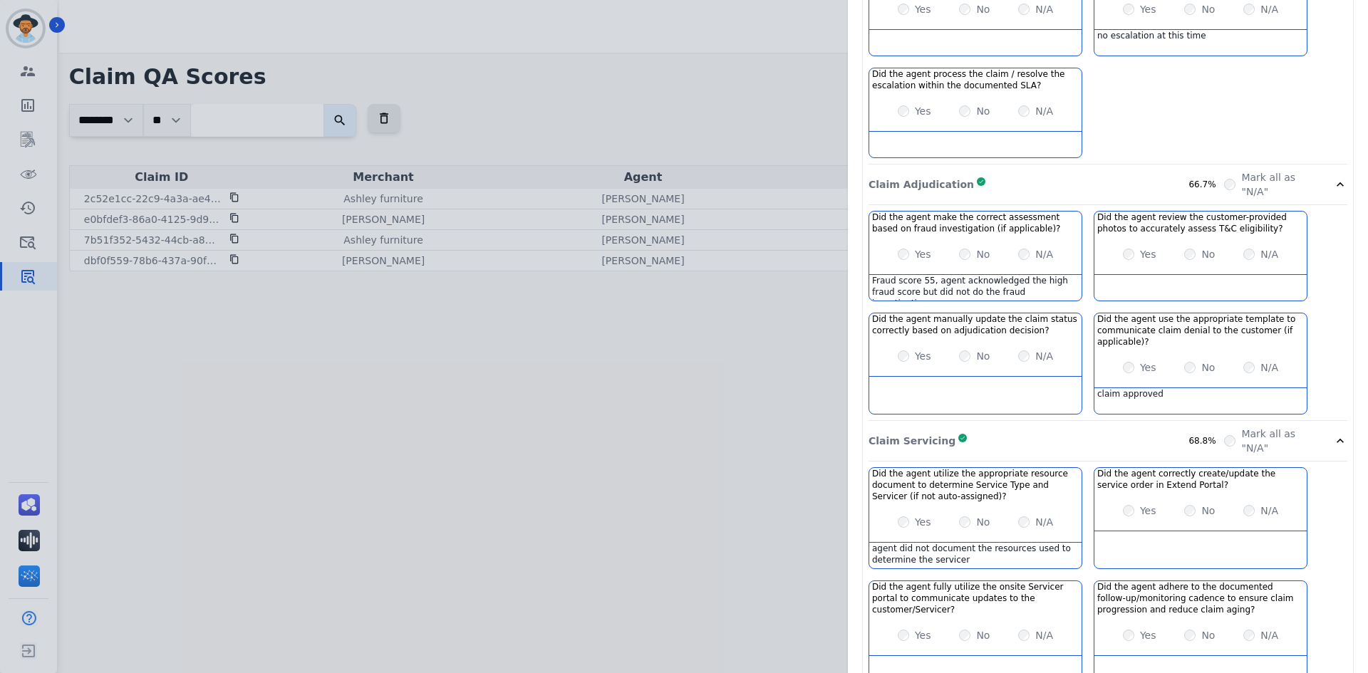
scroll to position [356, 0]
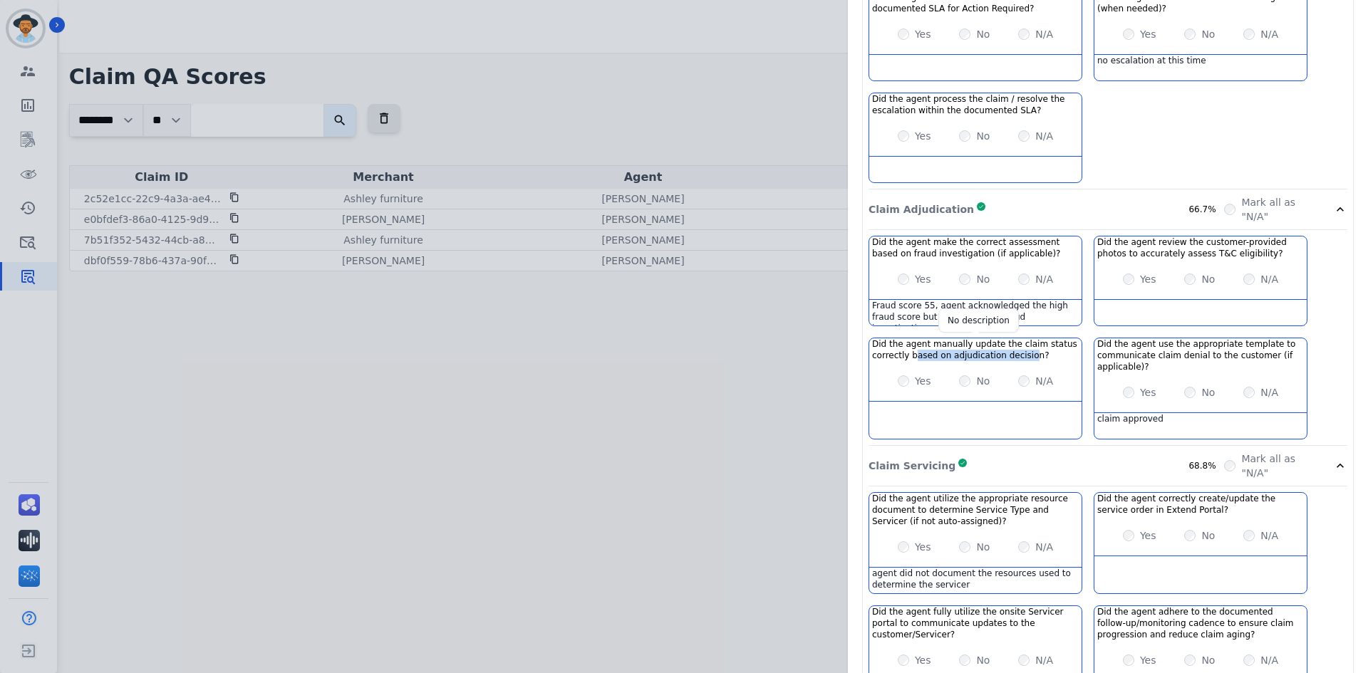
drag, startPoint x: 1016, startPoint y: 337, endPoint x: 906, endPoint y: 335, distance: 110.4
click at [906, 338] on h3 "Did the agent manually update the claim status correctly based on adjudication …" at bounding box center [975, 349] width 207 height 23
click at [987, 452] on div "Claim Servicing Complete 68.8%" at bounding box center [1045, 466] width 355 height 28
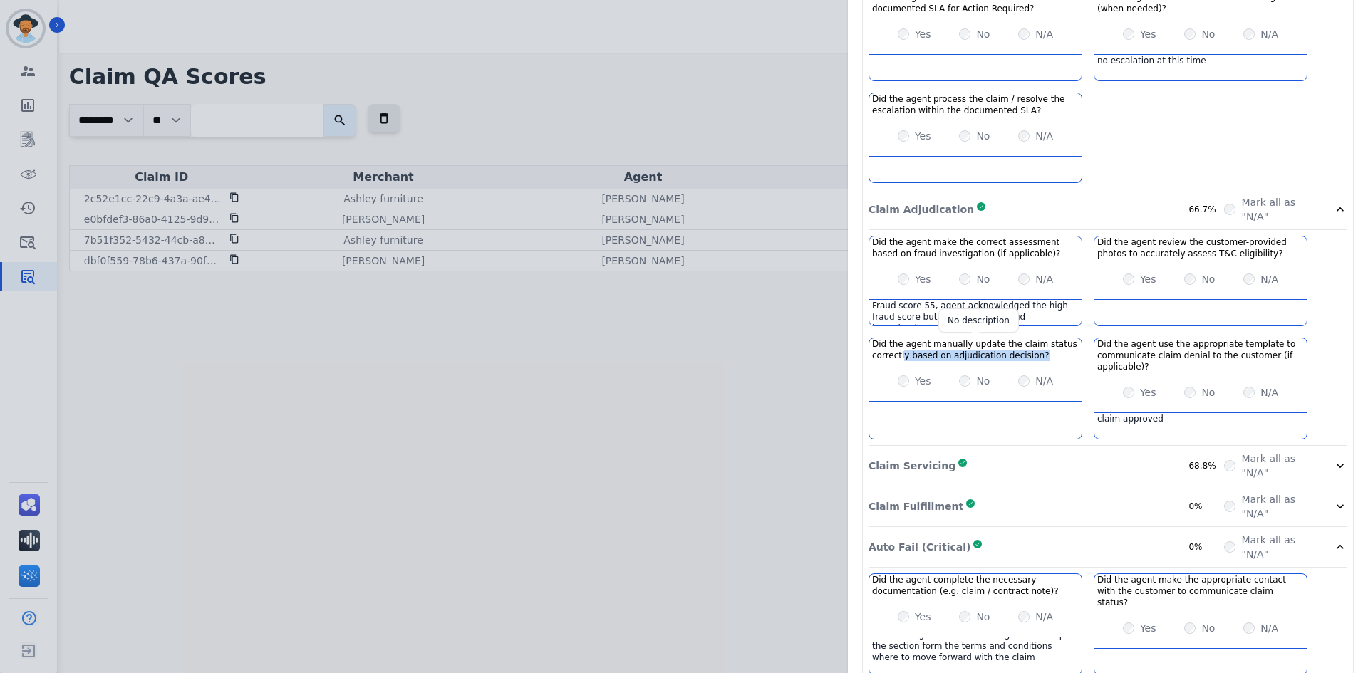
drag, startPoint x: 1034, startPoint y: 339, endPoint x: 898, endPoint y: 338, distance: 136.1
click at [898, 338] on h3 "Did the agent manually update the claim status correctly based on adjudication …" at bounding box center [975, 349] width 207 height 23
click at [1040, 338] on h3 "Did the agent manually update the claim status correctly based on adjudication …" at bounding box center [975, 349] width 207 height 23
drag, startPoint x: 1028, startPoint y: 336, endPoint x: 900, endPoint y: 339, distance: 128.2
click at [900, 339] on h3 "Did the agent manually update the claim status correctly based on adjudication …" at bounding box center [975, 349] width 207 height 23
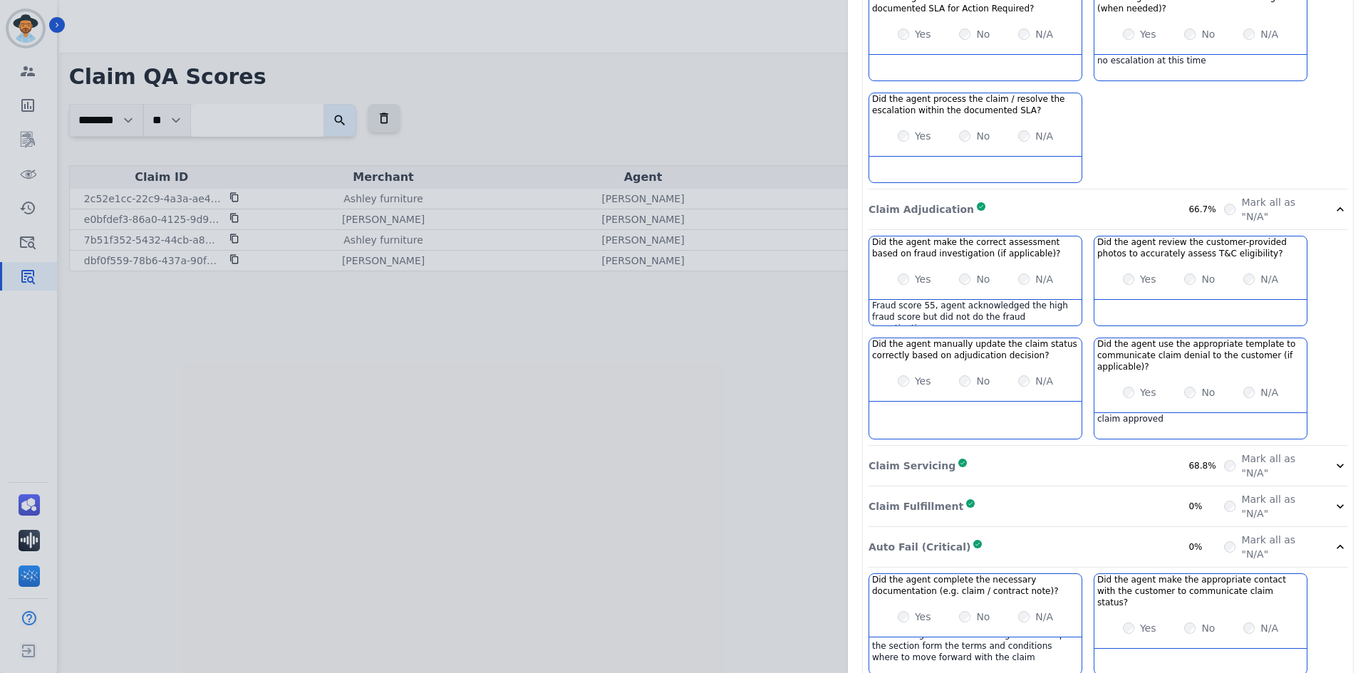
click at [1055, 361] on div "Yes No N/A" at bounding box center [975, 381] width 212 height 40
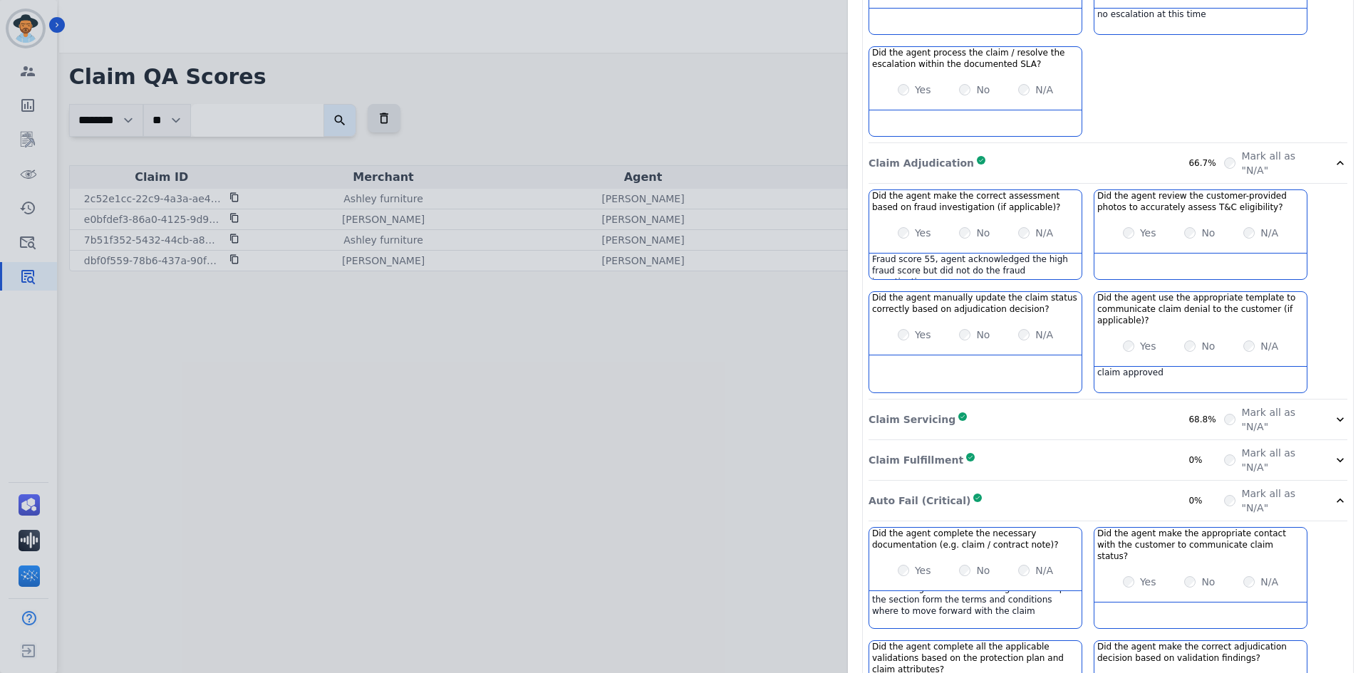
scroll to position [427, 0]
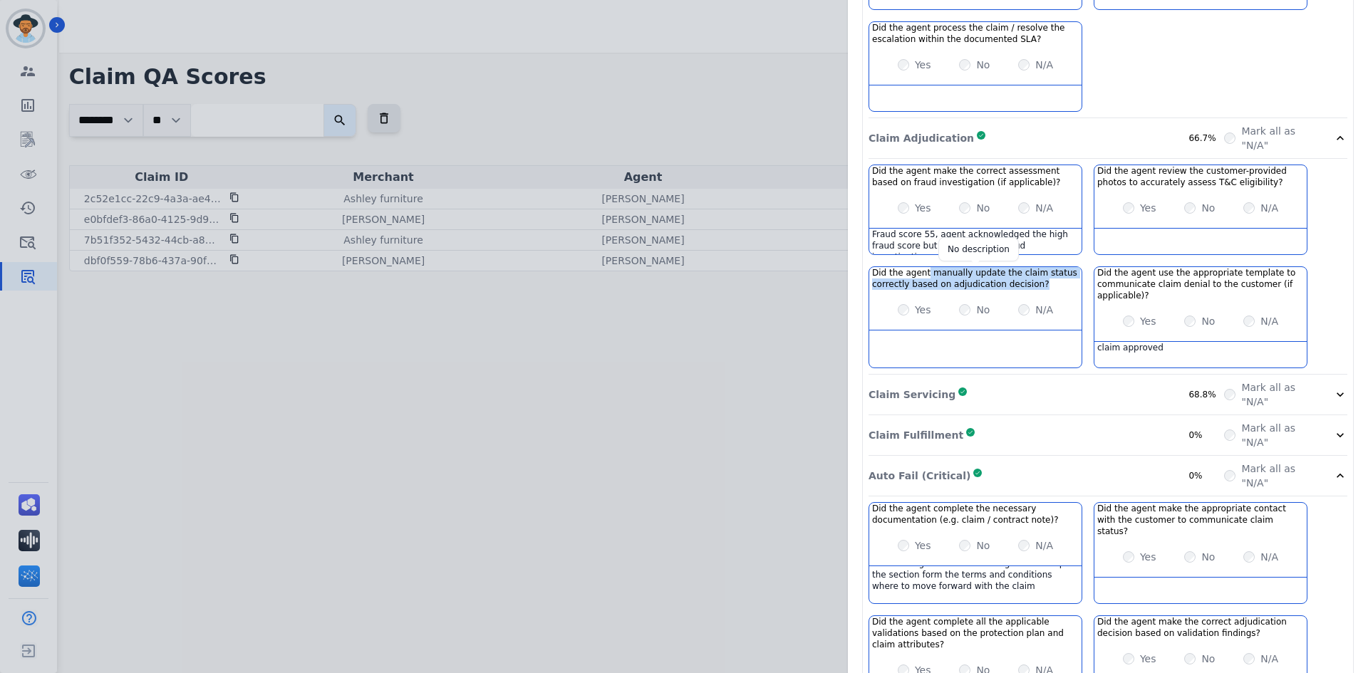
drag, startPoint x: 919, startPoint y: 260, endPoint x: 1029, endPoint y: 265, distance: 110.5
click at [1029, 267] on h3 "Did the agent manually update the claim status correctly based on adjudication …" at bounding box center [975, 278] width 207 height 23
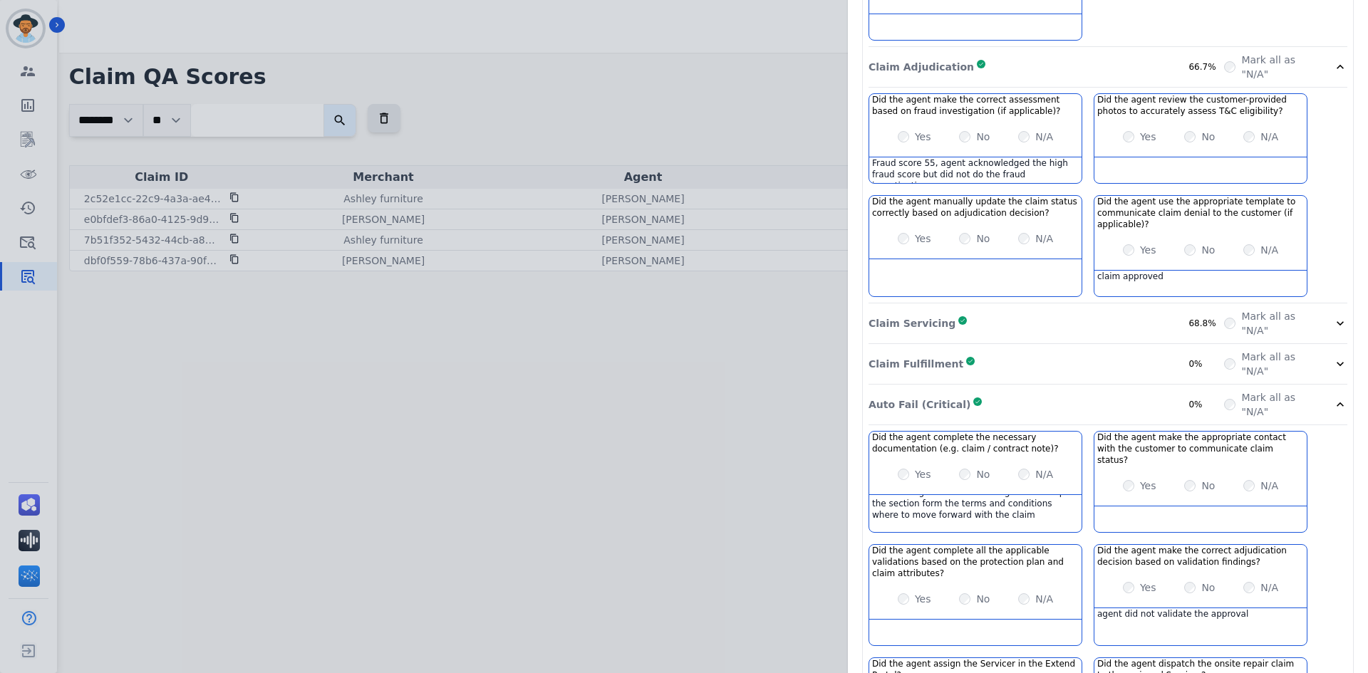
click at [1239, 608] on div "agent did not validate the approval" at bounding box center [1200, 621] width 212 height 26
drag, startPoint x: 1238, startPoint y: 587, endPoint x: 1082, endPoint y: 591, distance: 156.1
click at [1082, 591] on div "Did the agent complete the necessary documentation (e.g. claim / contract note)…" at bounding box center [1107, 592] width 479 height 323
click at [1051, 309] on div "Claim Servicing Complete 68.8%" at bounding box center [1045, 323] width 355 height 28
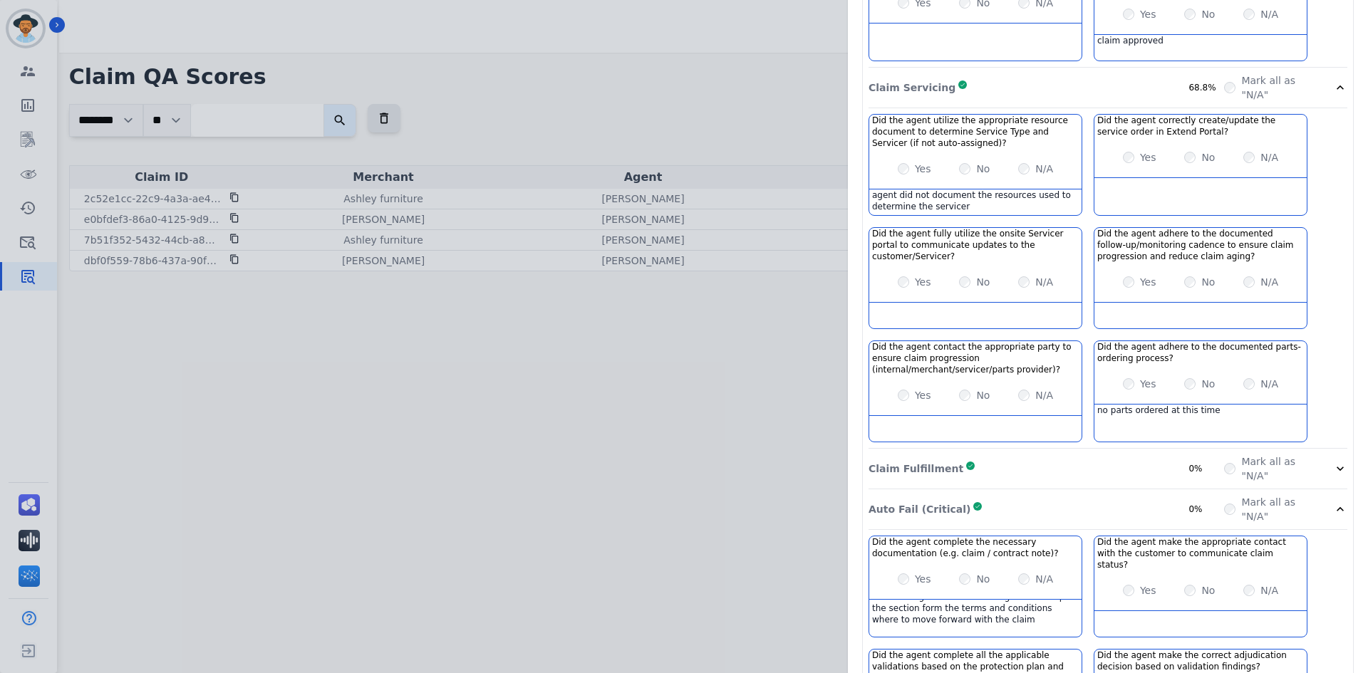
scroll to position [712, 0]
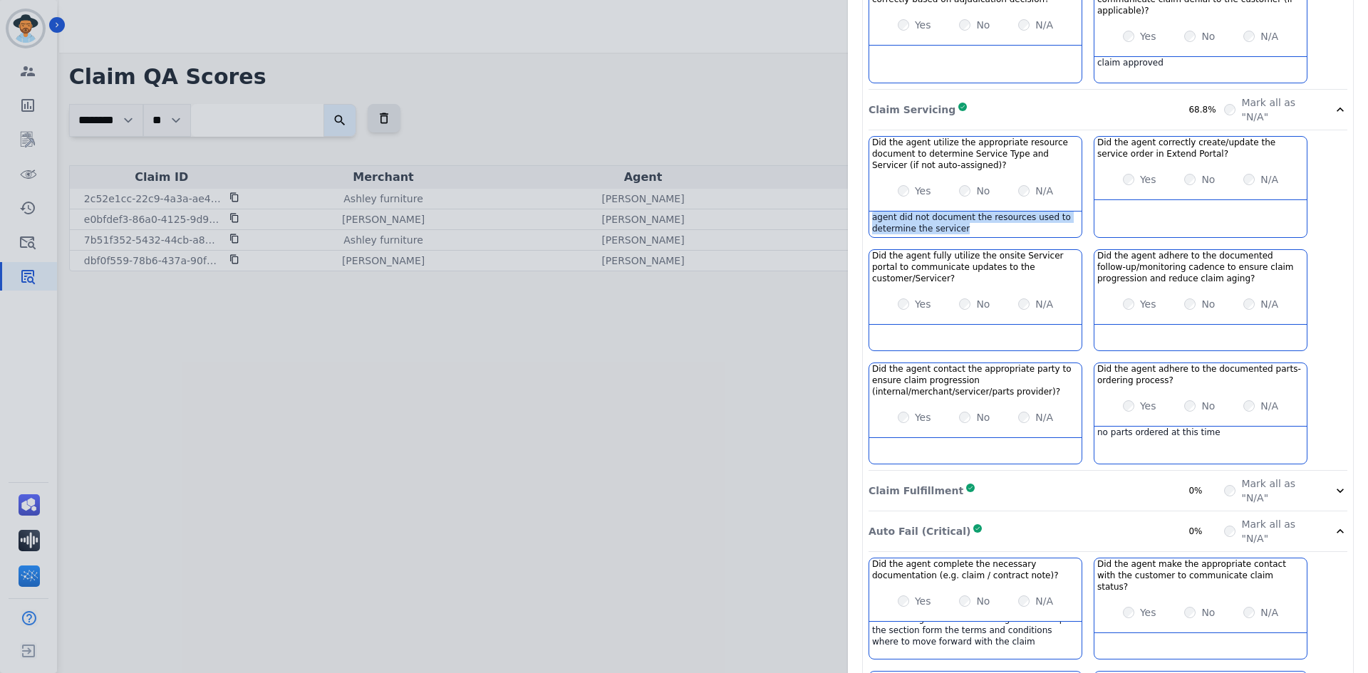
drag, startPoint x: 964, startPoint y: 219, endPoint x: 858, endPoint y: 205, distance: 107.8
click at [863, 205] on div "Claim Ownership Complete 100% Mark all as "N/A" Did the agent take first action…" at bounding box center [1108, 275] width 490 height 1374
click at [1055, 212] on div "agent did not document the resources used to determine the servicer" at bounding box center [975, 225] width 212 height 26
drag, startPoint x: 1207, startPoint y: 417, endPoint x: 1089, endPoint y: 424, distance: 118.5
click at [1094, 427] on div "no parts ordered at this time" at bounding box center [1200, 440] width 212 height 26
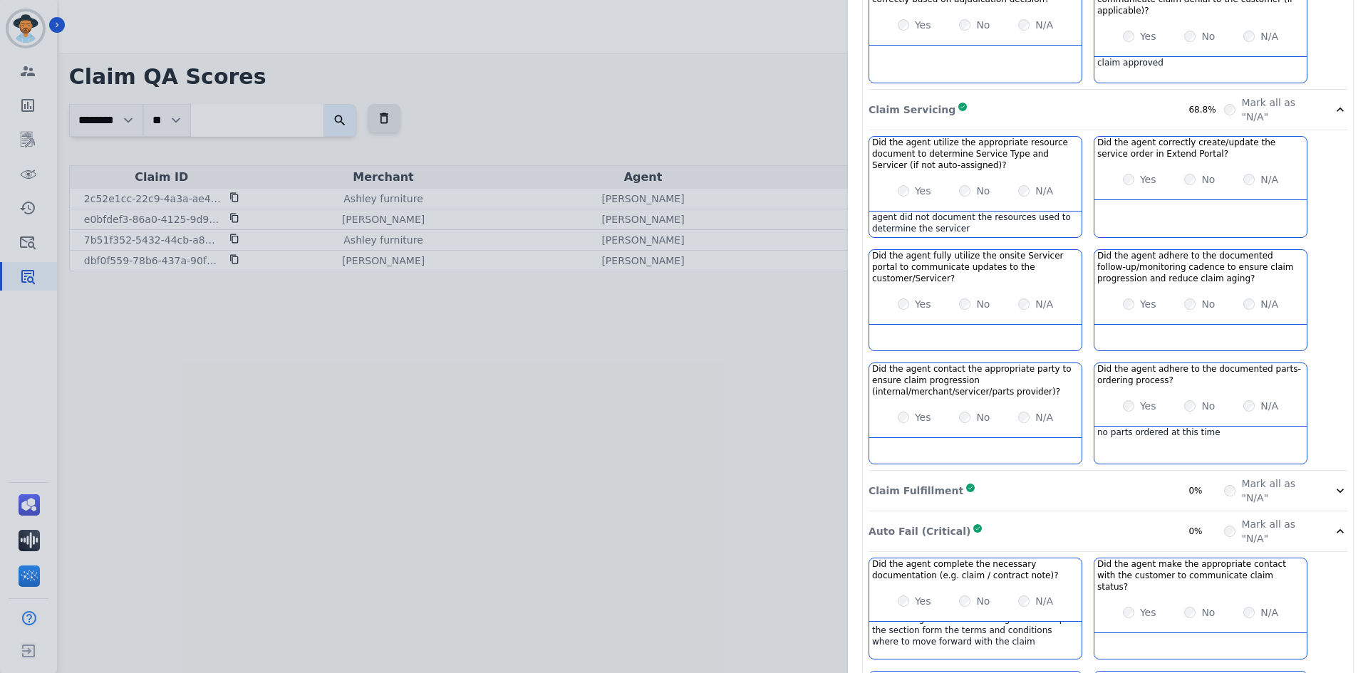
click at [1016, 484] on div "Claim Fulfillment Complete 0%" at bounding box center [1045, 491] width 355 height 28
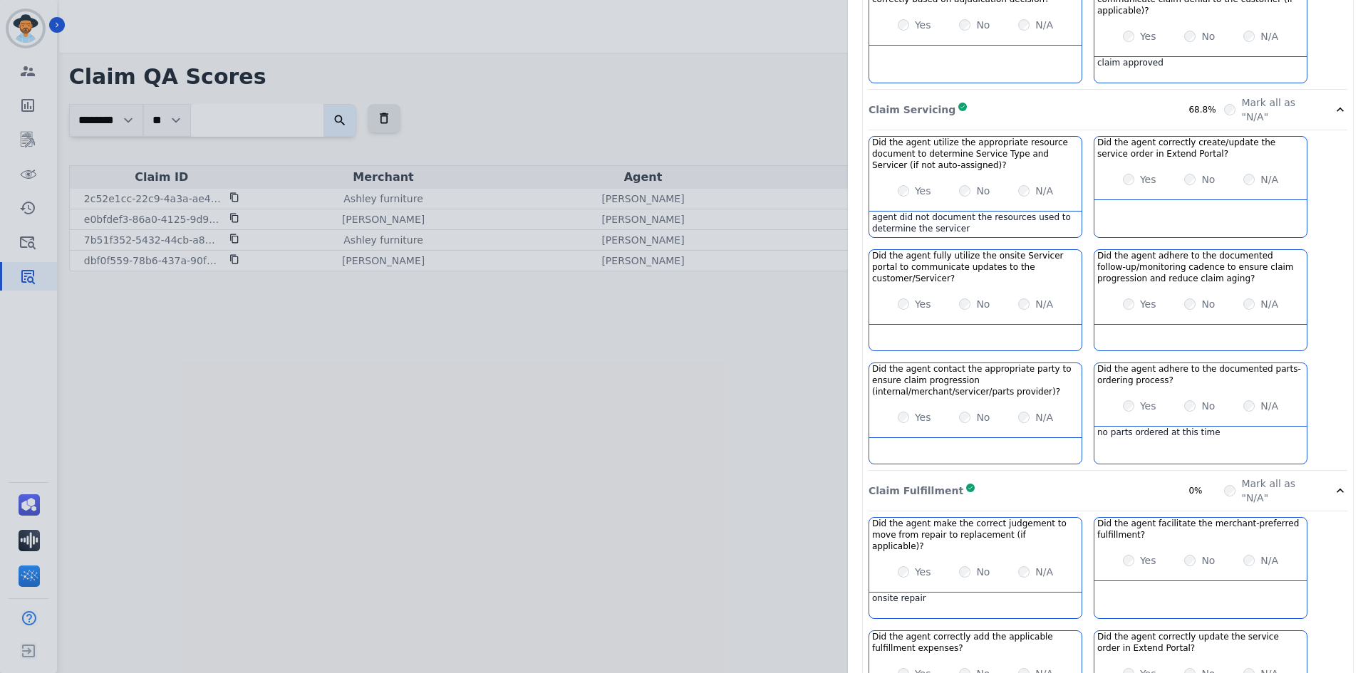
click at [977, 95] on div "Claim Servicing Complete 68.8%" at bounding box center [1045, 109] width 355 height 28
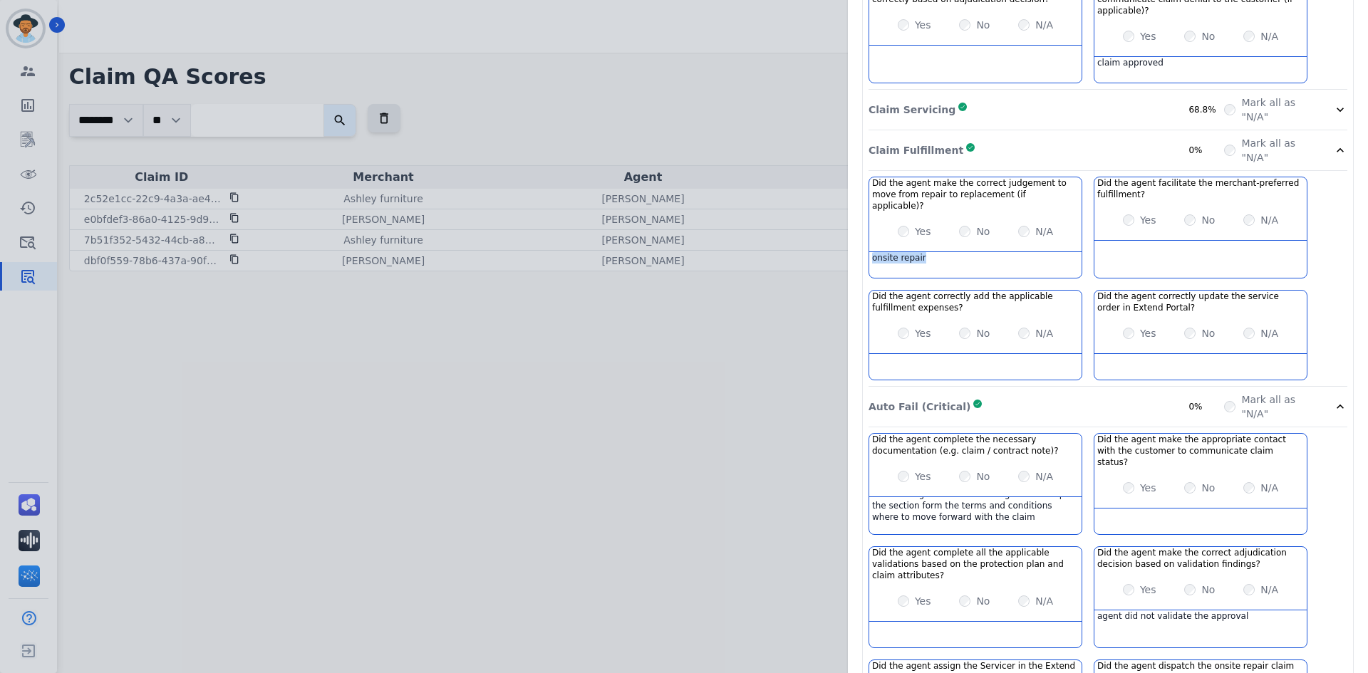
drag, startPoint x: 919, startPoint y: 229, endPoint x: 863, endPoint y: 237, distance: 56.8
click at [868, 237] on div "Did the agent make the correct judgement to move from repair to replacement (if…" at bounding box center [975, 228] width 214 height 102
click at [1011, 139] on div "Claim Fulfillment Complete 0%" at bounding box center [1045, 150] width 355 height 28
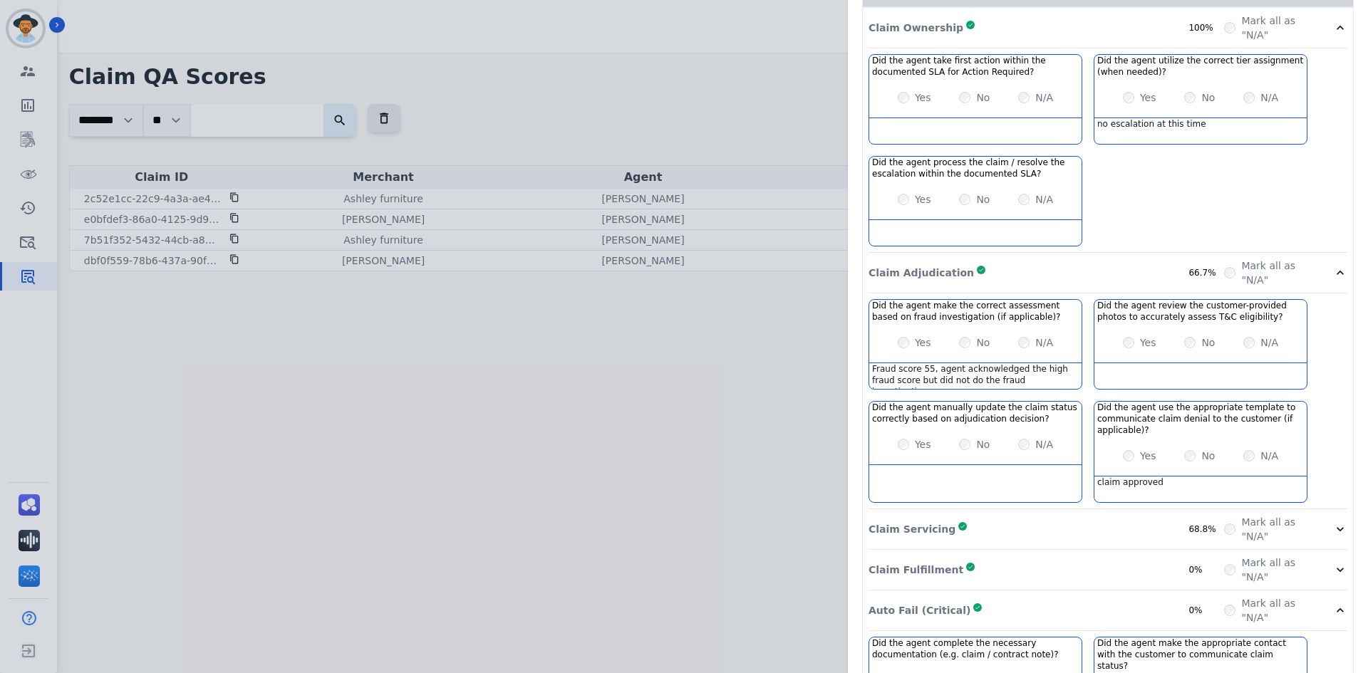
scroll to position [283, 0]
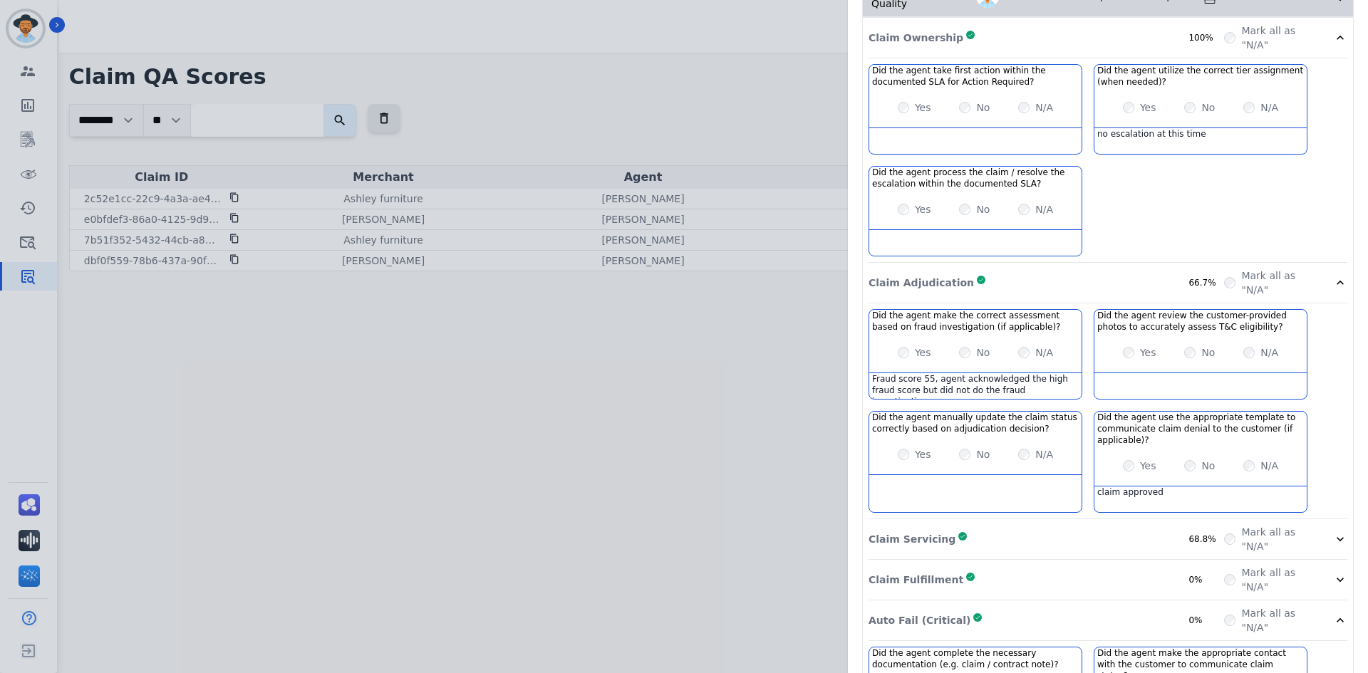
drag, startPoint x: 989, startPoint y: 273, endPoint x: 970, endPoint y: 113, distance: 160.6
click at [990, 269] on div "Claim Adjudication Complete 66.7%" at bounding box center [1045, 283] width 355 height 28
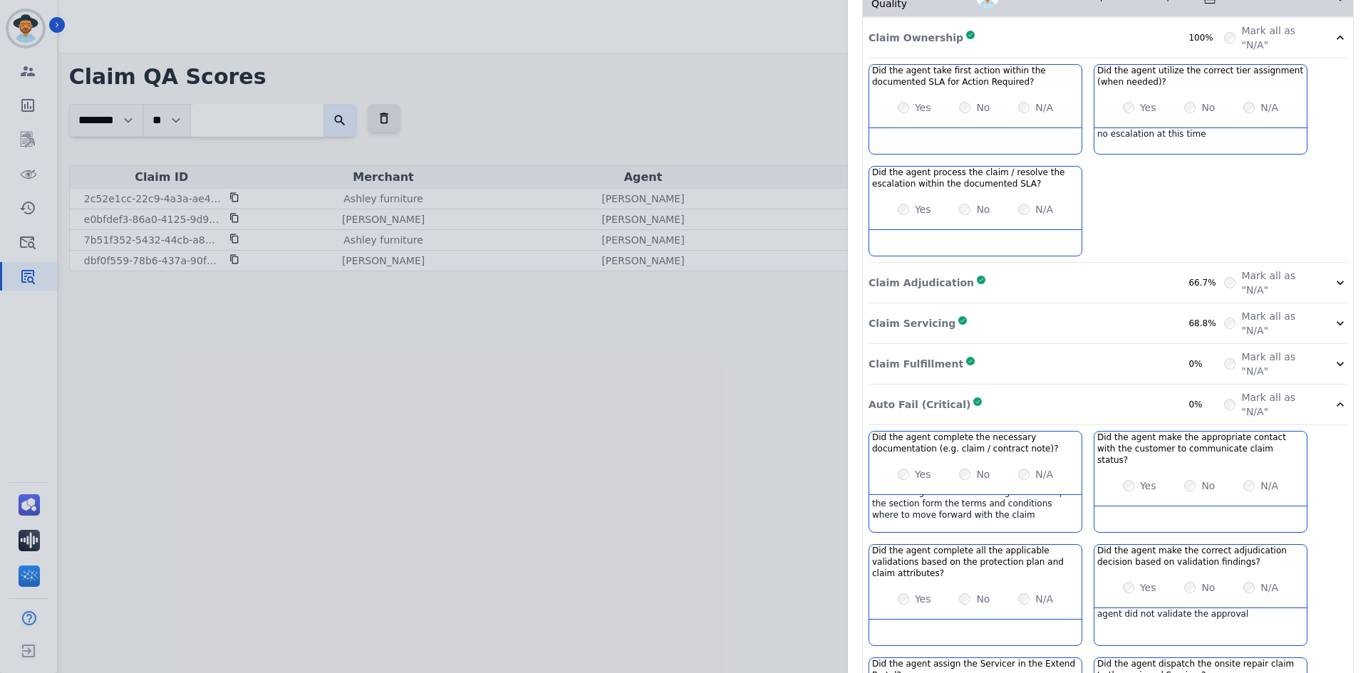
click at [970, 24] on div "Claim Ownership Complete 100%" at bounding box center [1045, 38] width 355 height 28
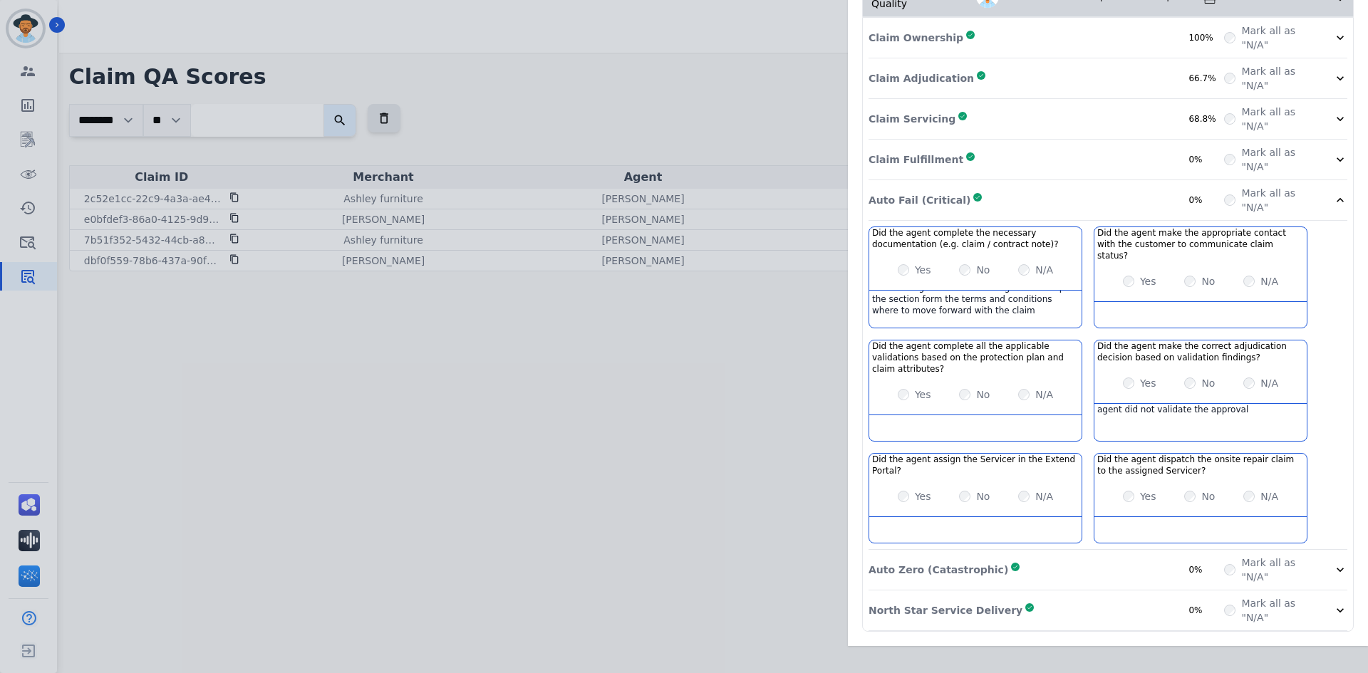
scroll to position [18, 0]
drag, startPoint x: 1213, startPoint y: 340, endPoint x: 1120, endPoint y: 335, distance: 92.8
click at [1120, 340] on div "Did the agent make the correct adjudication decision based on validation findin…" at bounding box center [1200, 391] width 214 height 102
click at [1241, 404] on div "agent did not validate the approval" at bounding box center [1200, 417] width 212 height 26
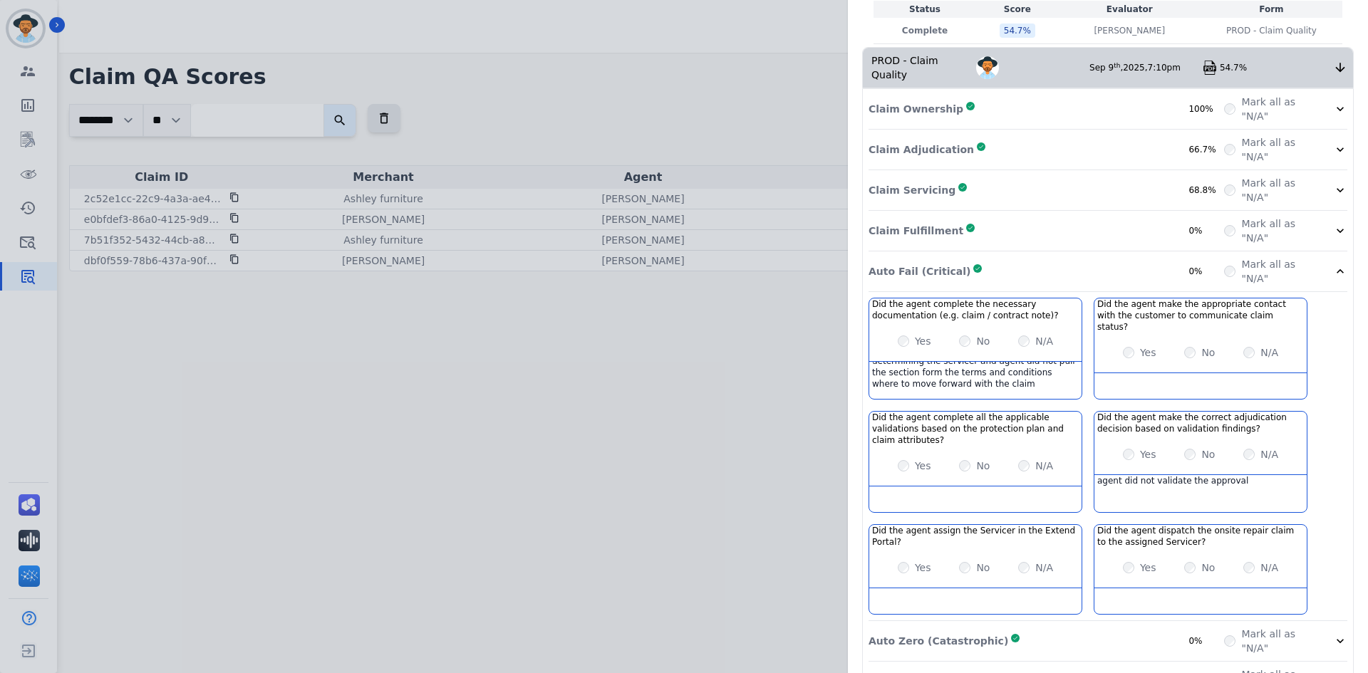
click at [1064, 135] on div "Claim Adjudication Complete 66.7%" at bounding box center [1045, 149] width 355 height 28
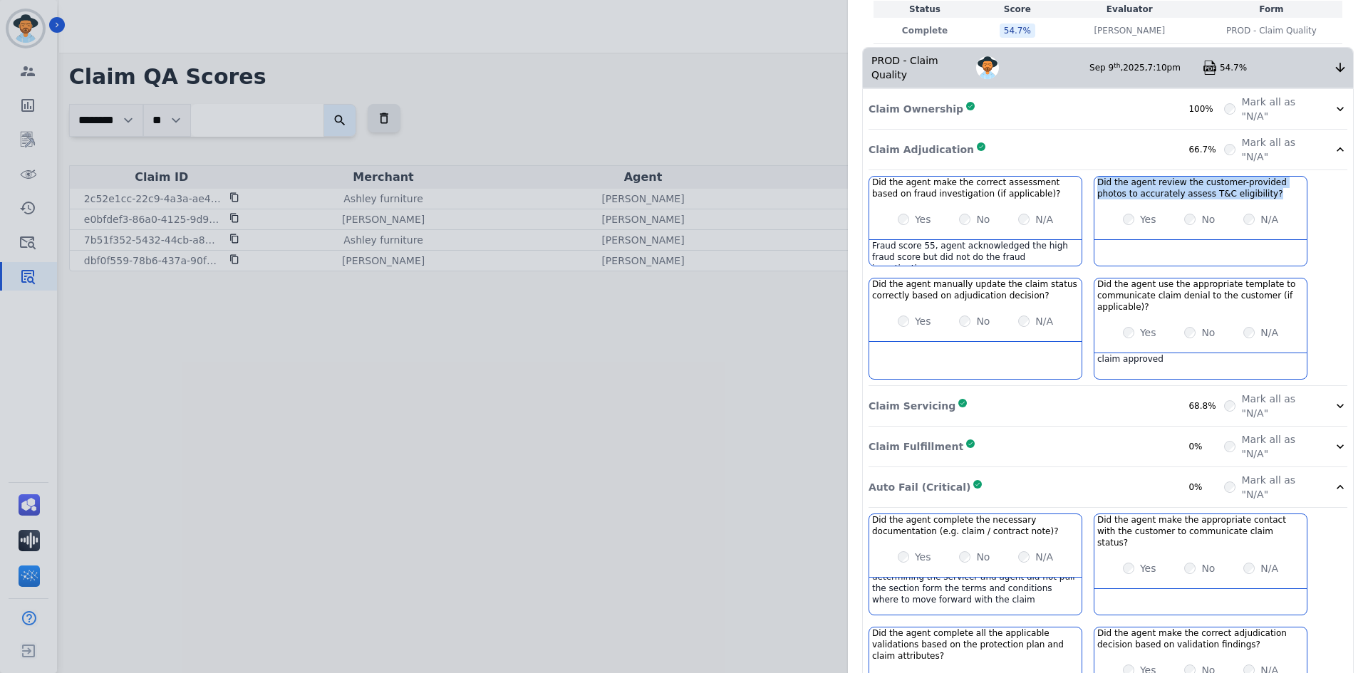
drag, startPoint x: 1239, startPoint y: 180, endPoint x: 1088, endPoint y: 167, distance: 152.2
click at [1093, 176] on div "Did the agent review the customer-provided photos to accurately assess T&C elig…" at bounding box center [1200, 221] width 214 height 90
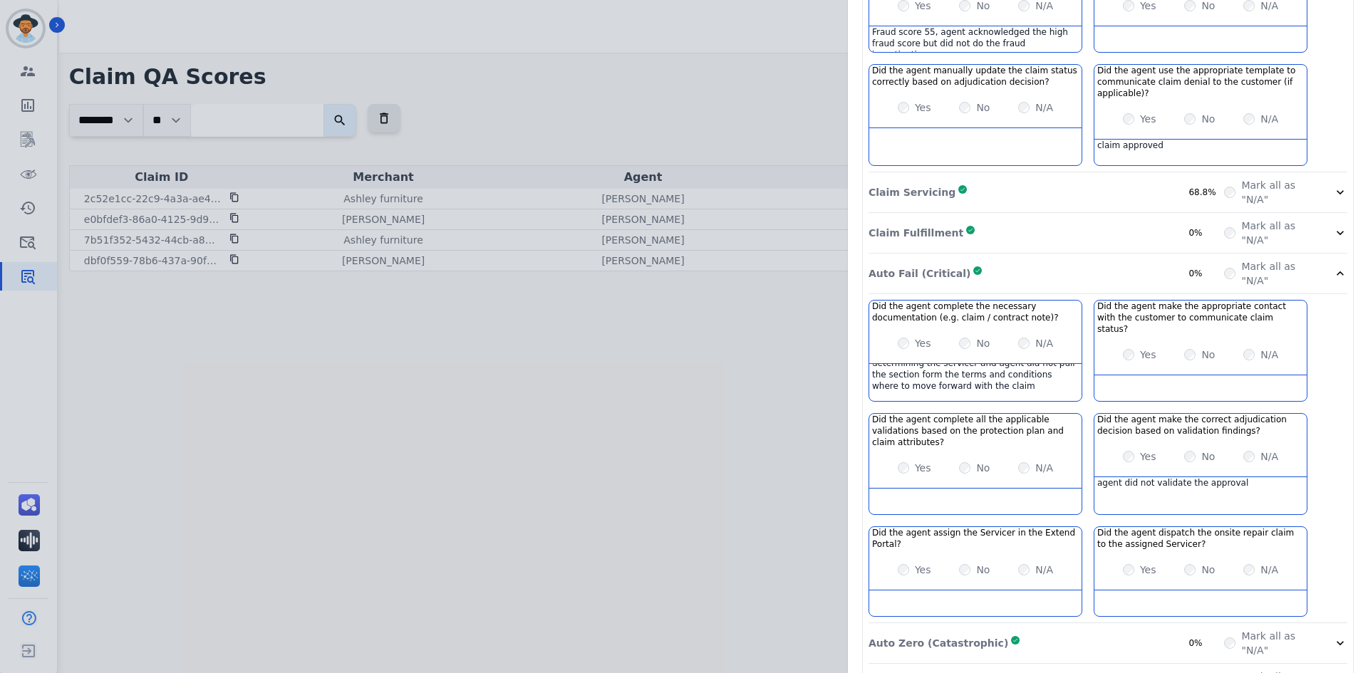
scroll to position [553, 0]
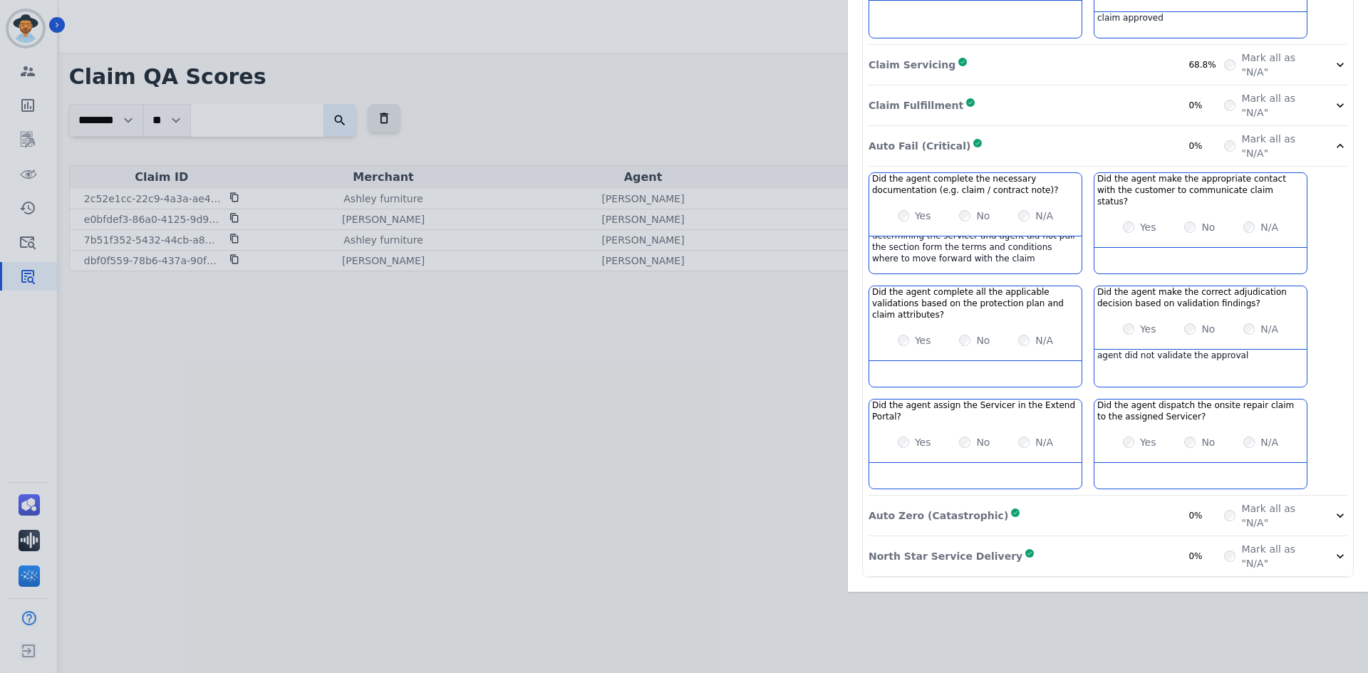
click at [1042, 542] on div "North Star Service Delivery Complete 0%" at bounding box center [1045, 556] width 355 height 28
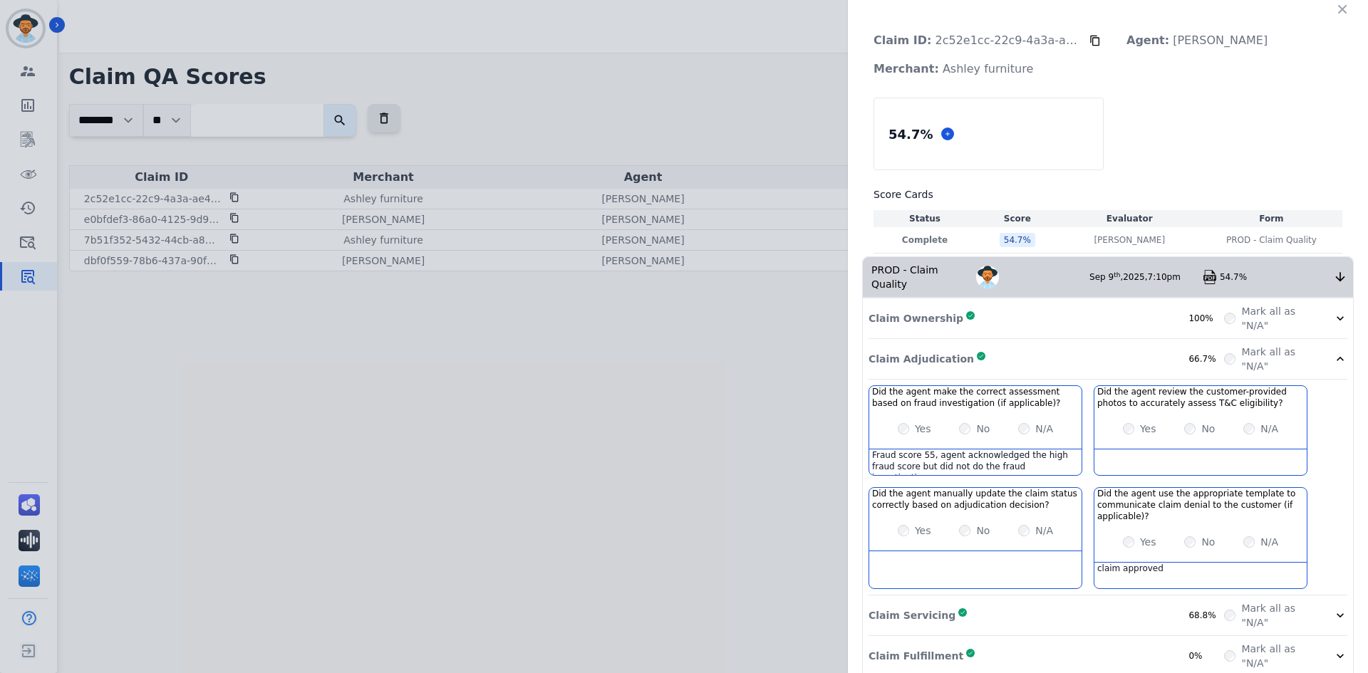
scroll to position [0, 0]
click at [1014, 351] on div "Claim Adjudication Complete 66.7%" at bounding box center [1045, 361] width 355 height 28
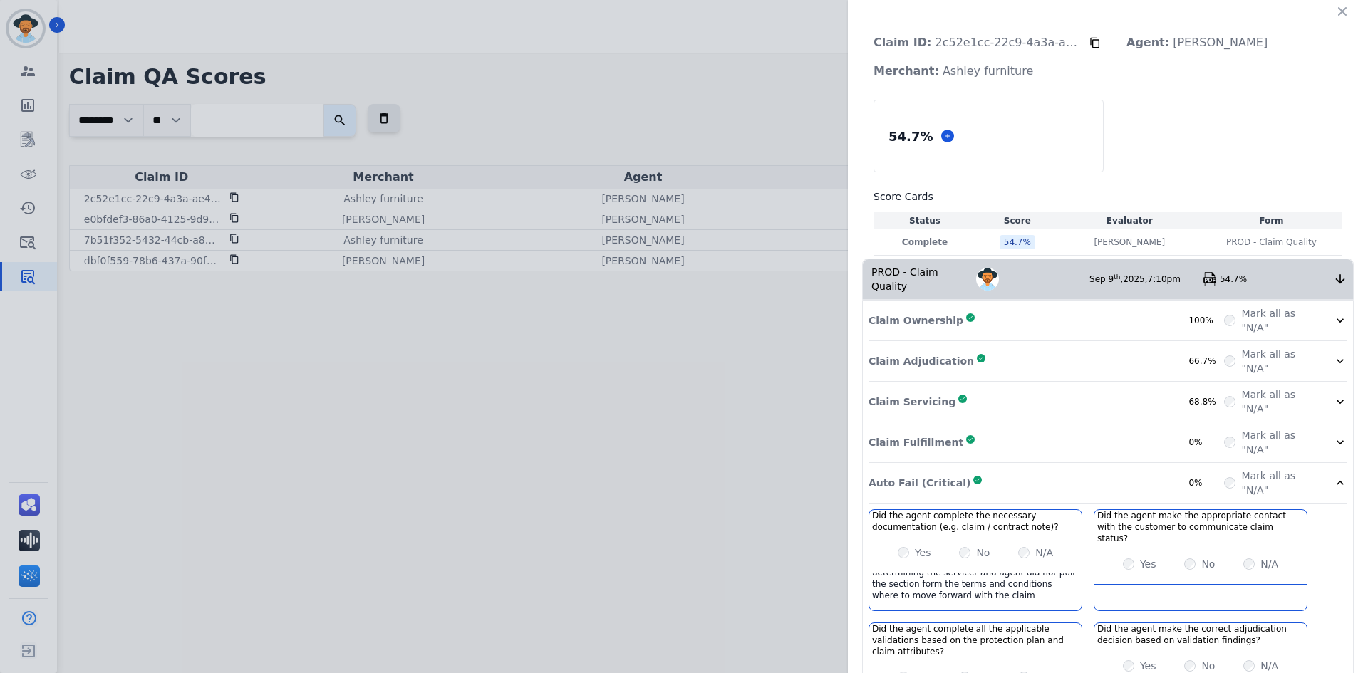
click at [999, 480] on div "Auto Fail (Critical) Complete 0%" at bounding box center [1045, 483] width 355 height 28
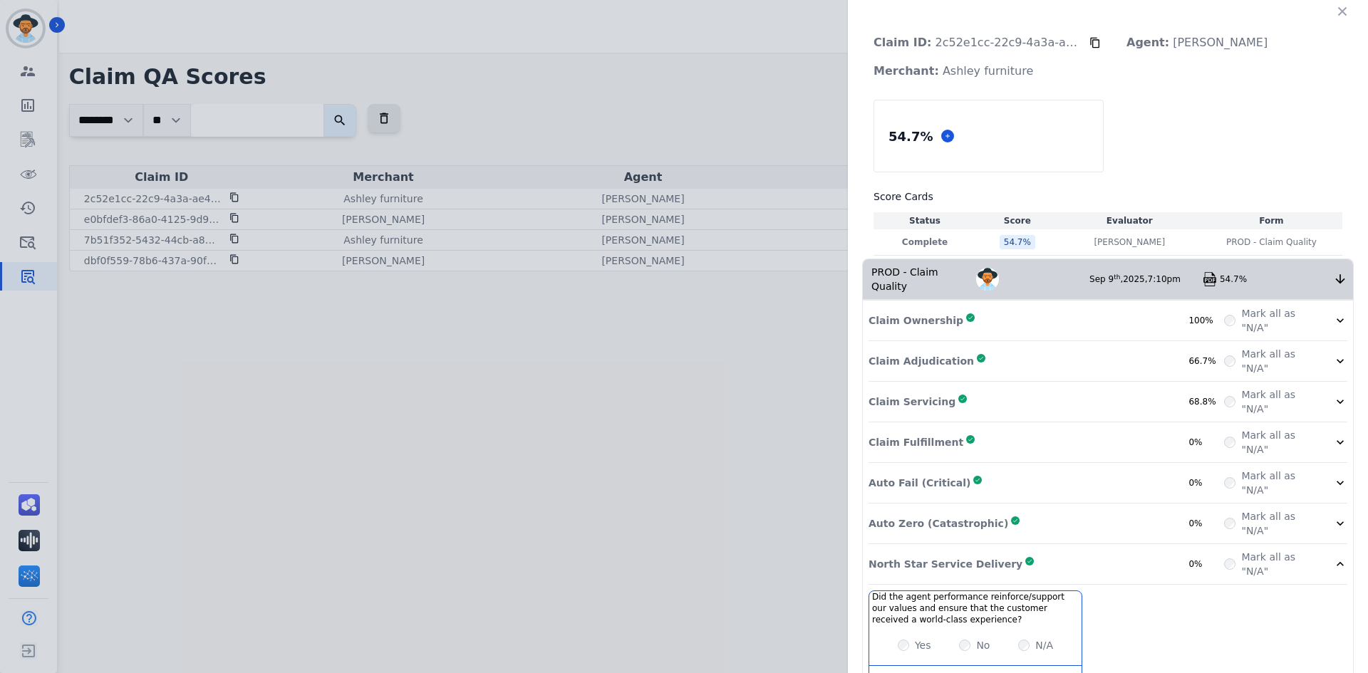
click at [1055, 558] on div "North Star Service Delivery Complete 0%" at bounding box center [1045, 564] width 355 height 28
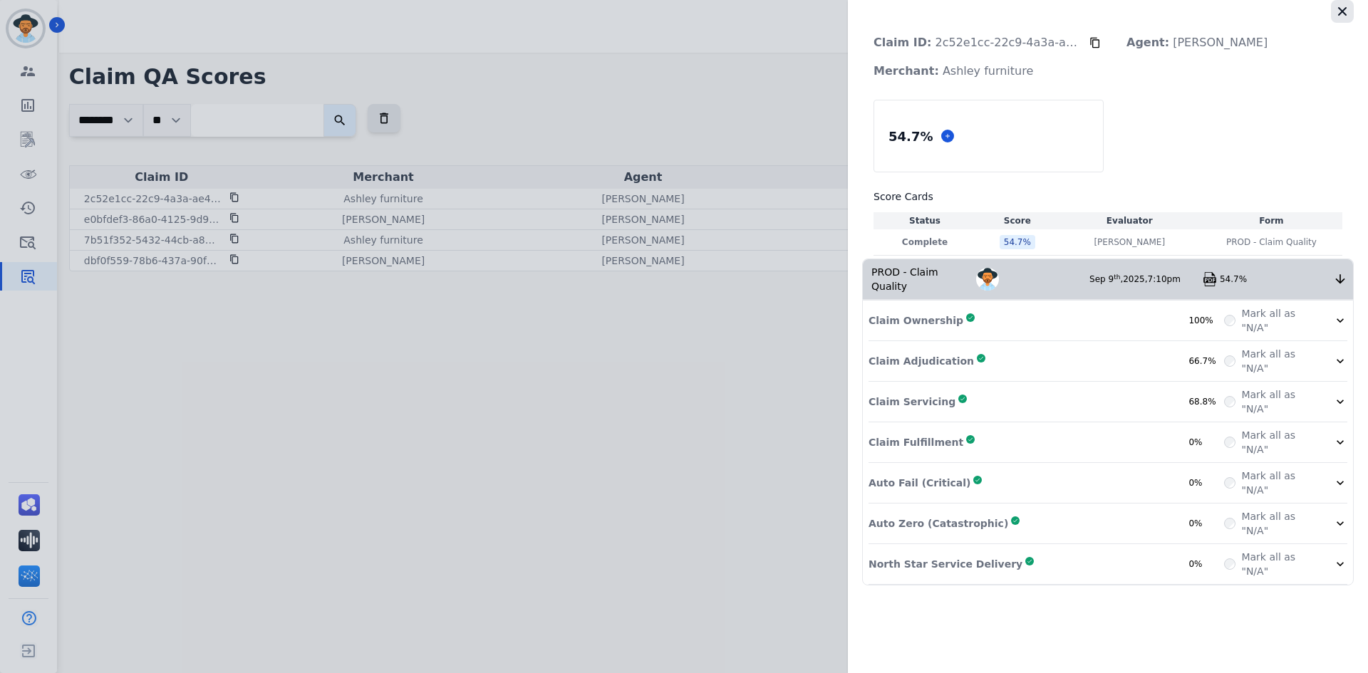
click at [1331, 20] on button "button" at bounding box center [1342, 11] width 23 height 23
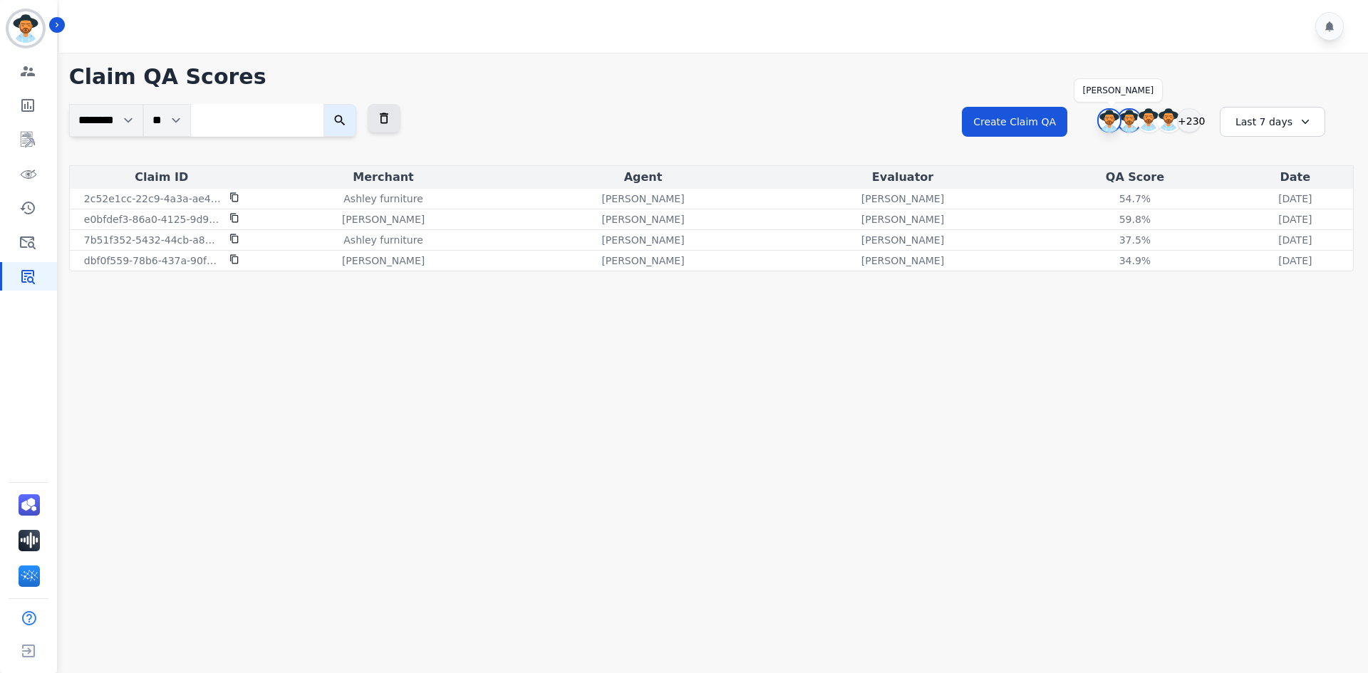
click at [1104, 123] on img at bounding box center [1108, 121] width 21 height 23
click at [1104, 121] on img at bounding box center [1108, 121] width 21 height 23
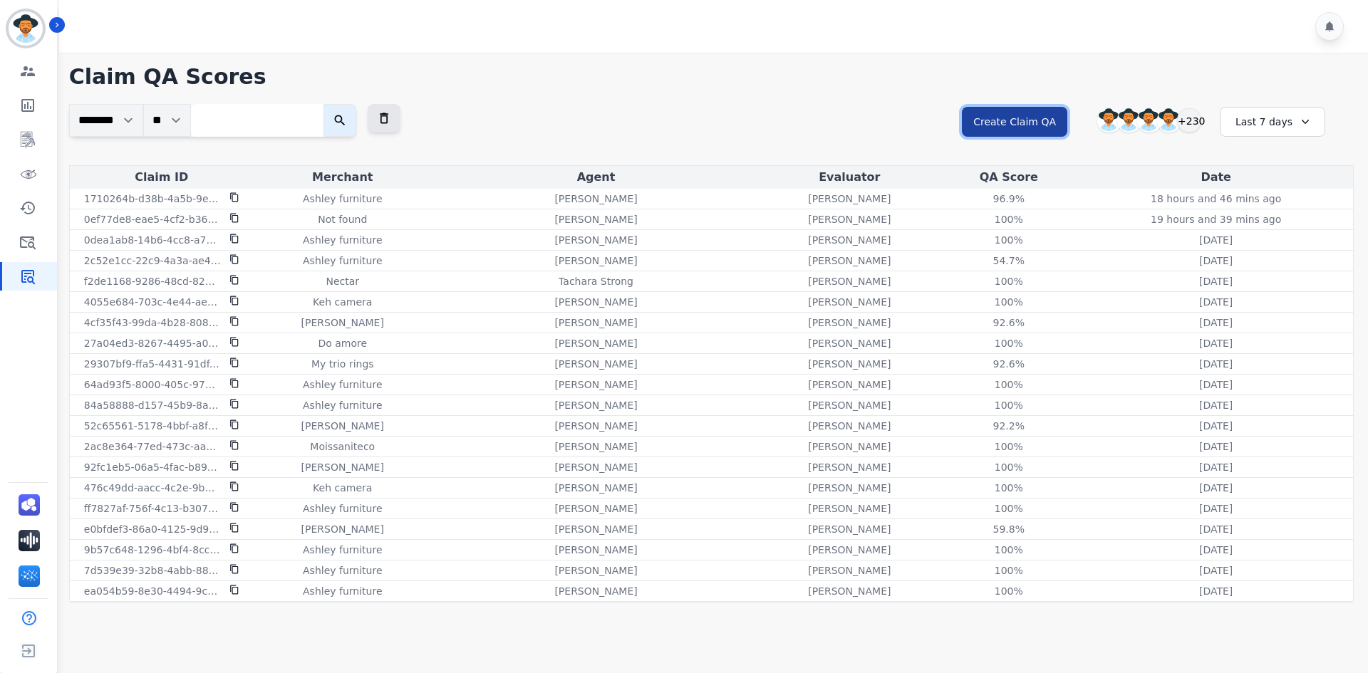
click at [1012, 128] on button "Create Claim QA" at bounding box center [1014, 122] width 105 height 30
